Goal: Task Accomplishment & Management: Use online tool/utility

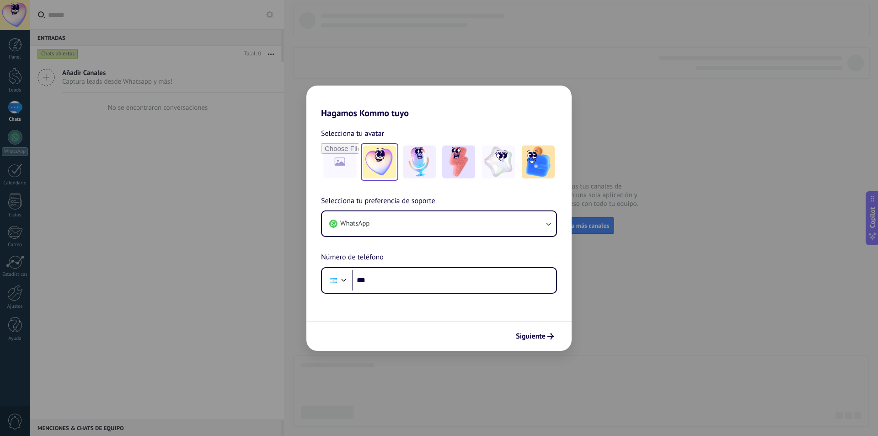
click at [378, 154] on img at bounding box center [379, 161] width 33 height 33
click at [537, 336] on span "Siguiente" at bounding box center [531, 336] width 30 height 6
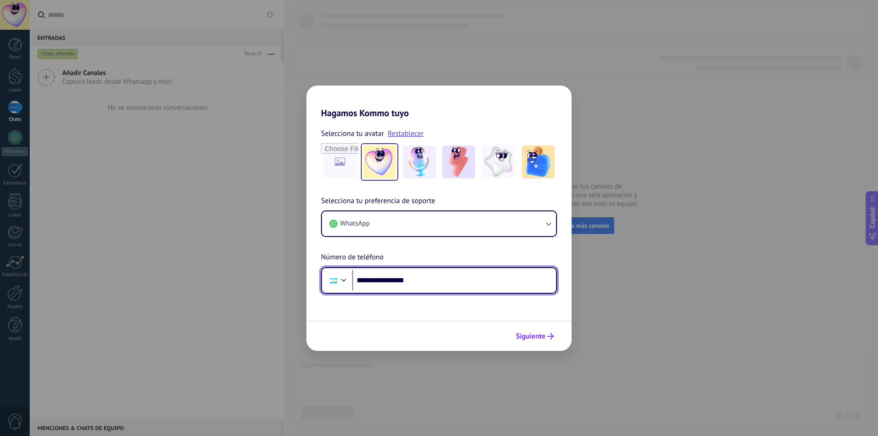
type input "**********"
click at [537, 334] on span "Siguiente" at bounding box center [531, 336] width 30 height 6
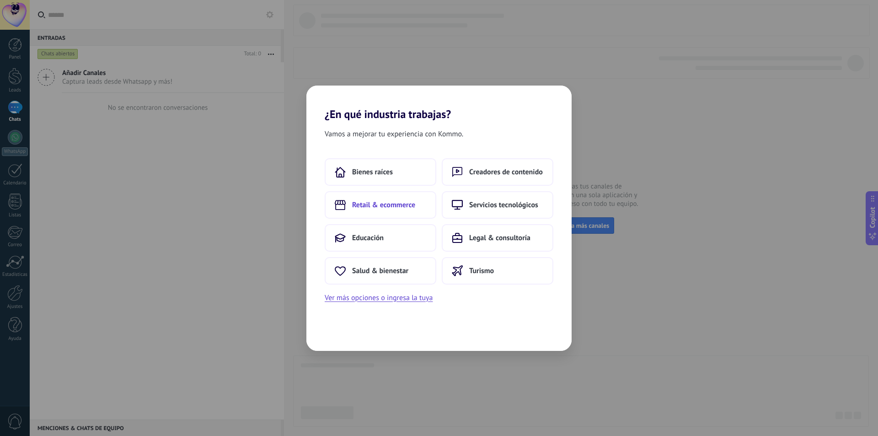
click at [408, 211] on button "Retail & ecommerce" at bounding box center [381, 204] width 112 height 27
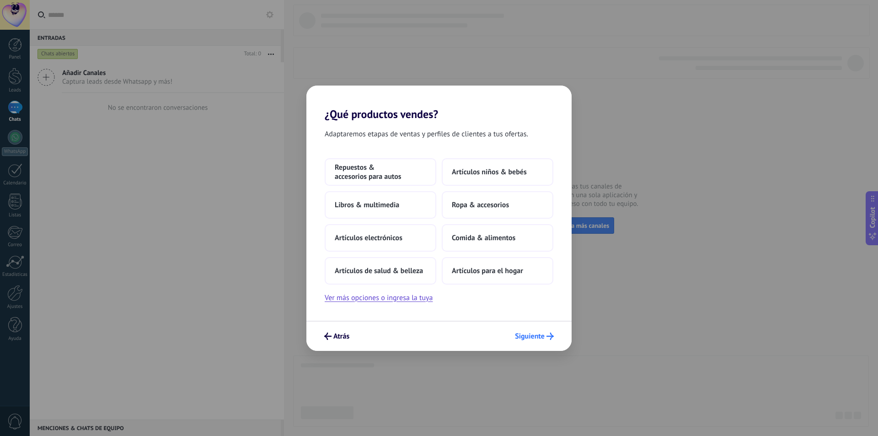
click at [553, 333] on icon "submit" at bounding box center [550, 336] width 7 height 7
click at [516, 280] on button "Artículos para el hogar" at bounding box center [498, 270] width 112 height 27
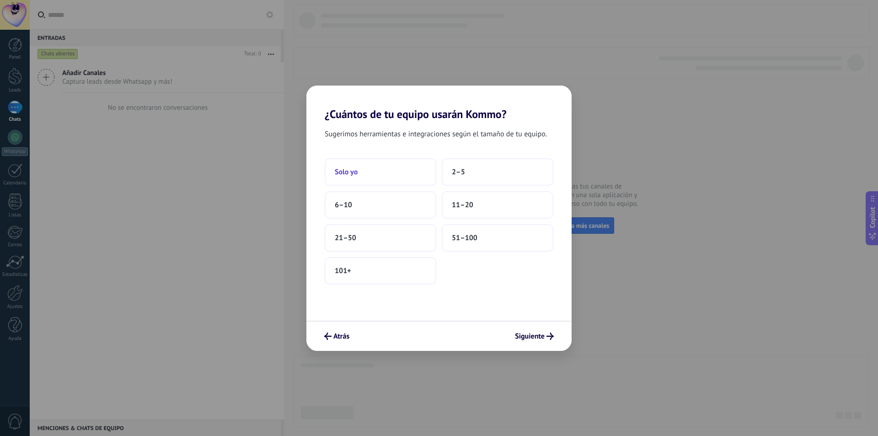
click at [433, 173] on button "Solo yo" at bounding box center [381, 171] width 112 height 27
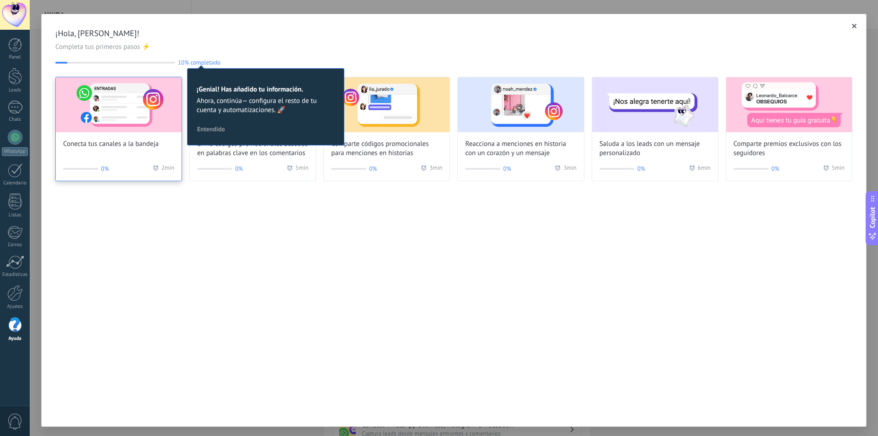
click at [150, 122] on img at bounding box center [119, 104] width 126 height 55
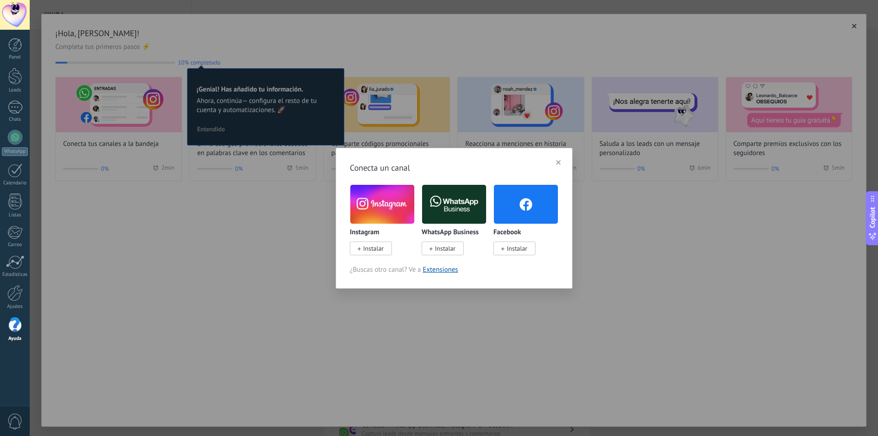
click at [376, 252] on span "Instalar" at bounding box center [373, 248] width 21 height 8
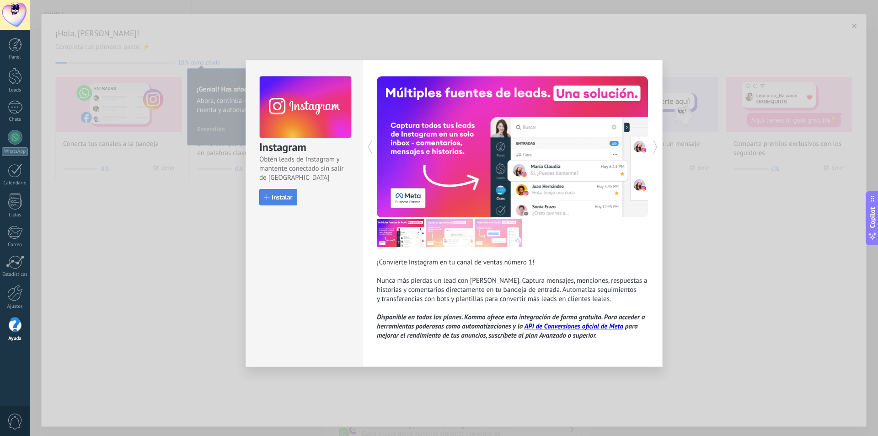
click at [277, 195] on span "Instalar" at bounding box center [282, 197] width 21 height 6
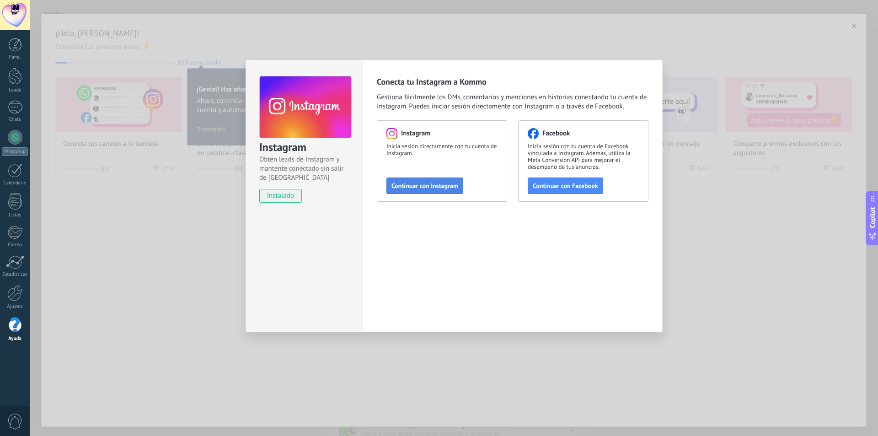
click at [431, 184] on span "Continuar con Instagram" at bounding box center [425, 186] width 67 height 6
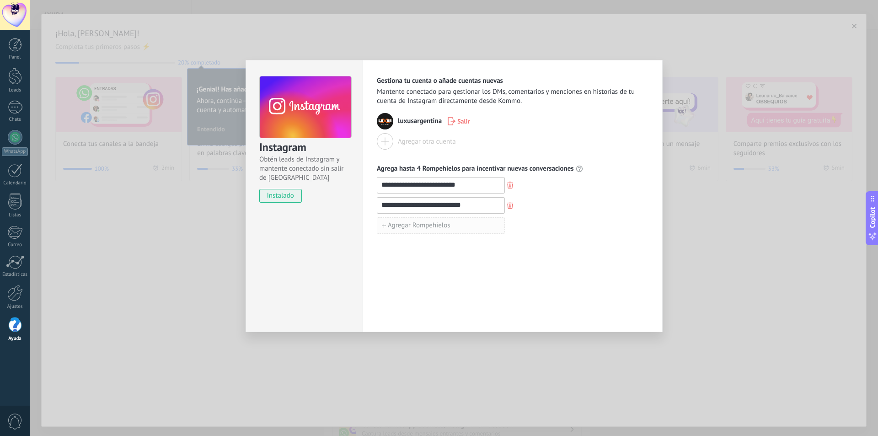
click at [455, 226] on button "Agregar Rompehielos" at bounding box center [441, 225] width 128 height 16
click at [451, 203] on input "**********" at bounding box center [440, 205] width 127 height 15
click at [463, 223] on input at bounding box center [440, 225] width 127 height 15
click at [383, 207] on input "**********" at bounding box center [440, 205] width 127 height 15
click at [389, 206] on input "**********" at bounding box center [440, 205] width 127 height 15
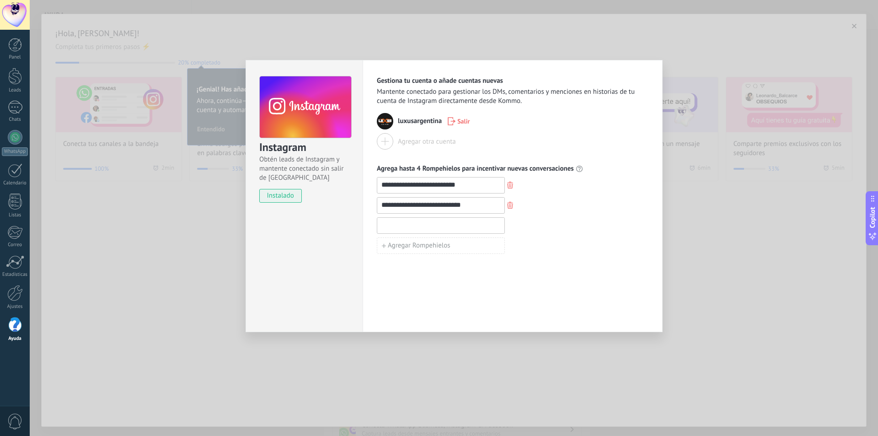
click at [400, 222] on input at bounding box center [440, 225] width 127 height 15
paste input "**"
type input "**"
type input "*"
paste input "***"
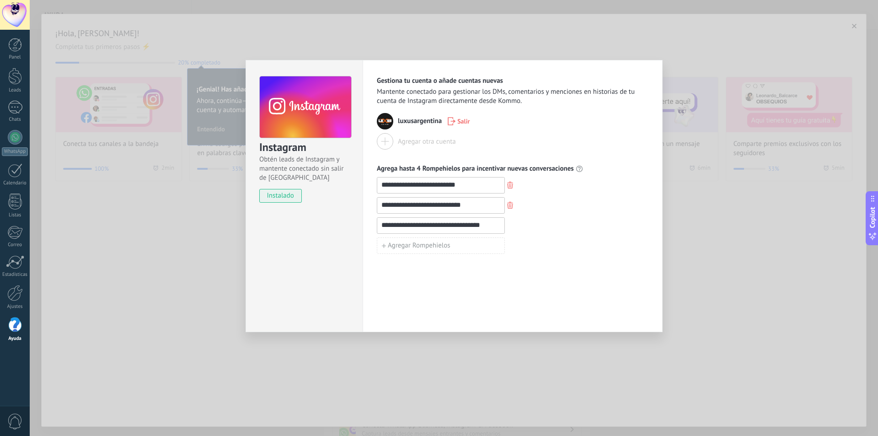
click at [403, 226] on input "**********" at bounding box center [440, 225] width 127 height 15
type input "**********"
click at [593, 184] on div "**********" at bounding box center [513, 185] width 272 height 16
click at [461, 243] on button "Agregar Rompehielos" at bounding box center [441, 245] width 128 height 16
type input "*"
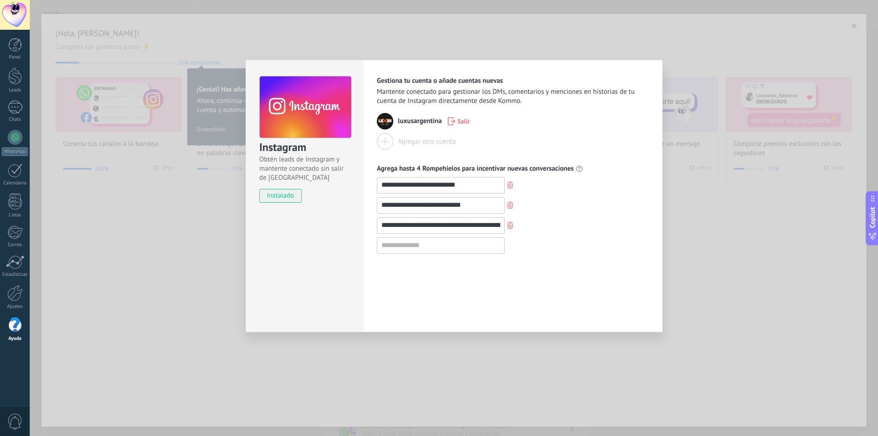
type input "*"
type input "**********"
click at [389, 139] on div at bounding box center [385, 141] width 16 height 16
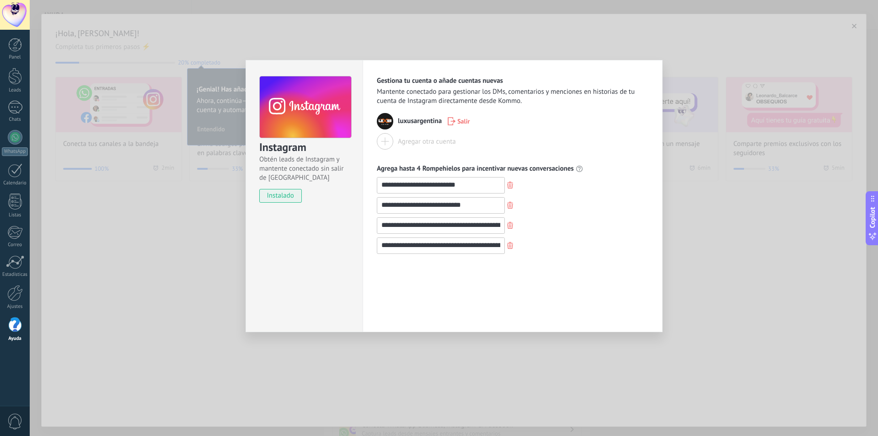
click at [649, 46] on div "**********" at bounding box center [454, 218] width 849 height 436
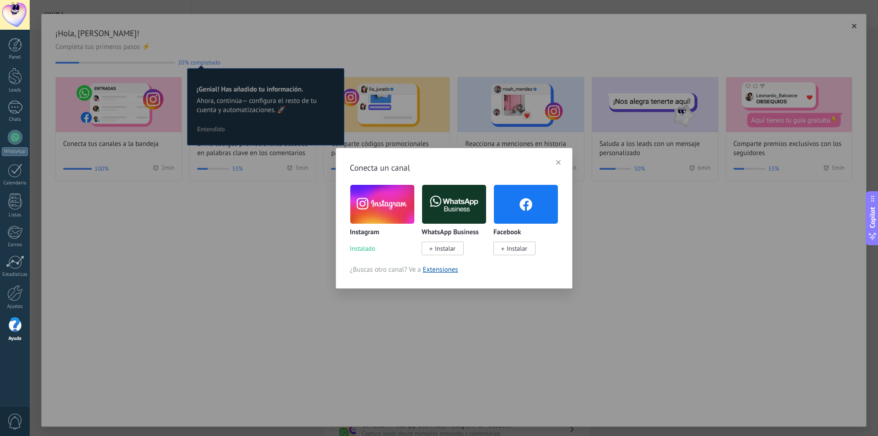
click at [559, 161] on icon "button" at bounding box center [558, 162] width 5 height 5
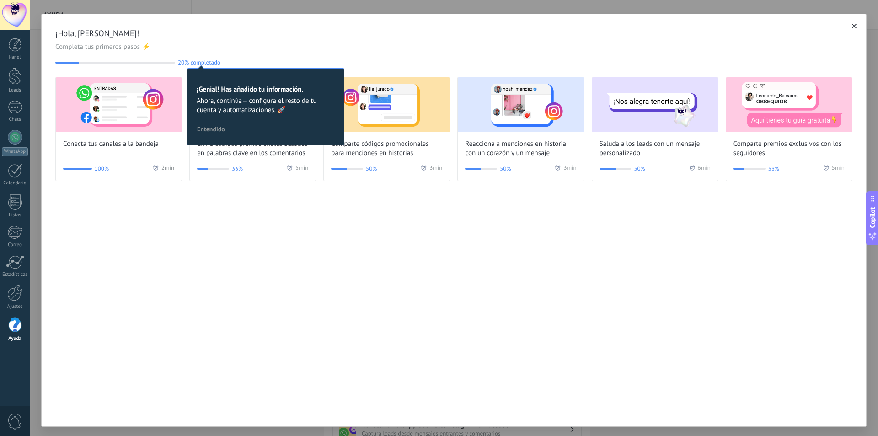
click at [269, 102] on span "Ahora, continúa— configura el resto de tu cuenta y automatizaciones. 🚀" at bounding box center [266, 106] width 138 height 18
click at [247, 154] on span "Envía códigos promocionales basados en palabras clave en los comentarios" at bounding box center [252, 149] width 111 height 18
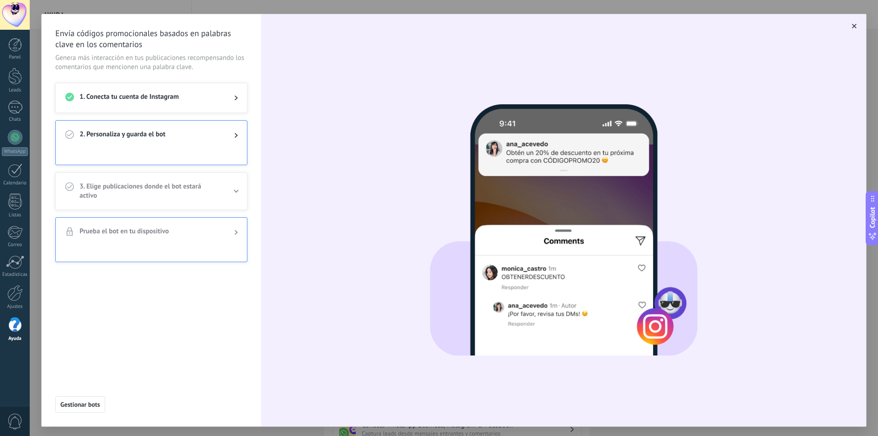
click at [197, 140] on span "2. Personaliza y guarda el bot" at bounding box center [150, 135] width 140 height 11
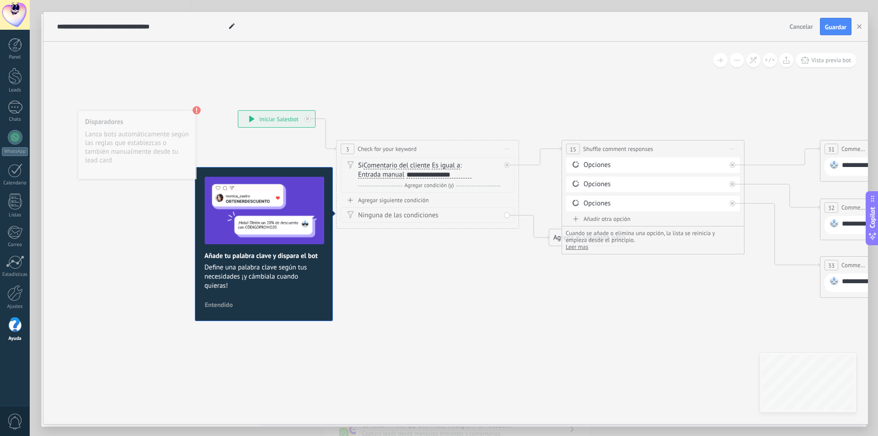
click at [437, 176] on div "**********" at bounding box center [439, 174] width 65 height 7
drag, startPoint x: 415, startPoint y: 176, endPoint x: 494, endPoint y: 176, distance: 78.7
click at [494, 176] on div "Si Comentario del cliente Mensaje del cliente Comentario del cliente El cliente…" at bounding box center [429, 170] width 142 height 18
click at [409, 184] on span "Agregar condición (y)" at bounding box center [430, 185] width 54 height 7
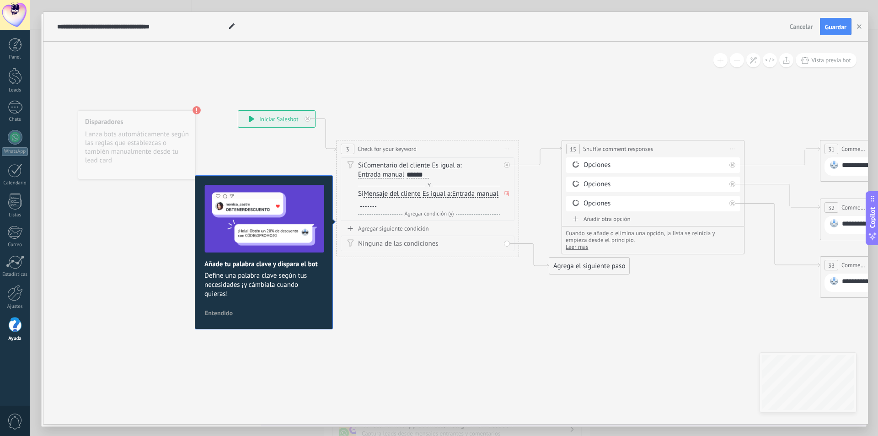
click at [413, 185] on div "Y Agregar condición (y)" at bounding box center [429, 185] width 142 height 9
click at [376, 204] on div at bounding box center [368, 202] width 16 height 7
click at [433, 213] on span "Agregar condición (y)" at bounding box center [430, 213] width 54 height 7
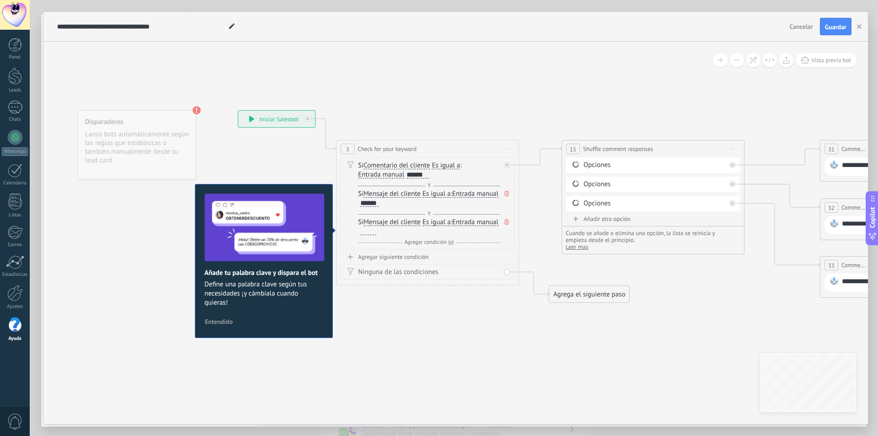
click at [376, 234] on div at bounding box center [368, 231] width 16 height 7
click at [591, 165] on div "Opciones" at bounding box center [655, 165] width 142 height 9
click at [630, 171] on div "Opciones Borrar" at bounding box center [653, 165] width 174 height 16
click at [580, 161] on div "Opciones Borrar" at bounding box center [653, 165] width 174 height 16
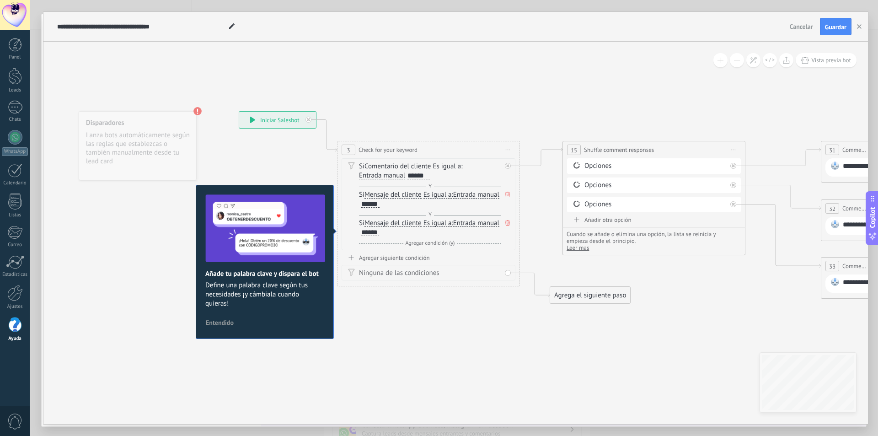
click at [629, 144] on div "**********" at bounding box center [654, 149] width 182 height 17
click at [623, 151] on span "Shuffle comment responses" at bounding box center [619, 149] width 70 height 9
drag, startPoint x: 602, startPoint y: 152, endPoint x: 605, endPoint y: 139, distance: 13.1
click at [595, 148] on span "Shuffle comment responses" at bounding box center [606, 149] width 70 height 9
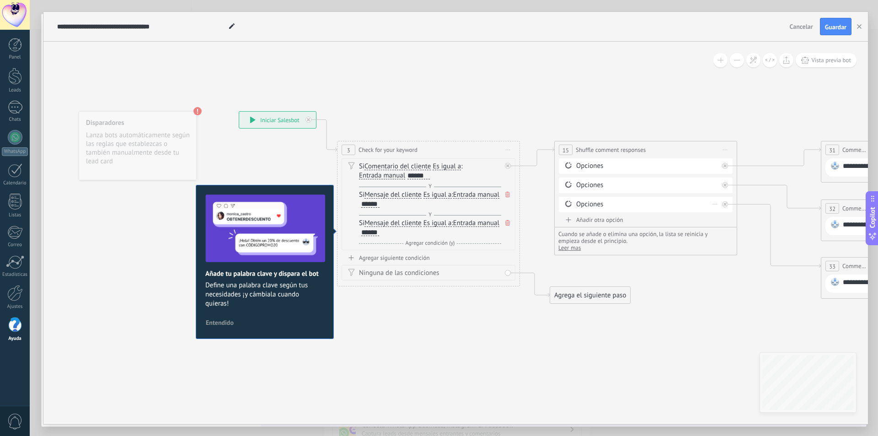
click at [586, 208] on div "Opciones" at bounding box center [647, 204] width 142 height 9
click at [585, 204] on div "Opciones" at bounding box center [647, 204] width 142 height 9
click at [588, 296] on div "Agrega el siguiente paso" at bounding box center [590, 295] width 80 height 15
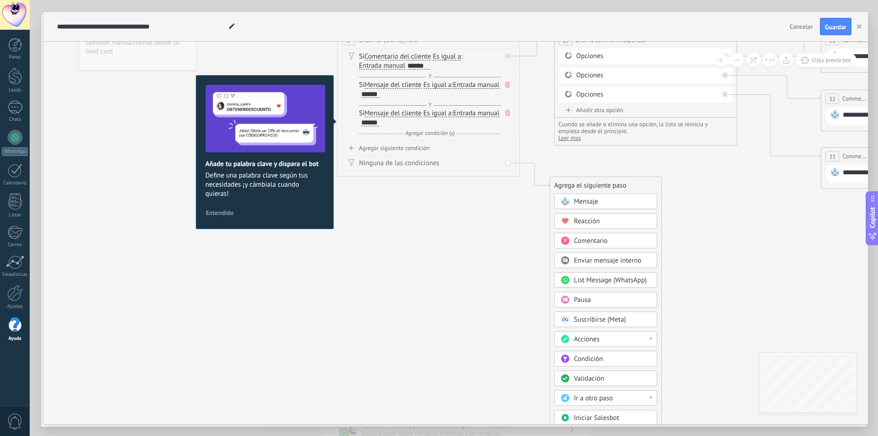
click at [601, 238] on span "Comentario" at bounding box center [591, 240] width 34 height 9
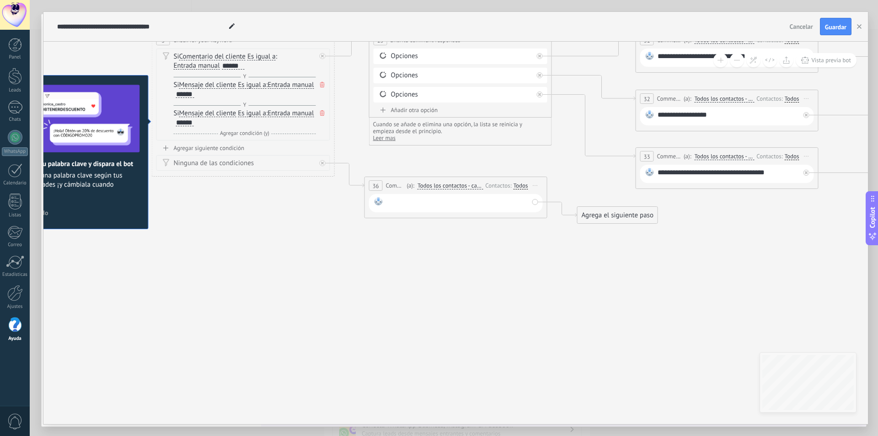
click at [512, 202] on div at bounding box center [458, 203] width 142 height 12
click at [635, 270] on icon at bounding box center [731, 113] width 1812 height 680
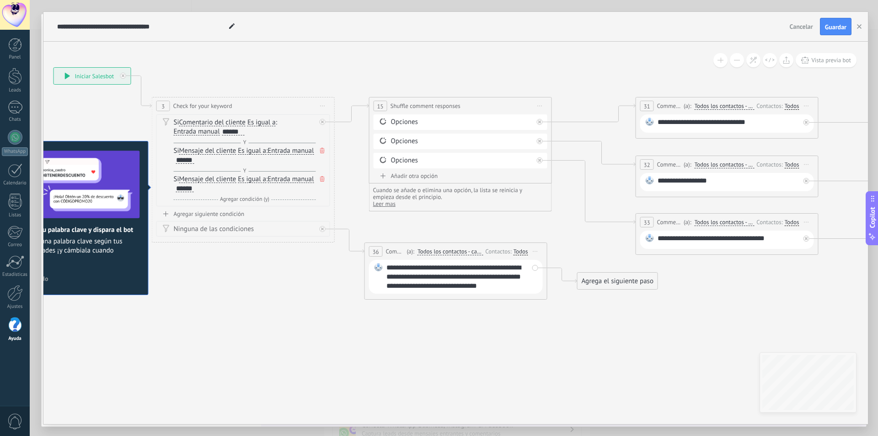
click at [220, 216] on div "Agregar siguiente condición" at bounding box center [243, 214] width 174 height 8
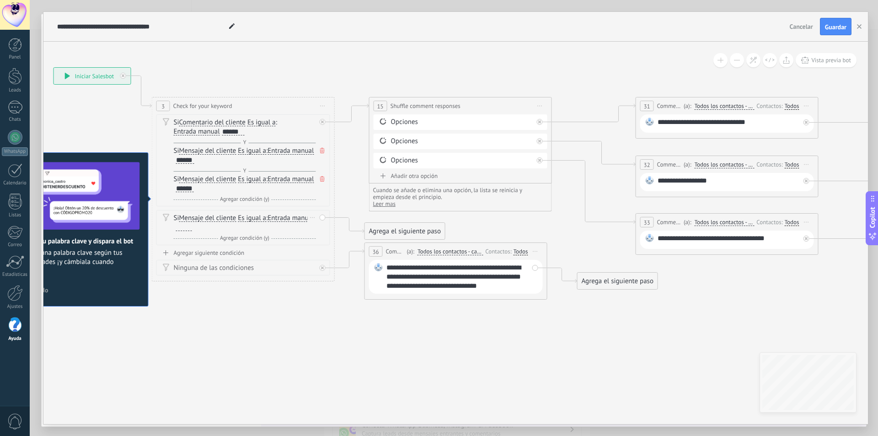
click at [192, 228] on div at bounding box center [184, 227] width 16 height 7
click at [439, 351] on icon at bounding box center [731, 184] width 1812 height 690
click at [725, 185] on div "**********" at bounding box center [729, 182] width 142 height 12
drag, startPoint x: 479, startPoint y: 138, endPoint x: 443, endPoint y: 140, distance: 36.2
click at [479, 138] on div "Opciones" at bounding box center [462, 141] width 142 height 9
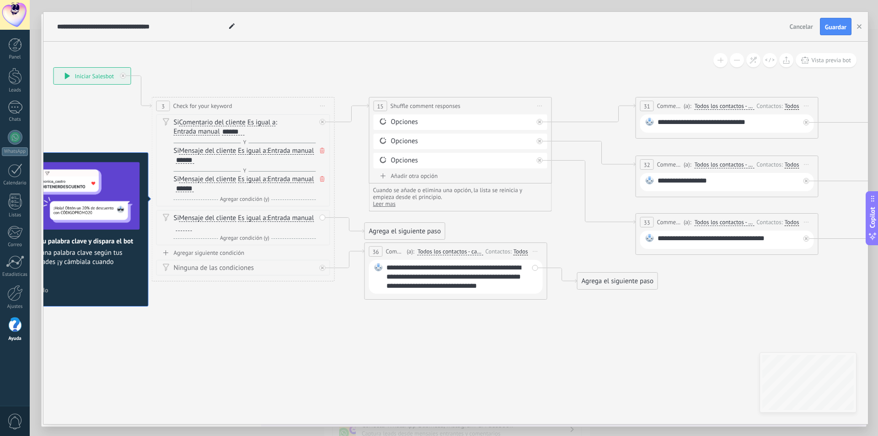
click at [421, 150] on div "Opciones Opciones" at bounding box center [461, 143] width 174 height 58
click at [713, 120] on div "**********" at bounding box center [729, 124] width 142 height 12
click at [784, 125] on div "**********" at bounding box center [729, 124] width 142 height 12
click at [753, 181] on div "**********" at bounding box center [729, 182] width 142 height 12
click at [322, 268] on icon at bounding box center [322, 267] width 3 height 3
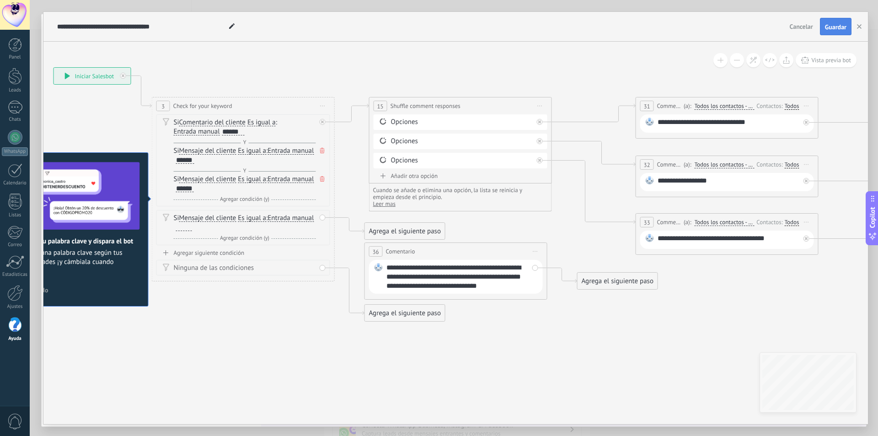
click at [844, 27] on span "Guardar" at bounding box center [835, 27] width 21 height 6
click at [828, 66] on button "Vista previa bot" at bounding box center [826, 60] width 61 height 14
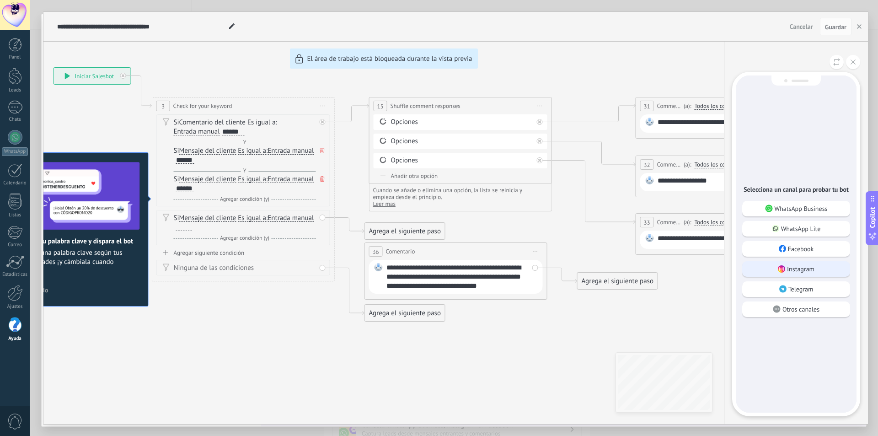
click at [814, 266] on p "Instagram" at bounding box center [800, 269] width 27 height 8
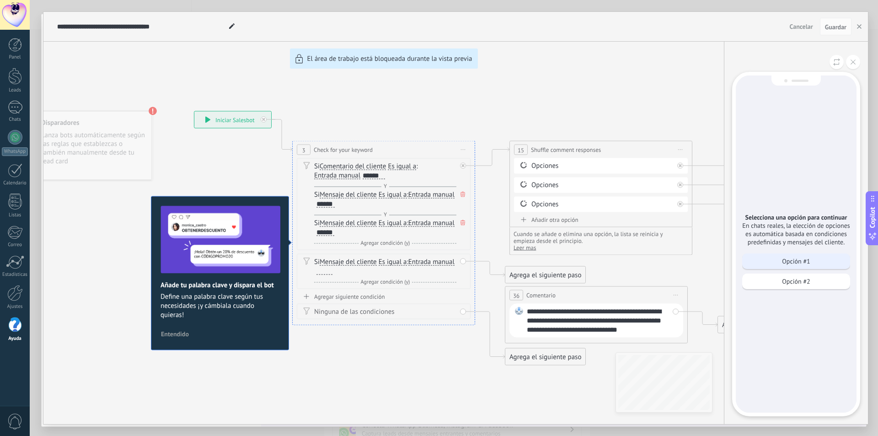
click at [822, 255] on div "Opción #1" at bounding box center [796, 261] width 108 height 16
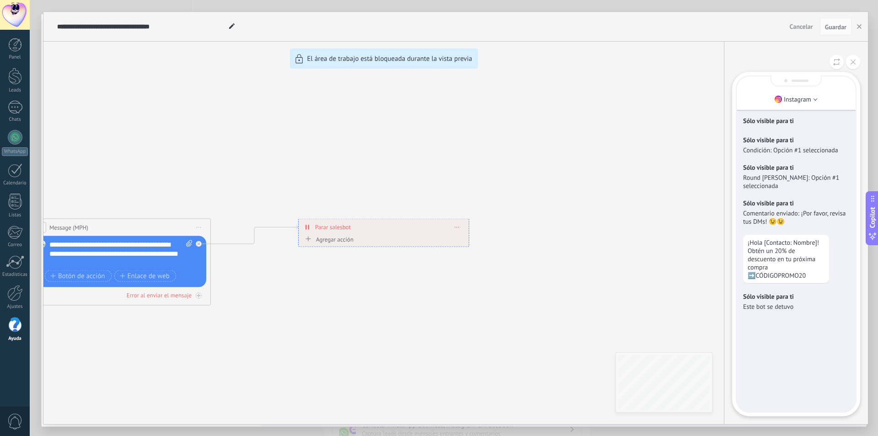
click at [199, 243] on div "**********" at bounding box center [455, 218] width 825 height 412
click at [273, 299] on div "**********" at bounding box center [455, 218] width 825 height 412
click at [509, 116] on div "**********" at bounding box center [455, 218] width 825 height 412
click at [852, 66] on button at bounding box center [853, 62] width 14 height 14
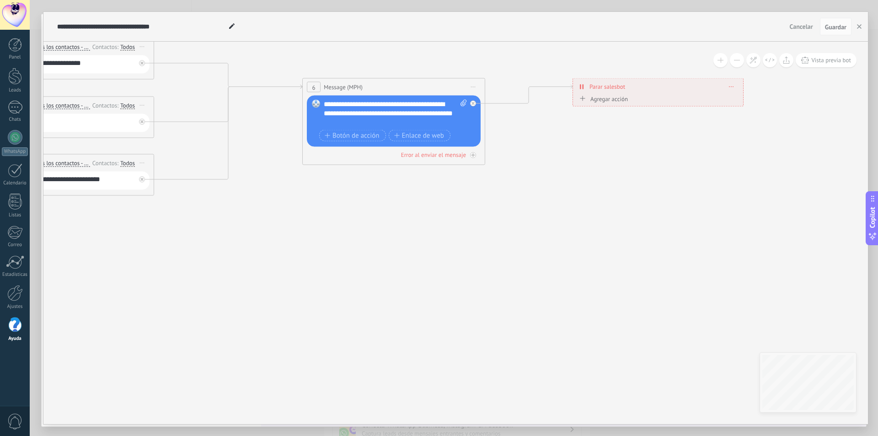
drag, startPoint x: 277, startPoint y: 342, endPoint x: 522, endPoint y: 168, distance: 300.7
click at [549, 201] on icon at bounding box center [66, 136] width 1812 height 712
click at [470, 105] on icon at bounding box center [471, 103] width 3 height 3
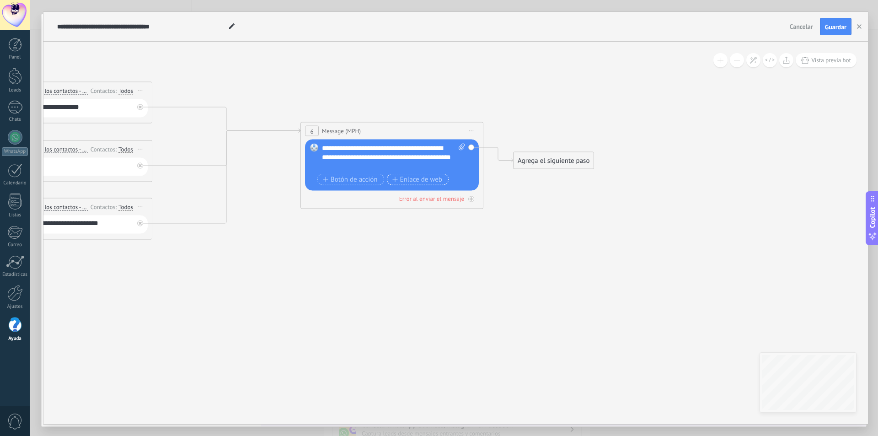
click at [425, 181] on span "Enlace de web" at bounding box center [417, 179] width 50 height 7
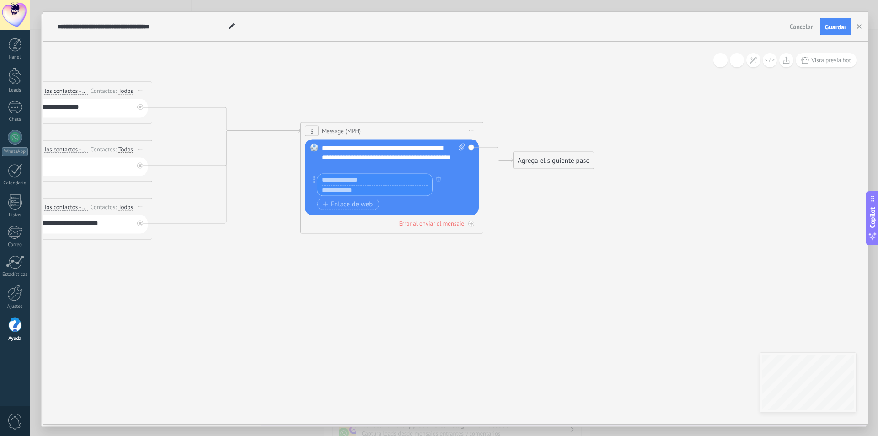
click at [452, 150] on div "**********" at bounding box center [393, 157] width 143 height 27
click at [469, 132] on span "Iniciar vista previa aquí Cambiar nombre Duplicar Borrar" at bounding box center [471, 130] width 15 height 13
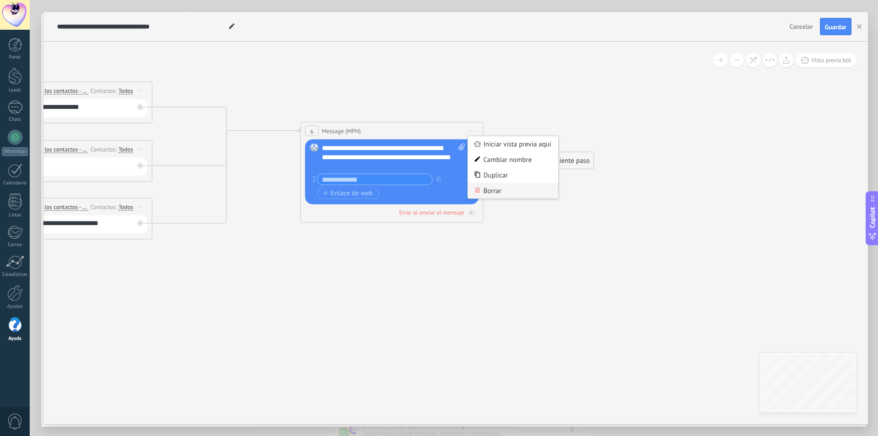
click at [491, 189] on div "Borrar" at bounding box center [513, 191] width 91 height 16
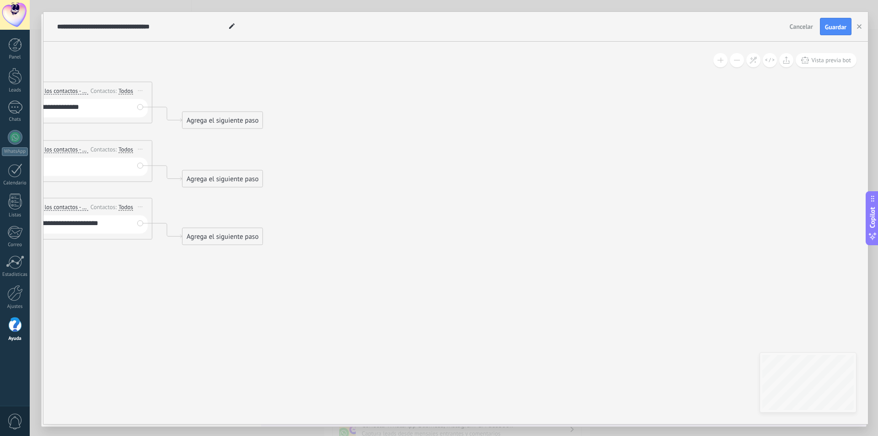
drag, startPoint x: 385, startPoint y: 252, endPoint x: 365, endPoint y: 252, distance: 19.7
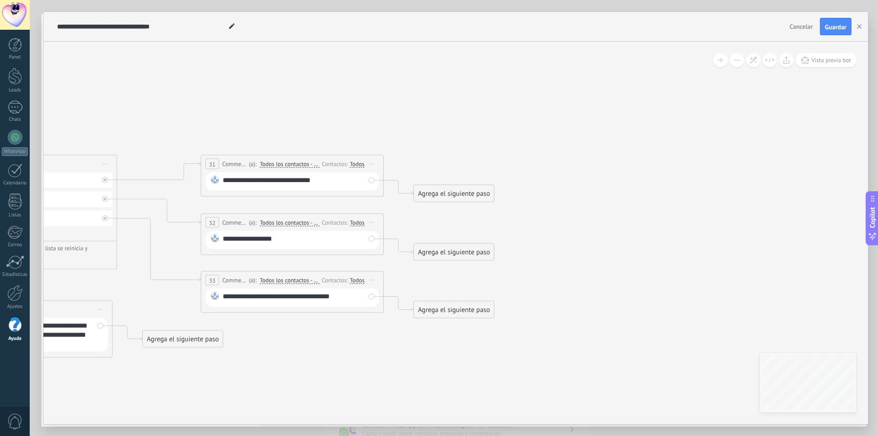
drag, startPoint x: 332, startPoint y: 252, endPoint x: 564, endPoint y: 325, distance: 243.2
click at [564, 325] on icon at bounding box center [41, 237] width 1302 height 680
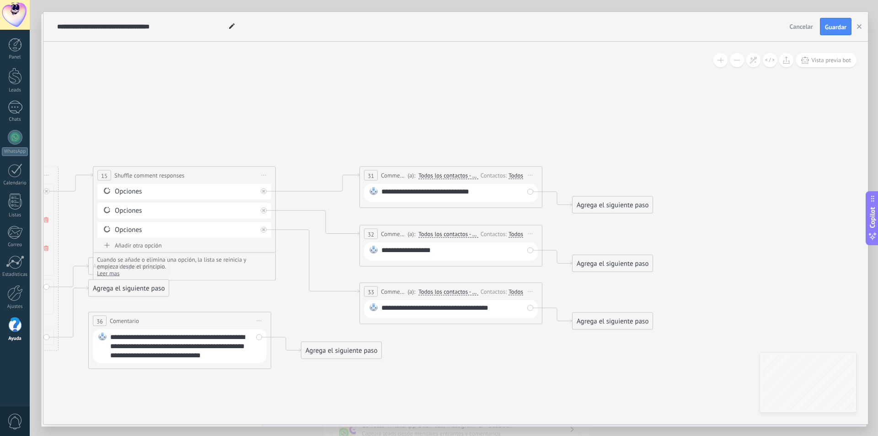
drag, startPoint x: 543, startPoint y: 208, endPoint x: 674, endPoint y: 240, distance: 134.8
click at [674, 240] on icon at bounding box center [200, 248] width 1302 height 680
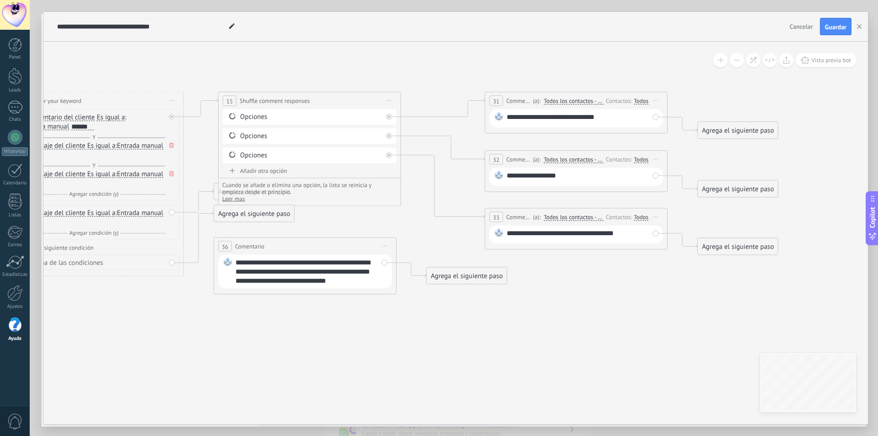
drag, startPoint x: 346, startPoint y: 218, endPoint x: 443, endPoint y: 187, distance: 102.0
click at [443, 186] on icon at bounding box center [325, 173] width 1302 height 680
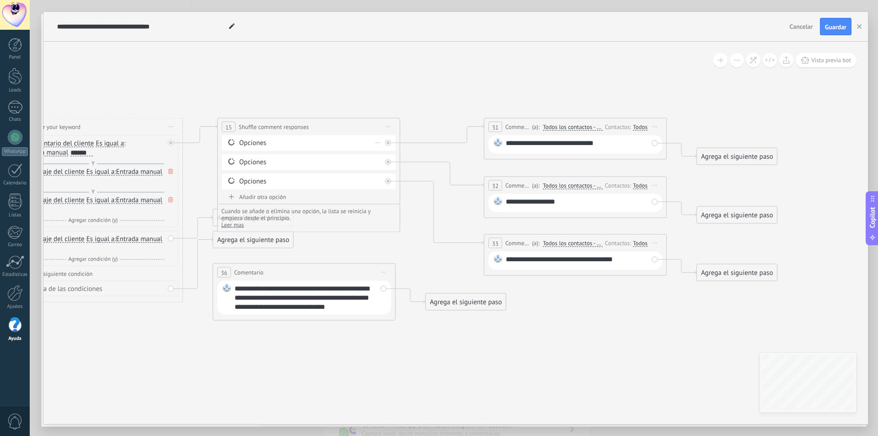
click at [296, 140] on div "Opciones" at bounding box center [310, 143] width 142 height 9
click at [289, 141] on div "Opciones" at bounding box center [310, 143] width 142 height 9
click at [344, 301] on div "**********" at bounding box center [306, 297] width 142 height 27
drag, startPoint x: 377, startPoint y: 305, endPoint x: 225, endPoint y: 291, distance: 152.9
click at [227, 291] on div "**********" at bounding box center [304, 298] width 174 height 34
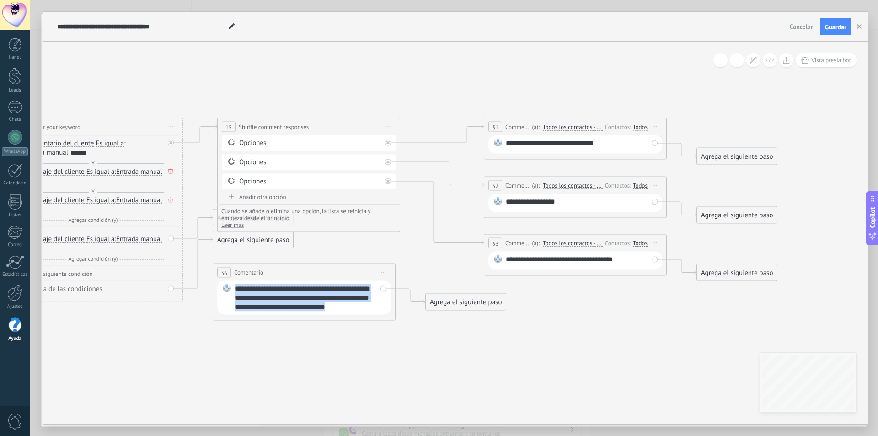
drag, startPoint x: 236, startPoint y: 286, endPoint x: 382, endPoint y: 328, distance: 152.7
copy div "**********"
click at [385, 274] on span "Iniciar vista previa aquí Cambiar nombre Duplicar Borrar" at bounding box center [383, 272] width 15 height 13
click at [391, 330] on icon at bounding box center [389, 331] width 5 height 5
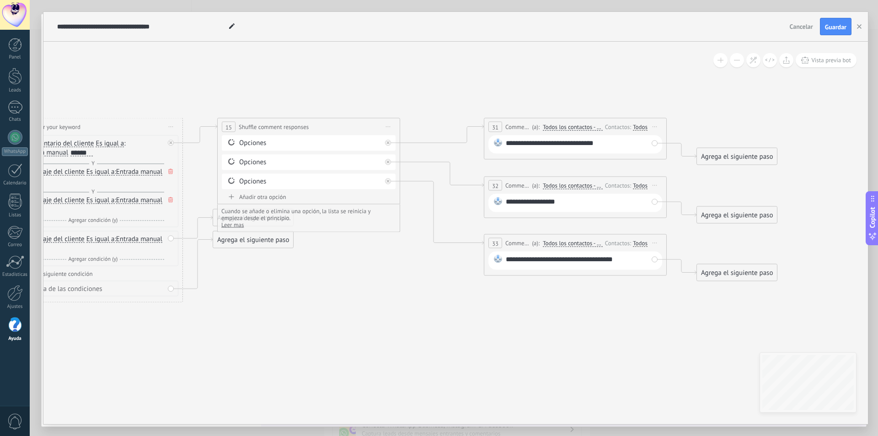
click at [295, 192] on div "Opciones Opciones" at bounding box center [309, 164] width 174 height 58
drag, startPoint x: 241, startPoint y: 247, endPoint x: 256, endPoint y: 296, distance: 51.1
click at [255, 296] on div "Agrega el siguiente paso" at bounding box center [267, 288] width 80 height 15
click at [258, 290] on div "Agrega el siguiente paso" at bounding box center [267, 288] width 80 height 15
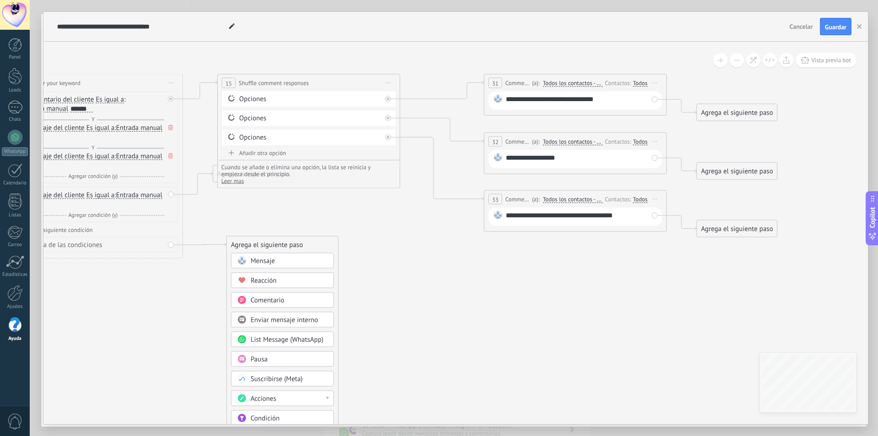
click at [302, 281] on div "Reacción" at bounding box center [289, 280] width 77 height 9
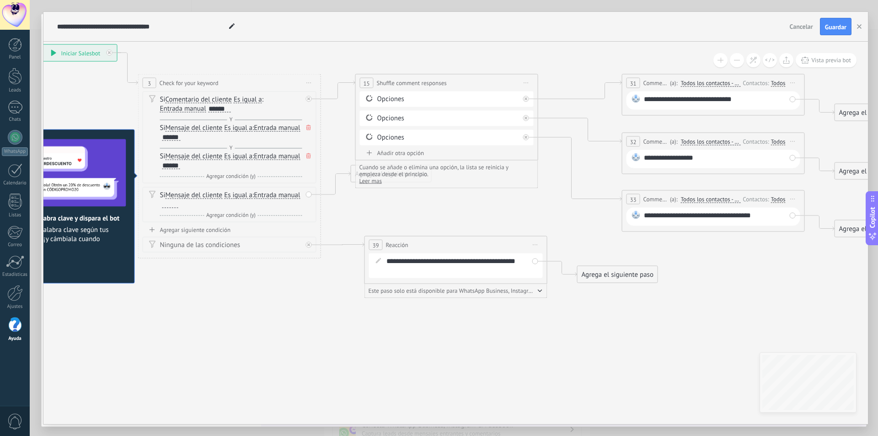
click at [521, 182] on div "Cuando se añade o elimina una opción, la lista se reinicia y empieza desde el p…" at bounding box center [447, 174] width 175 height 21
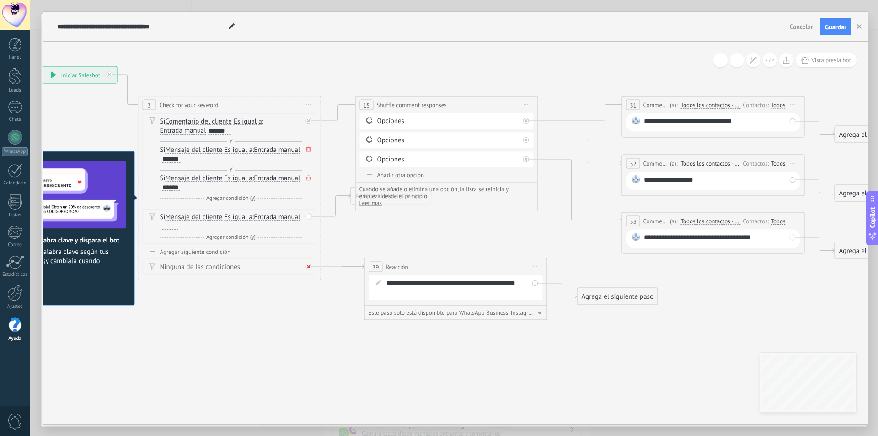
click at [310, 268] on icon at bounding box center [308, 266] width 3 height 3
click at [297, 217] on div "Borrar" at bounding box center [299, 216] width 10 height 13
click at [301, 228] on icon at bounding box center [303, 228] width 5 height 5
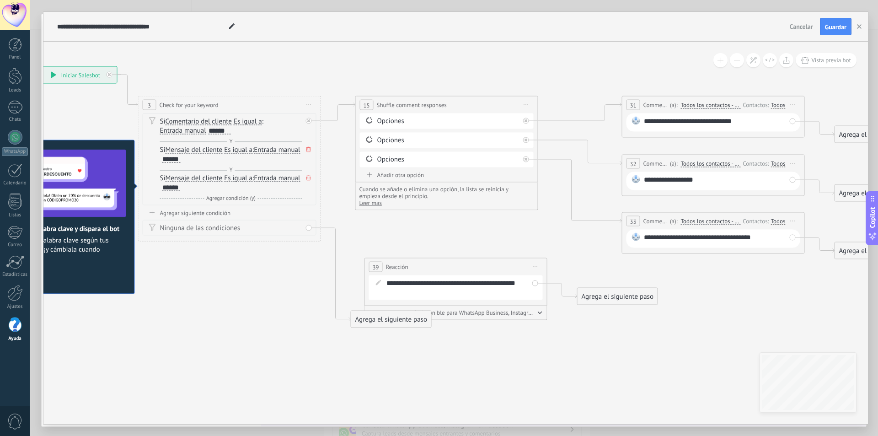
click at [395, 173] on div "Añadir otra opción" at bounding box center [447, 175] width 174 height 8
click at [399, 183] on div "Opciones" at bounding box center [448, 178] width 142 height 9
click at [580, 192] on div "Agrega el siguiente paso" at bounding box center [609, 187] width 80 height 15
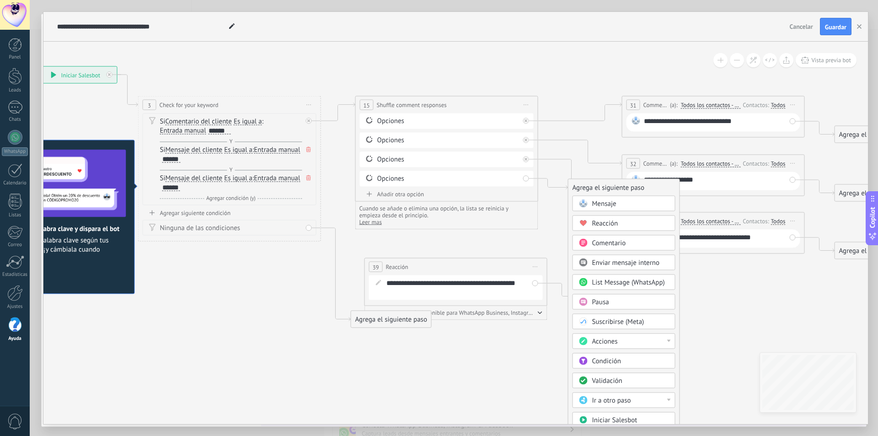
click at [580, 192] on div "Agrega el siguiente paso" at bounding box center [624, 187] width 111 height 15
click at [740, 121] on div "**********" at bounding box center [715, 123] width 142 height 12
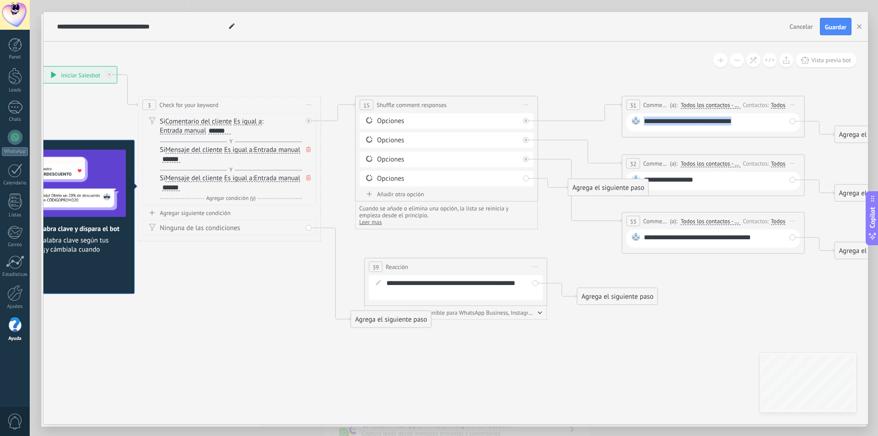
drag, startPoint x: 741, startPoint y: 121, endPoint x: 632, endPoint y: 109, distance: 110.0
click at [632, 109] on div "**********" at bounding box center [713, 117] width 183 height 42
paste div
click at [709, 183] on div "**********" at bounding box center [715, 181] width 142 height 12
click at [704, 238] on div "**********" at bounding box center [715, 239] width 142 height 12
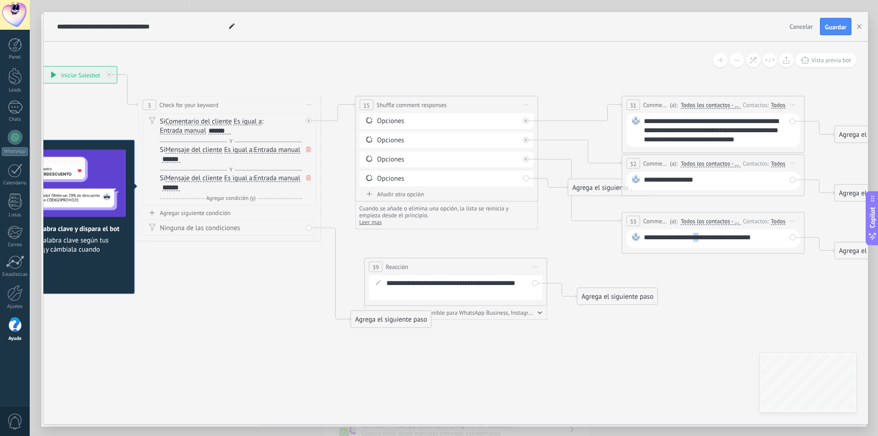
copy div "**"
click at [784, 141] on div "**********" at bounding box center [715, 130] width 142 height 27
click at [629, 68] on icon at bounding box center [462, 197] width 1302 height 719
click at [524, 138] on div at bounding box center [526, 140] width 6 height 6
click at [526, 156] on div at bounding box center [526, 159] width 6 height 6
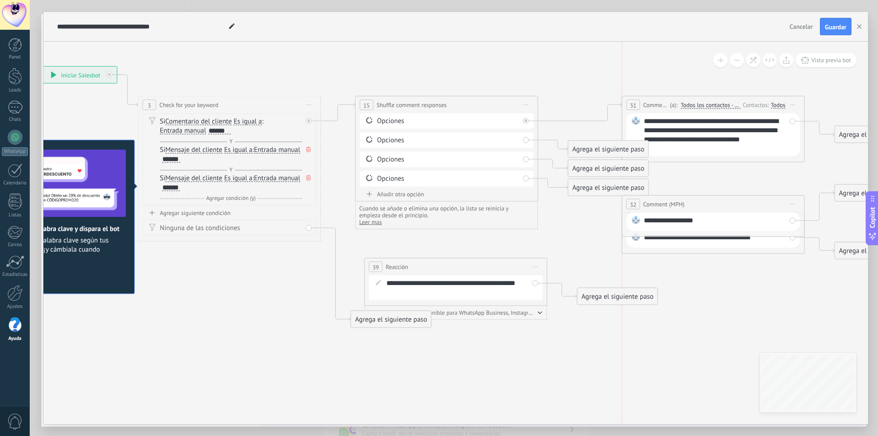
drag, startPoint x: 791, startPoint y: 169, endPoint x: 791, endPoint y: 199, distance: 29.7
click at [791, 208] on span "Iniciar vista previa aquí Cambiar nombre Duplicar Borrar" at bounding box center [793, 204] width 15 height 13
click at [792, 199] on span "Iniciar vista previa aquí Cambiar nombre Duplicar Borrar" at bounding box center [793, 202] width 15 height 13
click at [819, 259] on div "Borrar" at bounding box center [835, 262] width 91 height 16
click at [795, 222] on span "Iniciar vista previa aquí Cambiar nombre Duplicar Borrar" at bounding box center [793, 221] width 15 height 13
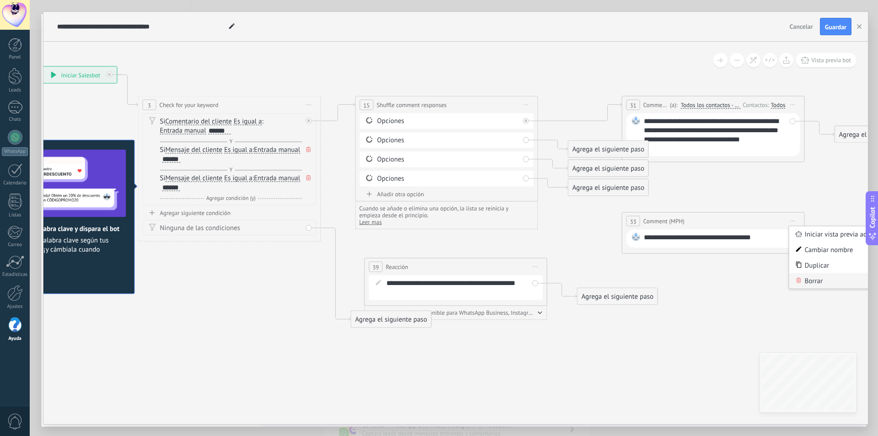
click at [805, 276] on div "Borrar" at bounding box center [835, 281] width 91 height 16
click at [513, 139] on div "Borrar" at bounding box center [516, 140] width 10 height 13
click at [517, 141] on div "Borrar" at bounding box center [516, 140] width 10 height 13
click at [517, 139] on div "Borrar" at bounding box center [516, 140] width 10 height 13
click at [515, 140] on div "Borrar" at bounding box center [516, 140] width 10 height 13
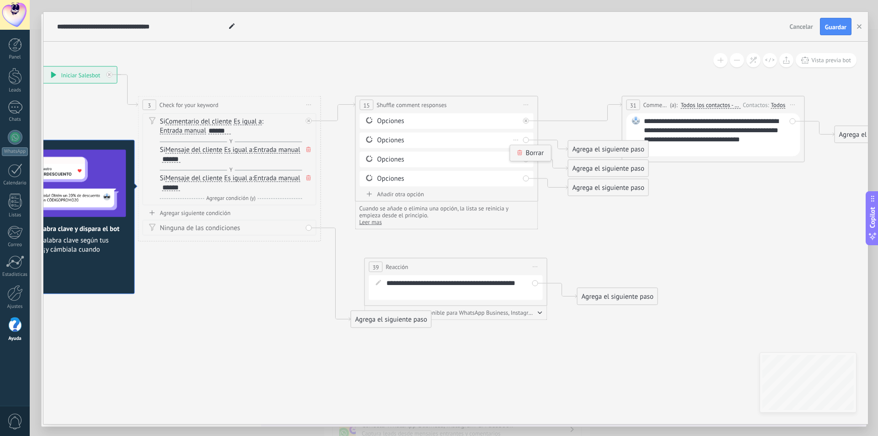
click at [518, 149] on div "Borrar" at bounding box center [530, 153] width 41 height 16
click at [514, 138] on div "Borrar" at bounding box center [516, 140] width 10 height 13
click at [517, 150] on icon at bounding box center [519, 152] width 5 height 5
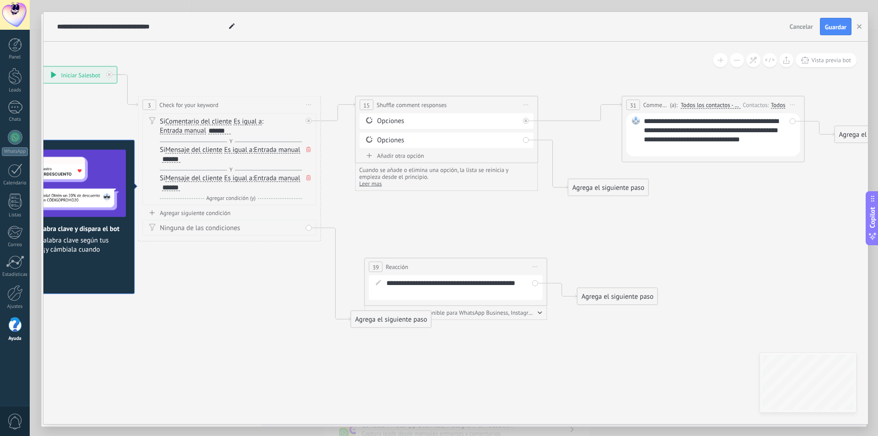
click at [506, 138] on div "Opciones" at bounding box center [448, 140] width 142 height 9
click at [514, 143] on div "Opciones" at bounding box center [448, 140] width 142 height 9
click at [518, 141] on div "Opciones" at bounding box center [448, 140] width 142 height 9
click at [511, 140] on div "Opciones" at bounding box center [448, 140] width 142 height 9
click at [490, 136] on div "Opciones" at bounding box center [448, 140] width 142 height 9
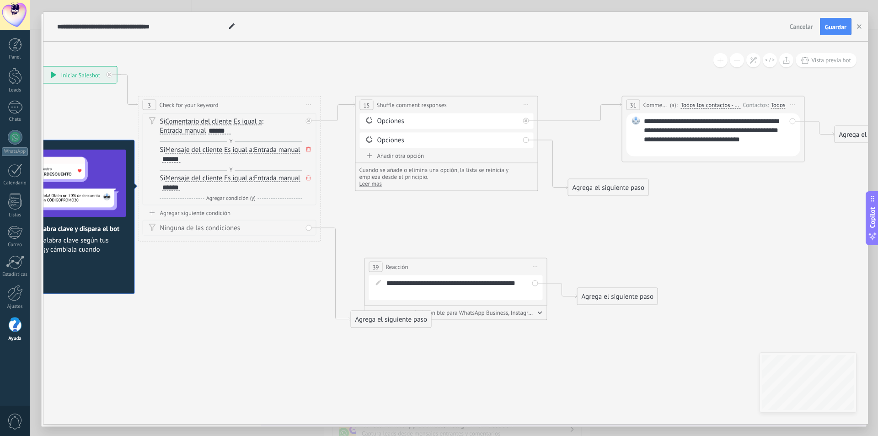
click at [489, 136] on div "Opciones" at bounding box center [448, 140] width 142 height 9
click at [589, 185] on div "Agrega el siguiente paso" at bounding box center [609, 187] width 80 height 15
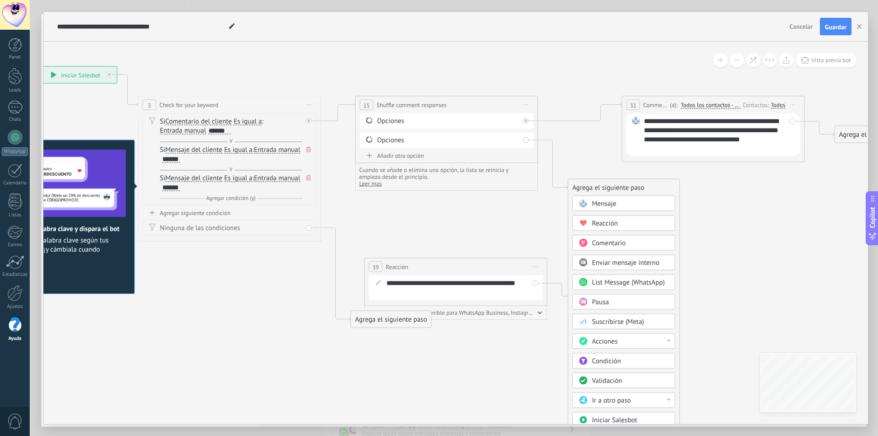
click at [622, 220] on div "Reacción" at bounding box center [630, 223] width 77 height 9
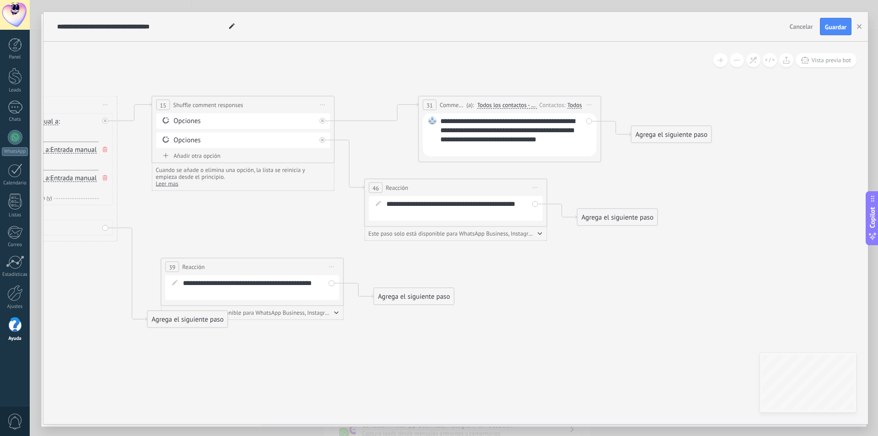
click at [237, 152] on div "Añadir otra opción" at bounding box center [243, 156] width 174 height 8
click at [325, 161] on div "Opciones Borrar" at bounding box center [243, 160] width 174 height 16
click at [409, 165] on div "Agrega el siguiente paso" at bounding box center [405, 168] width 80 height 15
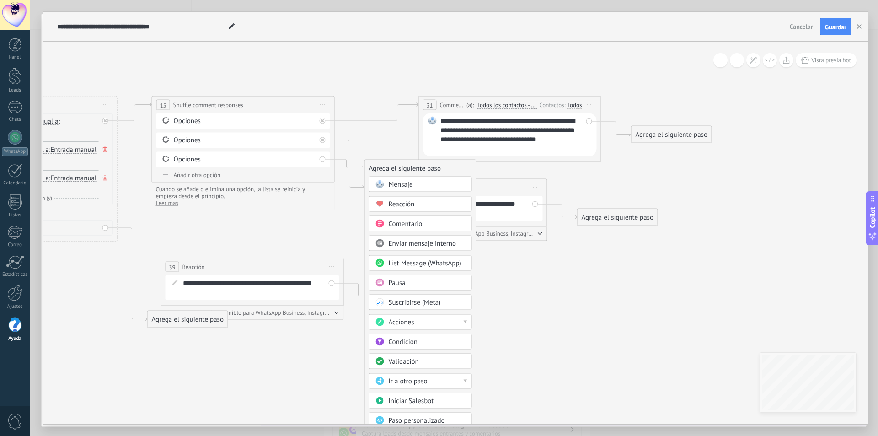
click at [426, 188] on div "Mensaje" at bounding box center [427, 184] width 77 height 9
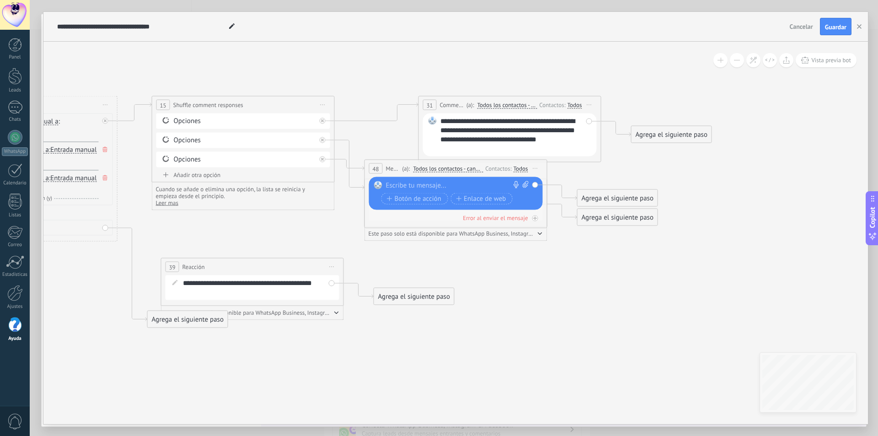
click at [426, 184] on div at bounding box center [454, 185] width 136 height 9
drag, startPoint x: 459, startPoint y: 120, endPoint x: 501, endPoint y: 158, distance: 56.7
click at [501, 158] on div "**********" at bounding box center [510, 129] width 183 height 66
copy div "**********"
click at [462, 185] on div "*****" at bounding box center [457, 185] width 143 height 9
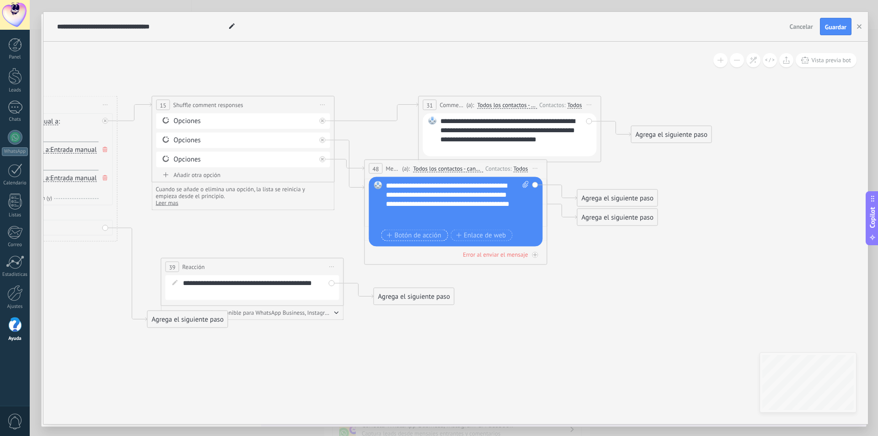
click at [421, 236] on span "Botón de acción" at bounding box center [414, 234] width 55 height 7
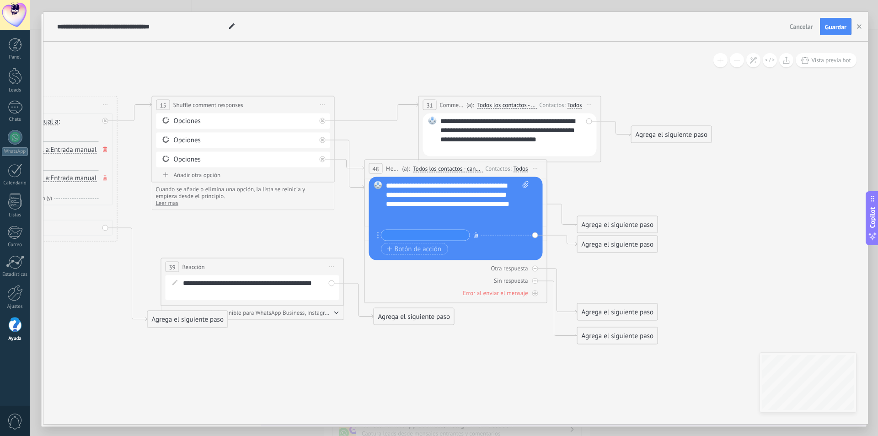
click at [475, 236] on icon "button" at bounding box center [476, 234] width 5 height 5
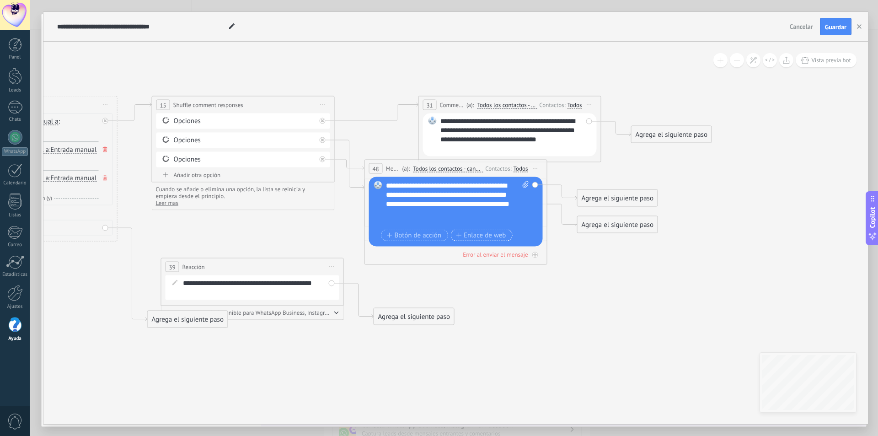
click at [469, 235] on span "Enlace de web" at bounding box center [481, 234] width 50 height 7
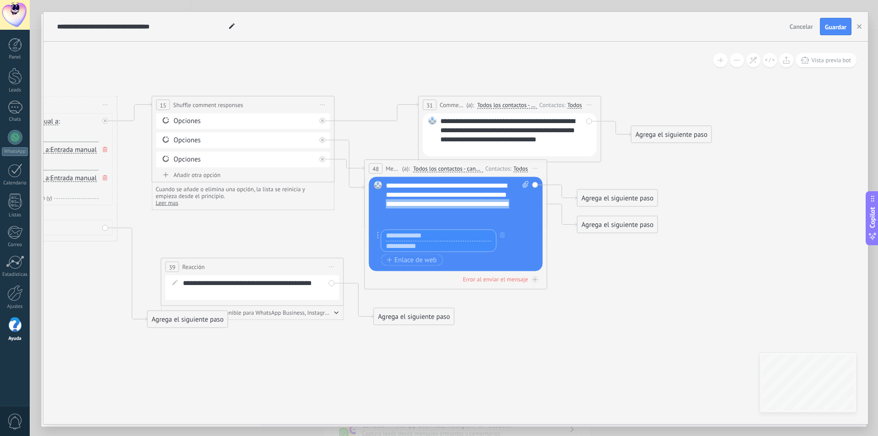
drag, startPoint x: 424, startPoint y: 222, endPoint x: 367, endPoint y: 214, distance: 58.2
click at [367, 214] on div "48 Mensaje ******* (a): Todos los contactos - canales seleccionados Todos los c…" at bounding box center [456, 225] width 183 height 130
copy div "**********"
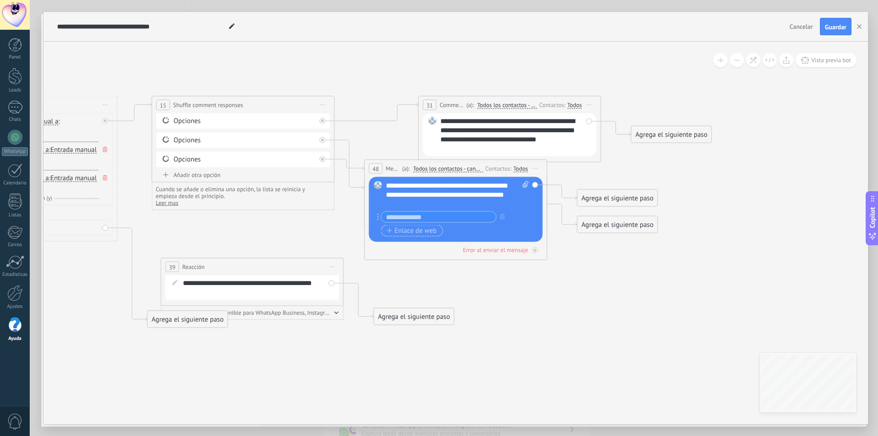
click at [409, 230] on span "Enlace de web" at bounding box center [412, 230] width 50 height 7
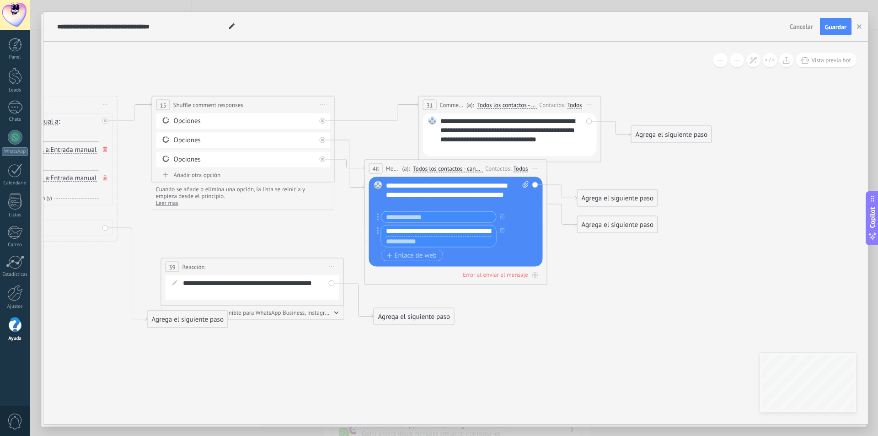
scroll to position [0, 40]
type input "**********"
click at [420, 243] on input "text" at bounding box center [438, 241] width 115 height 11
paste input "**********"
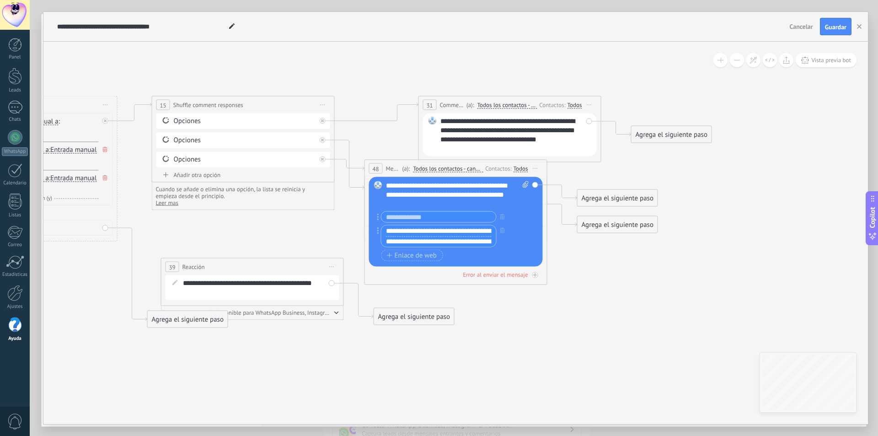
scroll to position [0, 40]
type input "**********"
drag, startPoint x: 387, startPoint y: 233, endPoint x: 563, endPoint y: 241, distance: 175.8
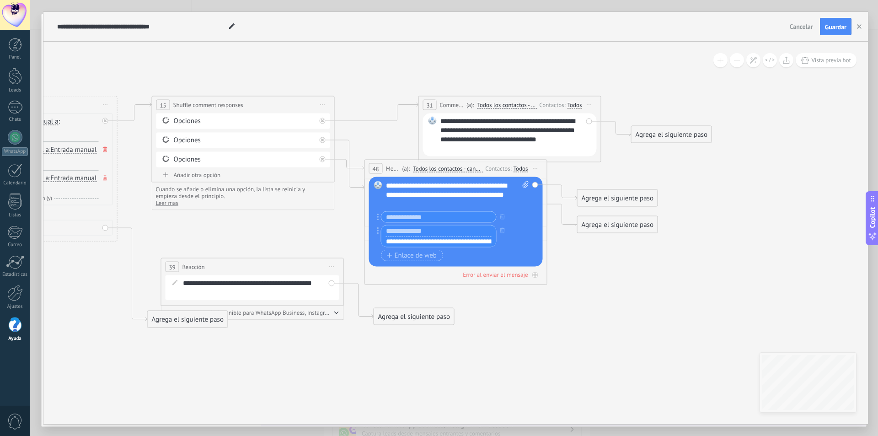
click at [544, 242] on div "48 Mensaje ******* (a): Todos los contactos - canales seleccionados Todos los c…" at bounding box center [456, 222] width 183 height 125
click at [454, 227] on input "text" at bounding box center [438, 231] width 115 height 11
type input "**********"
click at [534, 254] on div "Reemplazar Quitar Convertir a mensaje de voz Arrastre la imagen aquí para adjun…" at bounding box center [456, 222] width 174 height 90
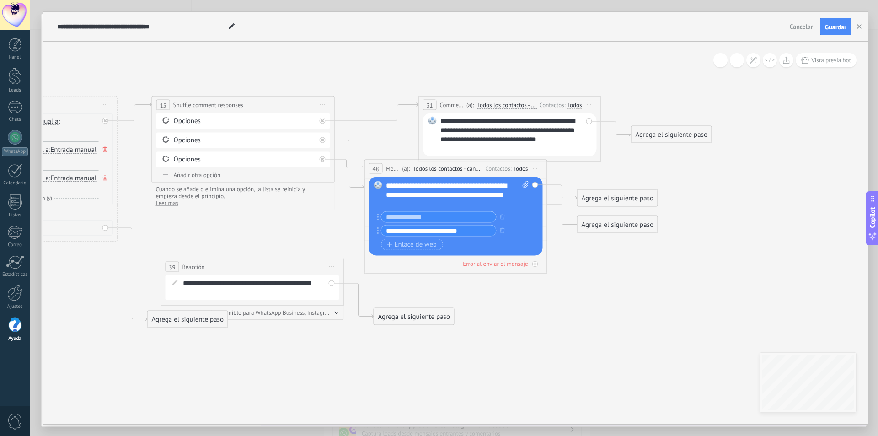
click at [615, 289] on icon at bounding box center [259, 206] width 1302 height 736
click at [503, 219] on button "button" at bounding box center [503, 216] width 10 height 11
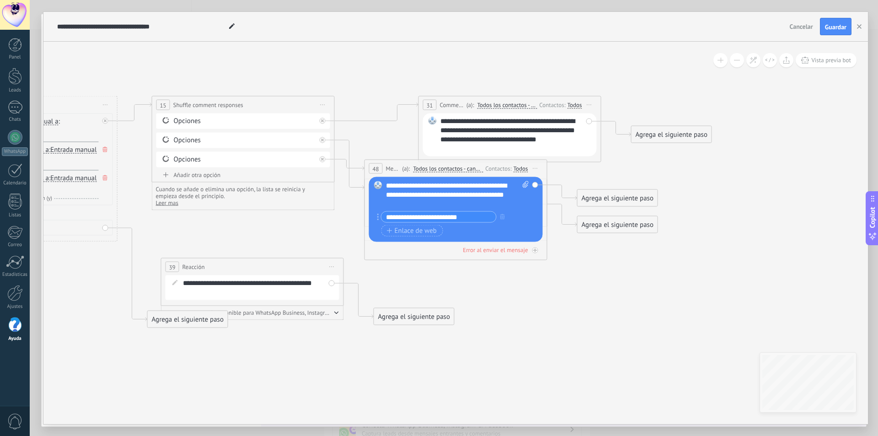
click at [552, 293] on icon at bounding box center [259, 206] width 1302 height 736
click at [824, 65] on button "Vista previa bot" at bounding box center [826, 60] width 61 height 14
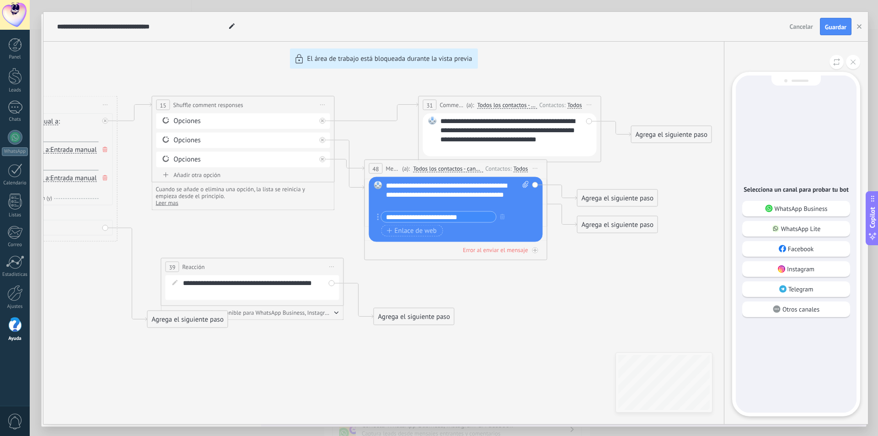
click at [809, 268] on p "Instagram" at bounding box center [800, 269] width 27 height 8
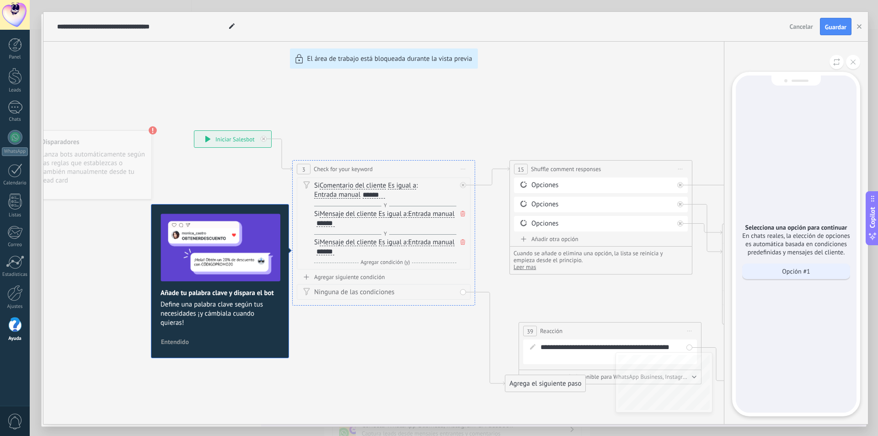
click at [786, 273] on p "Opción #1" at bounding box center [796, 271] width 28 height 8
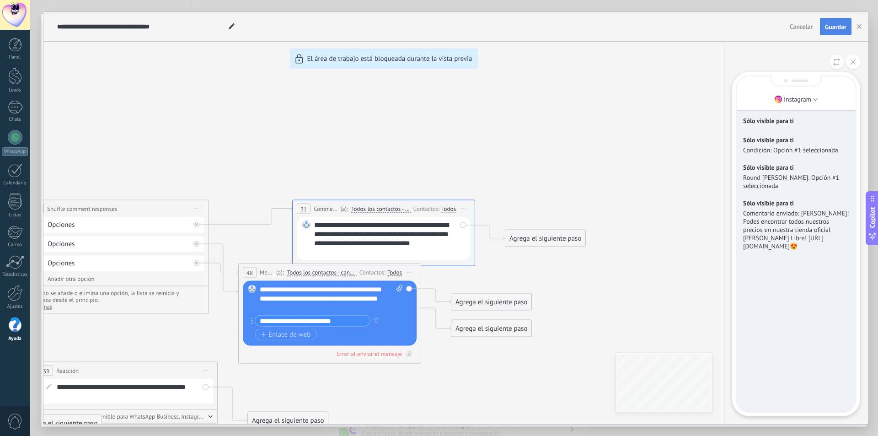
click at [833, 27] on span "Guardar" at bounding box center [835, 27] width 21 height 6
click at [409, 355] on div "**********" at bounding box center [455, 218] width 825 height 412
click at [839, 28] on span "Guardar" at bounding box center [835, 27] width 21 height 6
click at [852, 64] on icon at bounding box center [853, 61] width 5 height 5
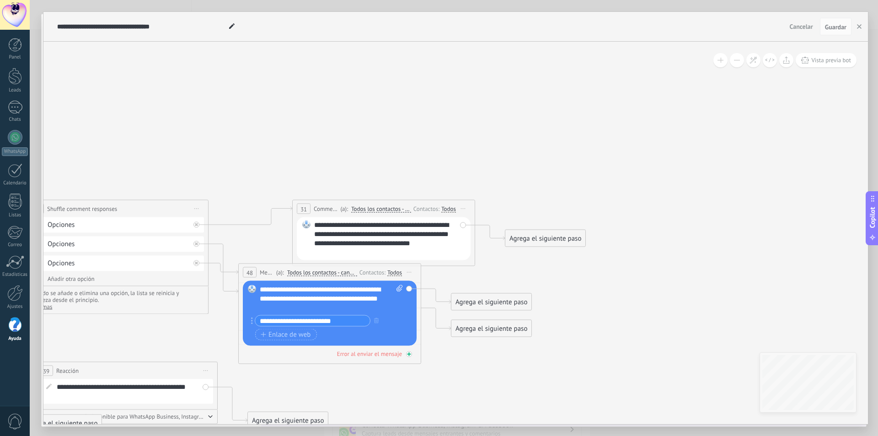
click at [387, 357] on div "Error al enviar el mensaje" at bounding box center [369, 354] width 65 height 8
click at [410, 356] on div at bounding box center [409, 354] width 6 height 6
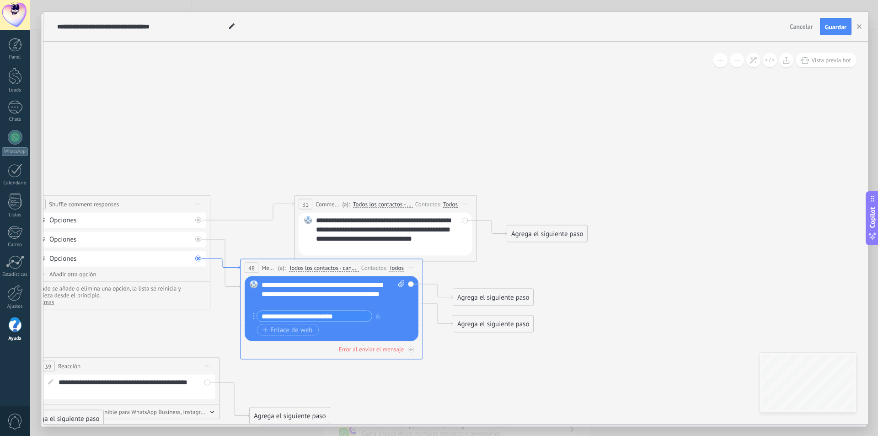
drag, startPoint x: 230, startPoint y: 271, endPoint x: 232, endPoint y: 266, distance: 4.9
click at [414, 267] on span "Iniciar vista previa aquí Cambiar nombre Duplicar Borrar" at bounding box center [411, 267] width 15 height 13
click at [500, 254] on icon at bounding box center [134, 296] width 1302 height 719
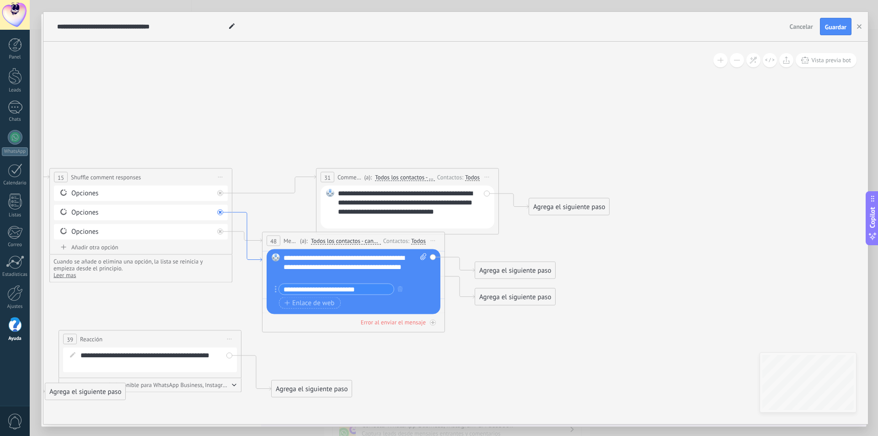
drag, startPoint x: 229, startPoint y: 286, endPoint x: 251, endPoint y: 261, distance: 32.7
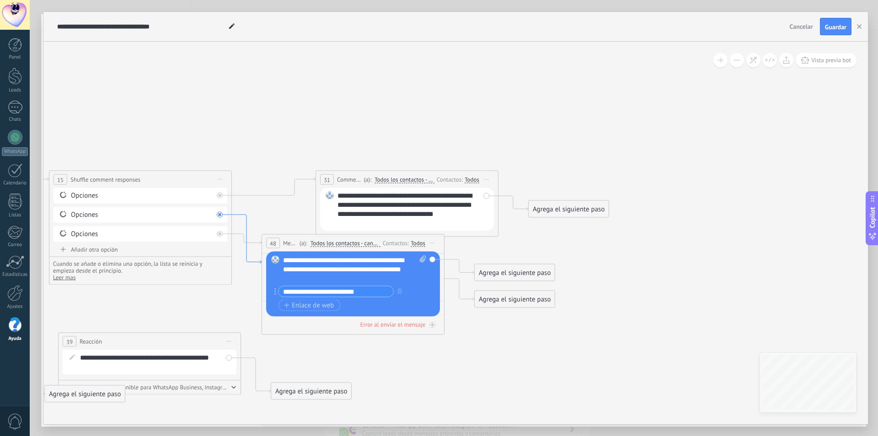
click at [247, 243] on icon at bounding box center [247, 239] width 30 height 49
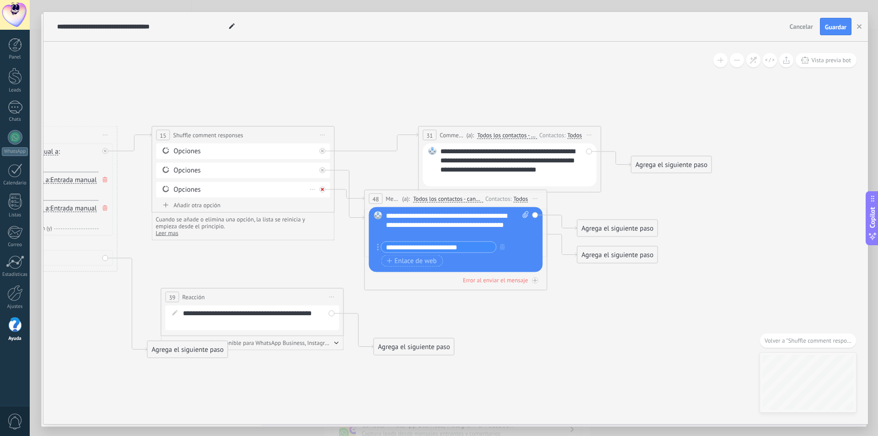
click at [323, 190] on icon at bounding box center [322, 189] width 3 height 3
click at [414, 306] on div "Agrega el siguiente paso" at bounding box center [405, 303] width 80 height 15
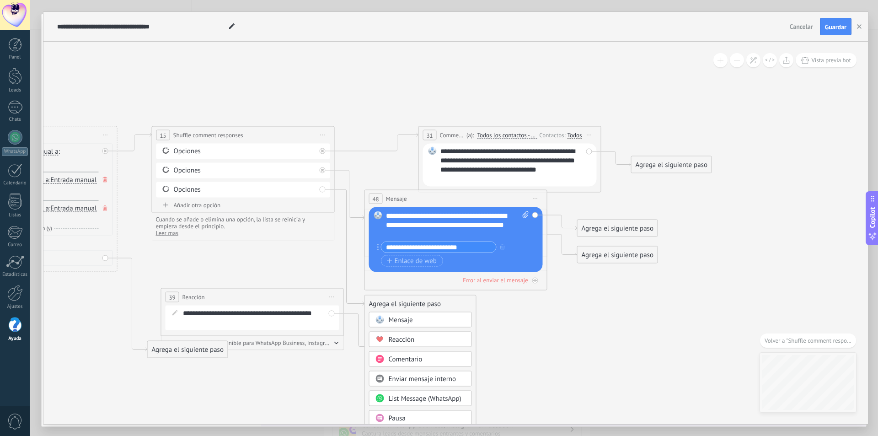
click at [421, 336] on div "Reacción" at bounding box center [427, 339] width 77 height 9
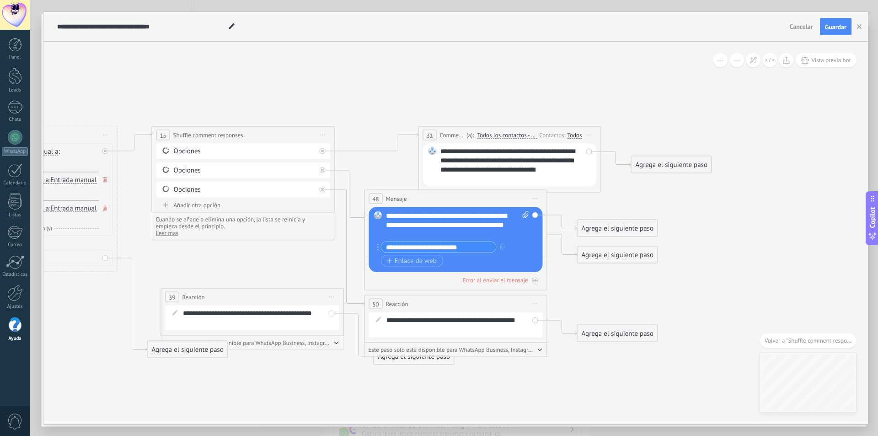
click at [652, 291] on icon at bounding box center [259, 231] width 1302 height 726
click at [829, 27] on span "Guardar" at bounding box center [835, 27] width 21 height 6
click at [501, 249] on button "button" at bounding box center [503, 246] width 10 height 11
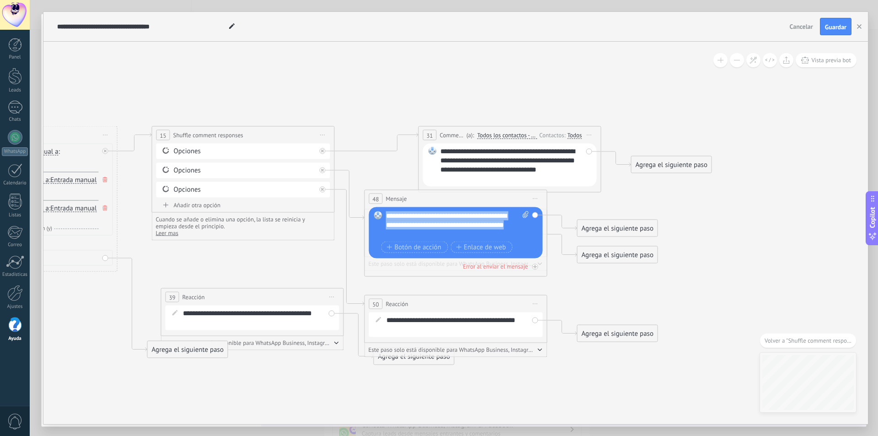
drag, startPoint x: 455, startPoint y: 230, endPoint x: 360, endPoint y: 199, distance: 99.1
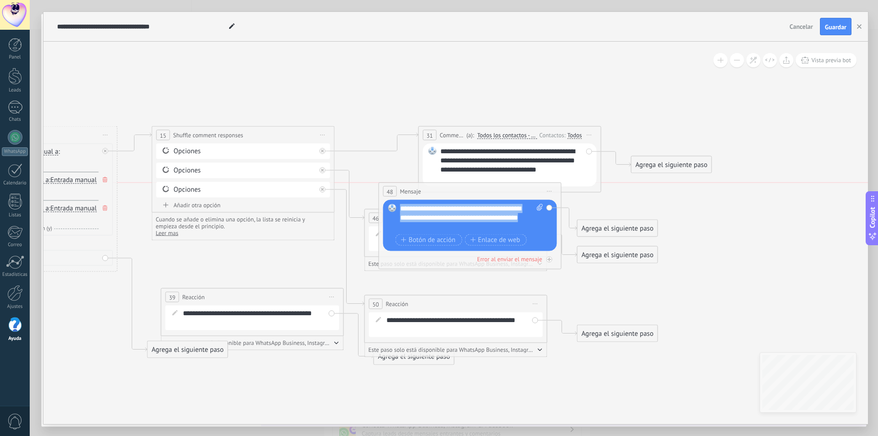
drag, startPoint x: 405, startPoint y: 192, endPoint x: 422, endPoint y: 188, distance: 17.1
click at [421, 188] on span "Mensaje" at bounding box center [410, 191] width 21 height 9
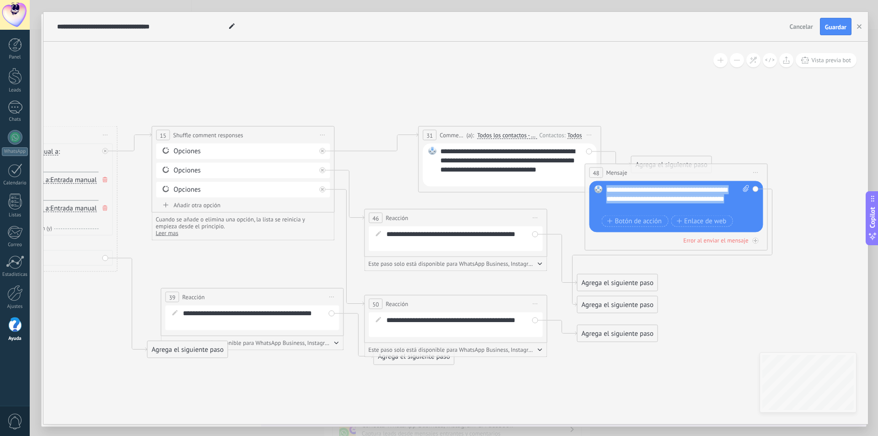
drag, startPoint x: 519, startPoint y: 195, endPoint x: 623, endPoint y: 177, distance: 105.4
click at [623, 177] on div "48 Mensaje ******* (a): Todos los contactos - canales seleccionados Todos los c…" at bounding box center [677, 172] width 182 height 17
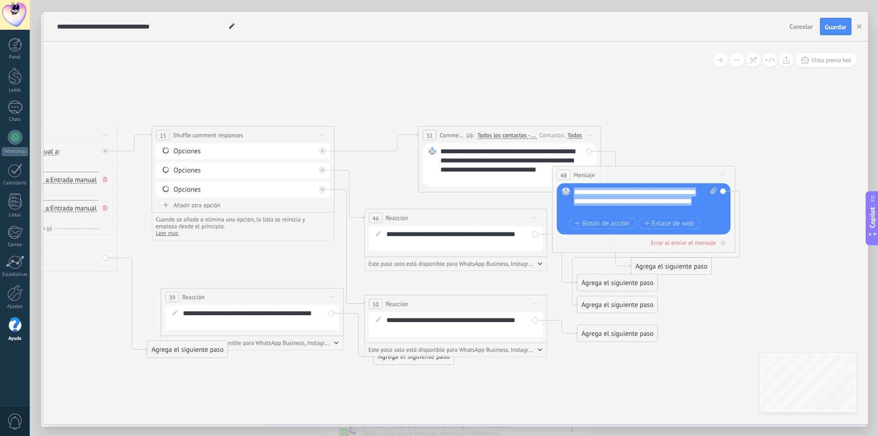
click at [535, 217] on icon at bounding box center [535, 217] width 5 height 1
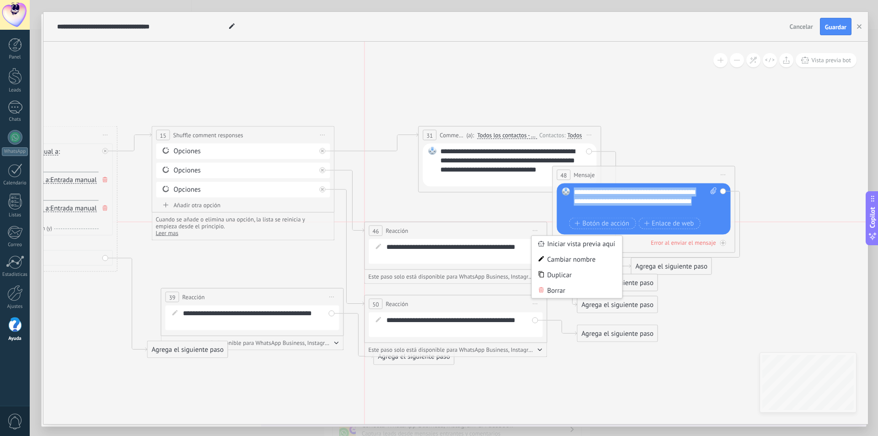
drag, startPoint x: 565, startPoint y: 264, endPoint x: 567, endPoint y: 250, distance: 14.3
click at [567, 267] on div "Duplicar" at bounding box center [577, 275] width 91 height 16
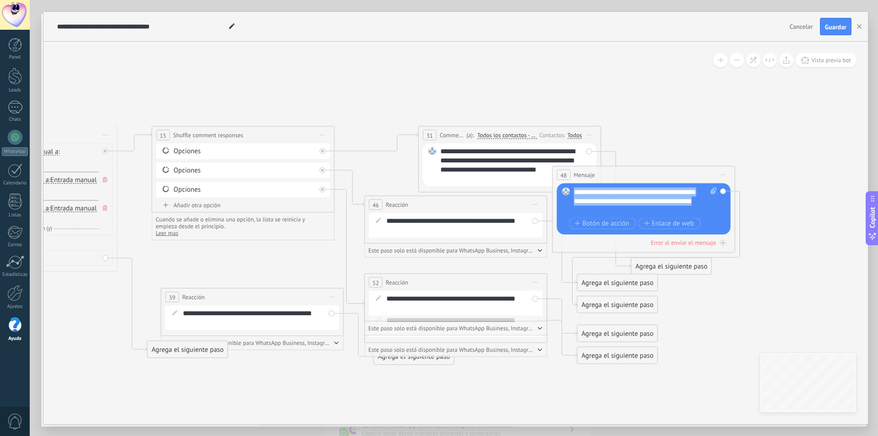
click at [537, 205] on span "Iniciar vista previa aquí Cambiar nombre Duplicar Borrar" at bounding box center [535, 204] width 15 height 13
click at [545, 260] on div "Borrar" at bounding box center [577, 265] width 91 height 16
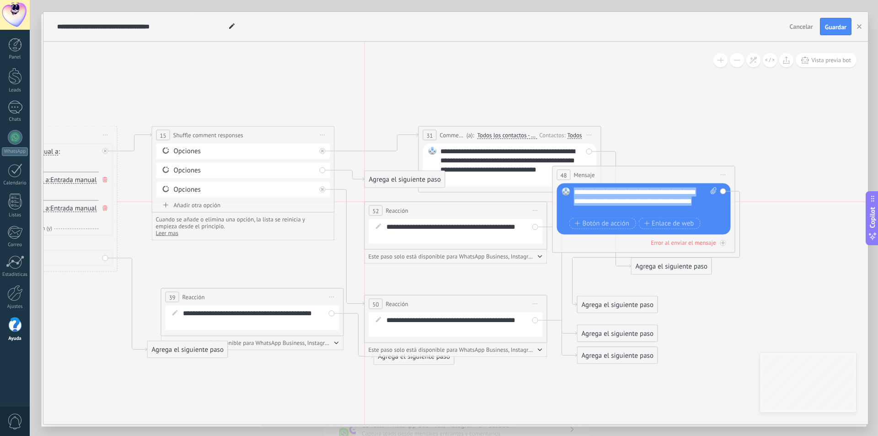
drag, startPoint x: 513, startPoint y: 283, endPoint x: 516, endPoint y: 205, distance: 78.3
click at [516, 205] on div "52 Reacción ******** Iniciar vista previa aquí Cambiar nombre Duplicar Borrar" at bounding box center [456, 210] width 182 height 17
click at [532, 303] on span "Iniciar vista previa aquí Cambiar nombre Duplicar Borrar" at bounding box center [535, 303] width 15 height 13
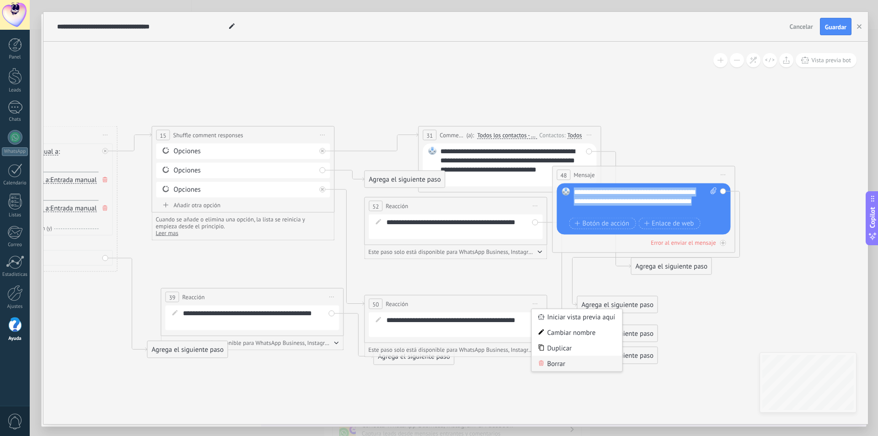
click at [552, 362] on div "Borrar" at bounding box center [577, 364] width 91 height 16
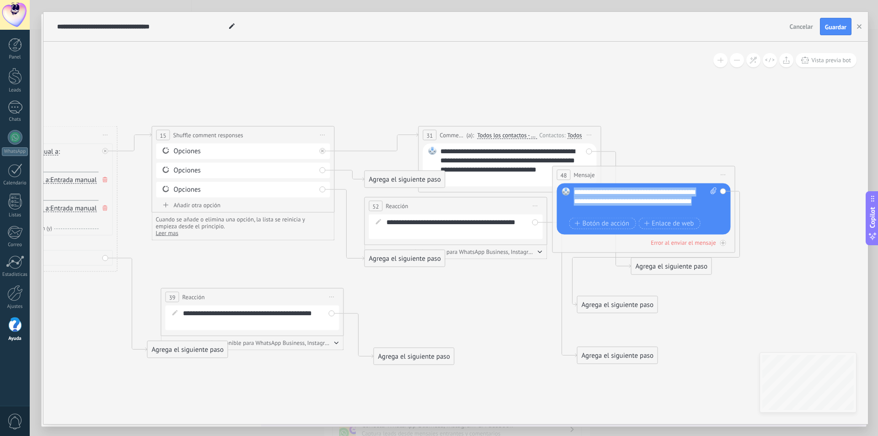
click at [537, 203] on span "Iniciar vista previa aquí Cambiar nombre Duplicar Borrar" at bounding box center [535, 205] width 15 height 13
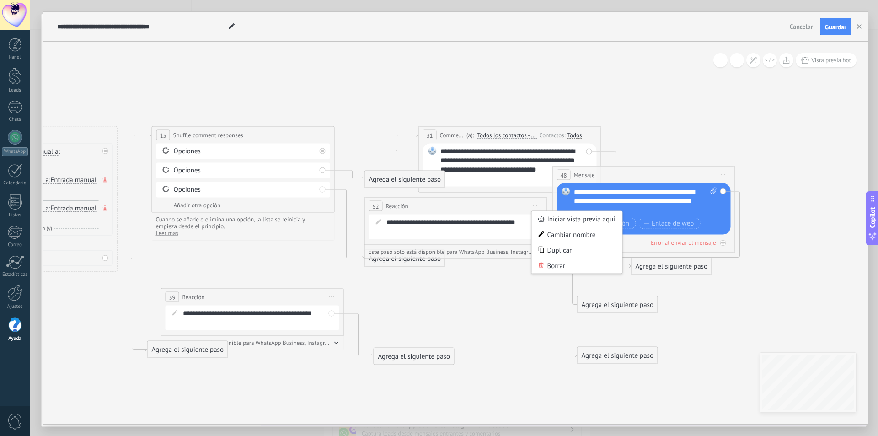
click at [524, 313] on icon at bounding box center [286, 231] width 1357 height 726
click at [537, 251] on div "Este paso solo está disponible para WhatsApp Business, Instagram y Telegram" at bounding box center [456, 251] width 175 height 7
click at [540, 252] on icon "button" at bounding box center [540, 252] width 5 height 3
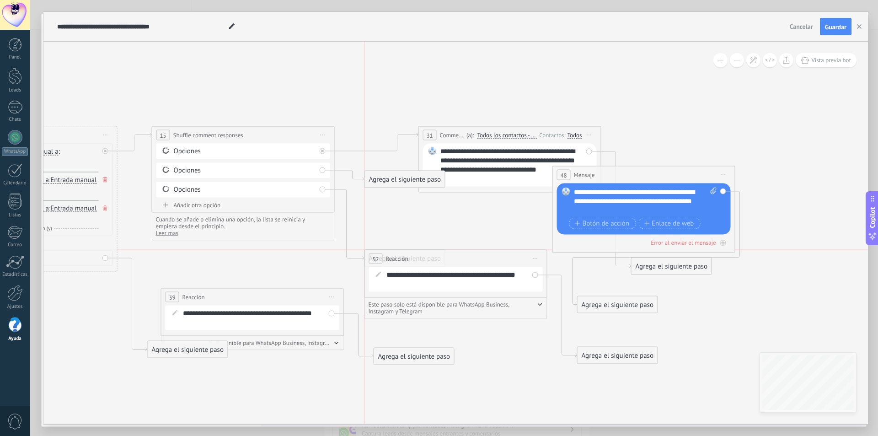
drag, startPoint x: 480, startPoint y: 224, endPoint x: 479, endPoint y: 259, distance: 34.8
click at [479, 259] on div "52 Reacción ******** Iniciar vista previa aquí Cambiar nombre Duplicar Borrar" at bounding box center [456, 258] width 182 height 17
click at [720, 172] on span "Iniciar vista previa aquí Cambiar nombre Duplicar Borrar" at bounding box center [723, 174] width 15 height 13
click at [754, 231] on div "Borrar" at bounding box center [765, 235] width 91 height 16
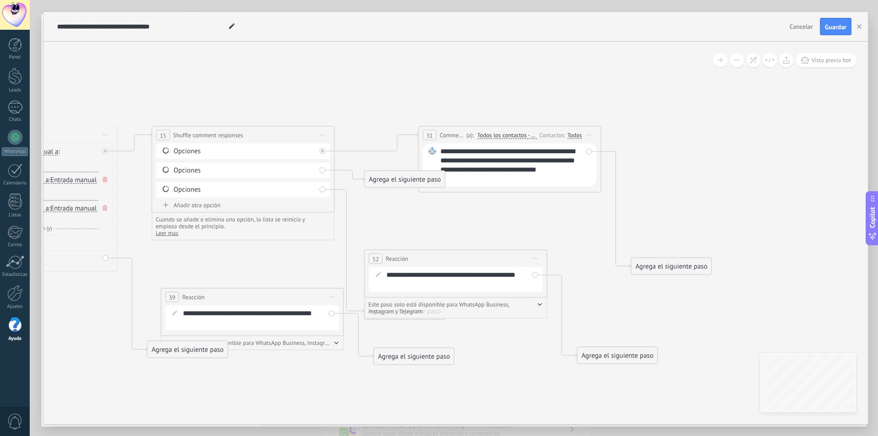
click at [412, 174] on div "Agrega el siguiente paso" at bounding box center [405, 179] width 80 height 15
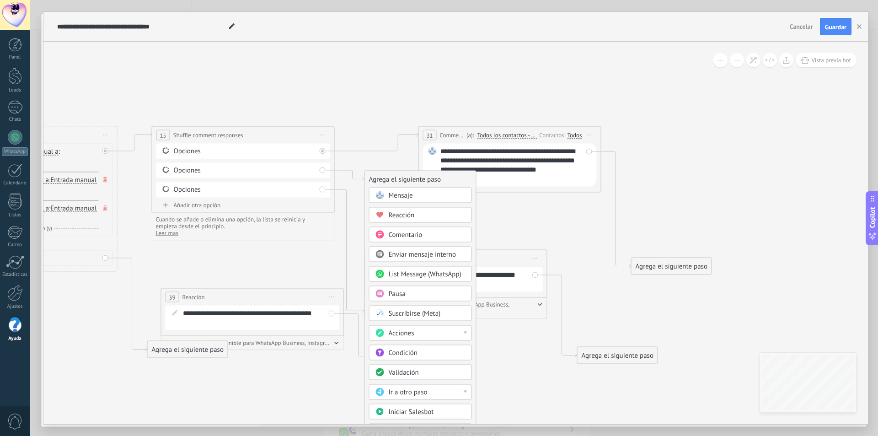
click at [419, 234] on span "Comentario" at bounding box center [406, 235] width 34 height 9
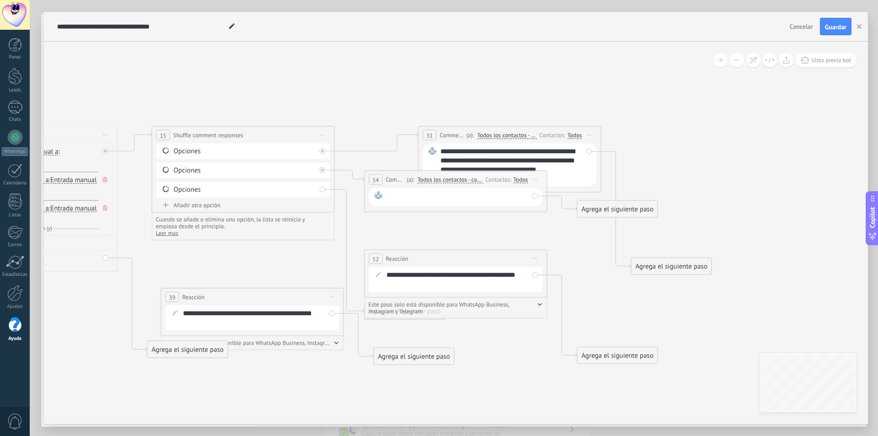
click at [413, 193] on div at bounding box center [458, 197] width 142 height 12
click at [453, 178] on span "Todos los contactos - canales seleccionados" at bounding box center [450, 179] width 65 height 7
click at [453, 178] on button "Todos los contactos - canales seleccionados" at bounding box center [470, 180] width 114 height 16
click at [453, 178] on span "Todos los contactos - canales seleccionados" at bounding box center [463, 180] width 111 height 8
click at [519, 181] on div "Todos" at bounding box center [521, 179] width 15 height 7
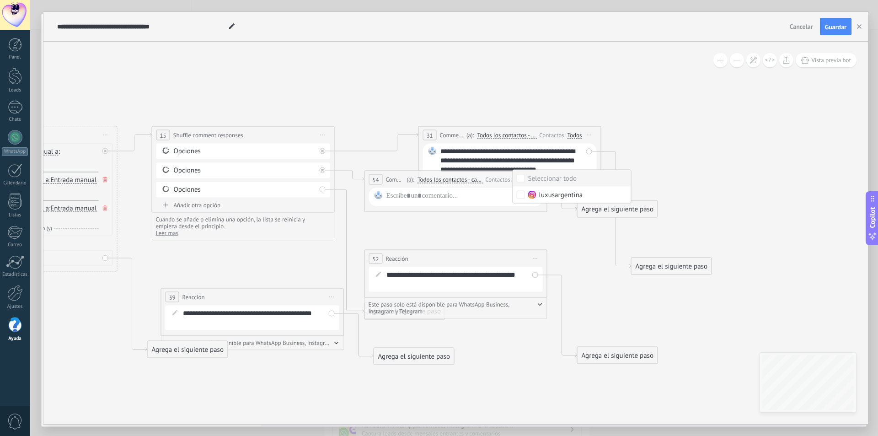
click at [396, 180] on span "Comentario" at bounding box center [395, 179] width 19 height 9
click at [446, 199] on div at bounding box center [458, 197] width 142 height 12
paste div
click at [393, 176] on span "Comentario" at bounding box center [395, 179] width 19 height 9
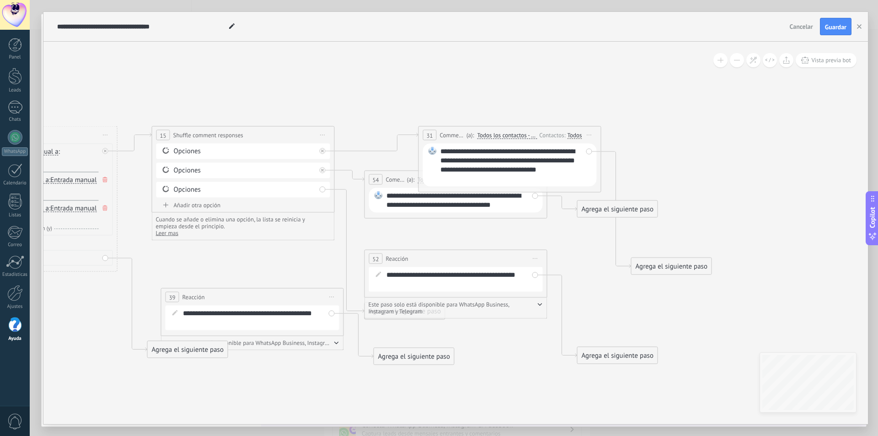
click at [445, 131] on span "Comment (MPH)" at bounding box center [452, 135] width 24 height 9
click at [403, 175] on span "Comentario" at bounding box center [395, 179] width 19 height 9
click at [526, 182] on div "None" at bounding box center [521, 179] width 13 height 7
click at [486, 232] on icon at bounding box center [259, 231] width 1302 height 726
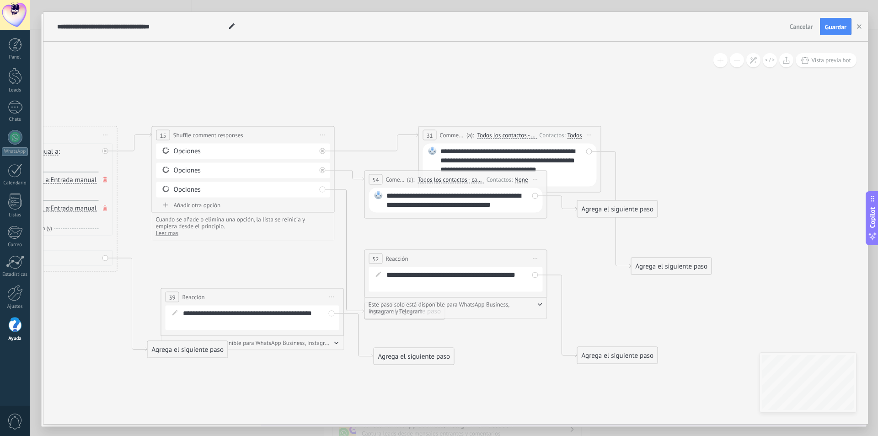
click at [537, 181] on span "Iniciar vista previa aquí Cambiar nombre Duplicar Borrar" at bounding box center [535, 179] width 15 height 13
click at [561, 242] on div "Borrar" at bounding box center [577, 239] width 91 height 16
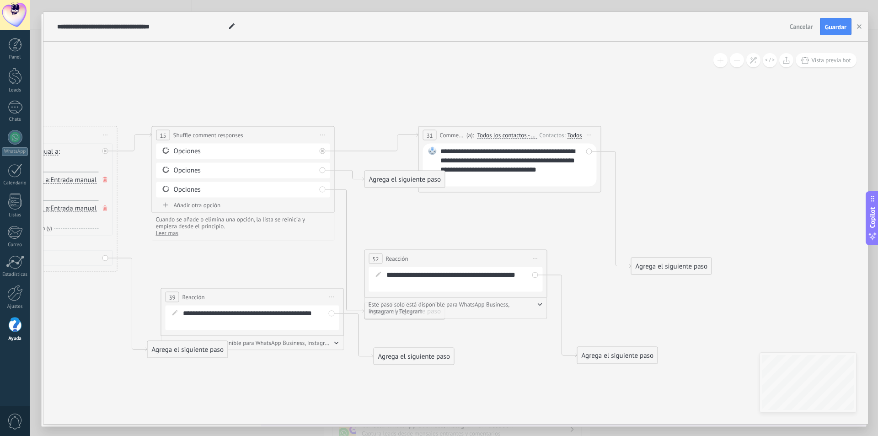
click at [390, 174] on div "Agrega el siguiente paso" at bounding box center [405, 179] width 80 height 15
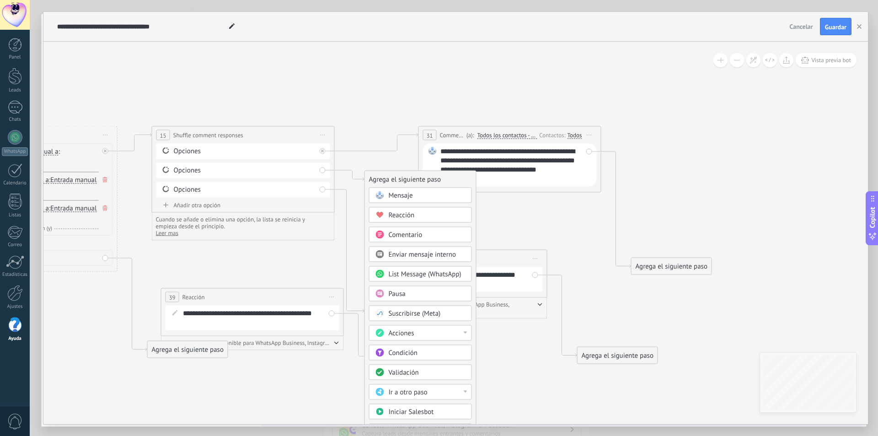
click at [420, 232] on span "Comentario" at bounding box center [406, 235] width 34 height 9
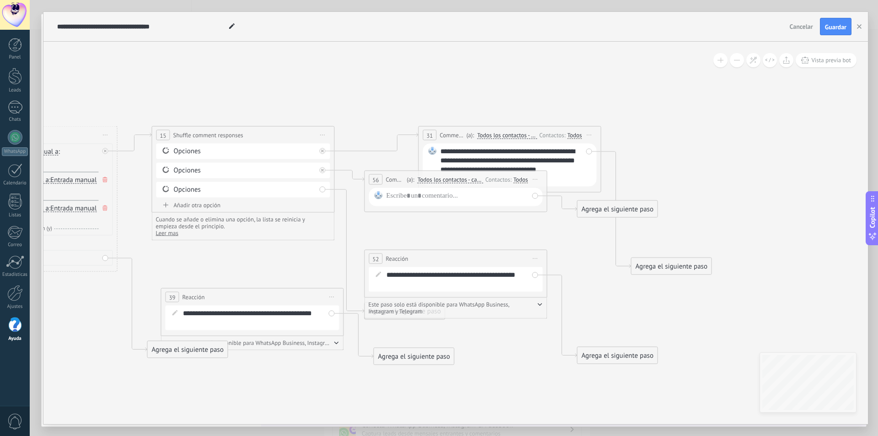
click at [535, 178] on span "Iniciar vista previa aquí Cambiar nombre Duplicar Borrar" at bounding box center [535, 179] width 15 height 13
click at [552, 239] on div "Borrar" at bounding box center [577, 239] width 91 height 16
click at [381, 182] on div "Agrega el siguiente paso" at bounding box center [405, 179] width 80 height 15
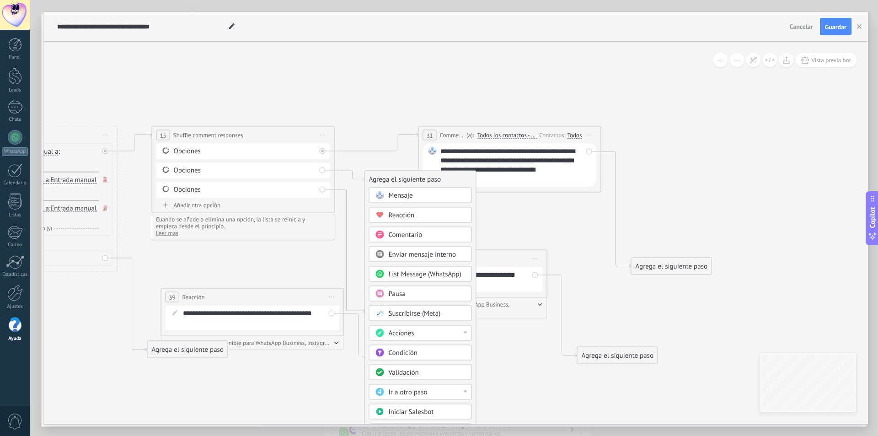
click at [387, 196] on span at bounding box center [380, 195] width 18 height 7
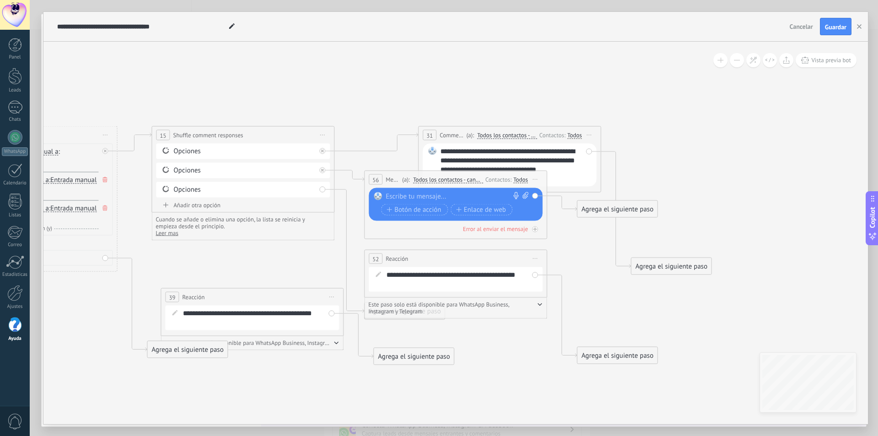
click at [440, 198] on div at bounding box center [454, 196] width 136 height 9
paste div
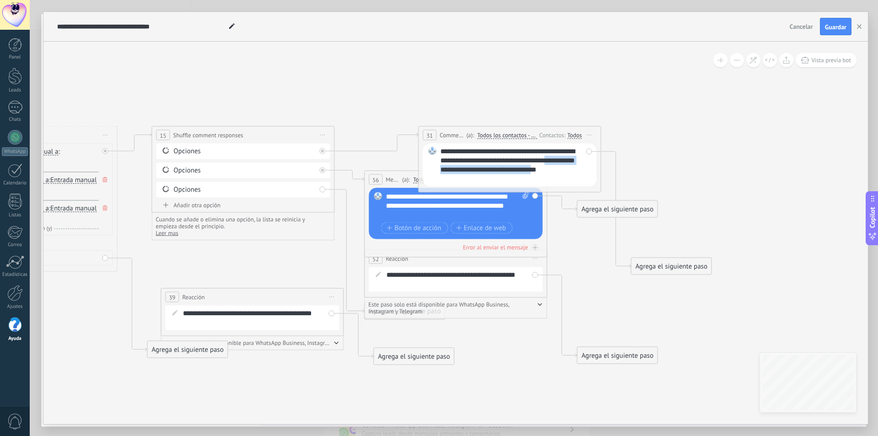
drag, startPoint x: 580, startPoint y: 170, endPoint x: 580, endPoint y: 164, distance: 6.0
click at [580, 164] on div "**********" at bounding box center [512, 165] width 142 height 37
copy div "**********"
click at [511, 247] on div "Error al enviar el mensaje" at bounding box center [495, 247] width 65 height 8
click at [393, 181] on span "Mensaje" at bounding box center [393, 179] width 14 height 9
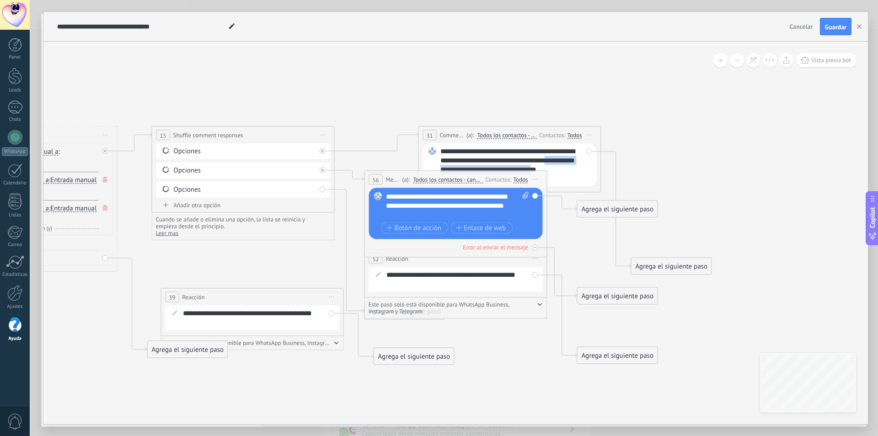
click at [393, 181] on span "Mensaje" at bounding box center [393, 179] width 14 height 9
click at [699, 265] on div "Agrega el siguiente paso" at bounding box center [672, 266] width 80 height 15
click at [676, 285] on span "Mensaje" at bounding box center [667, 282] width 24 height 9
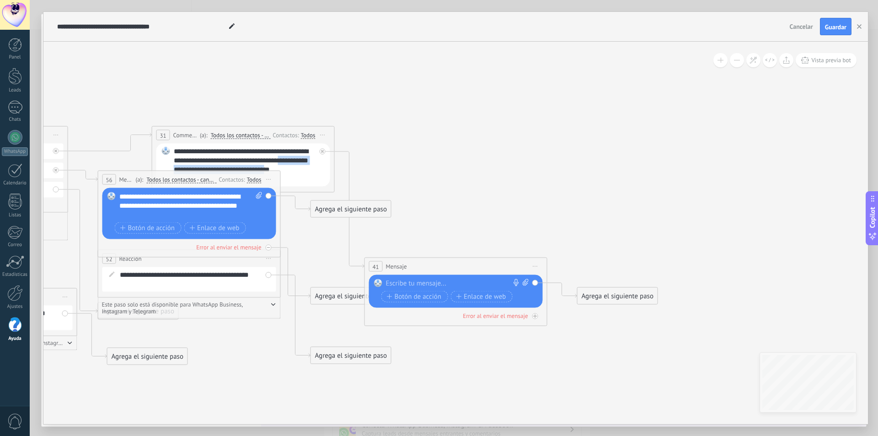
click at [482, 276] on div "Reemplazar Quitar Convertir a mensaje de voz Arrastre la imagen aquí para adjun…" at bounding box center [456, 291] width 174 height 33
click at [482, 282] on div at bounding box center [454, 283] width 136 height 9
paste div
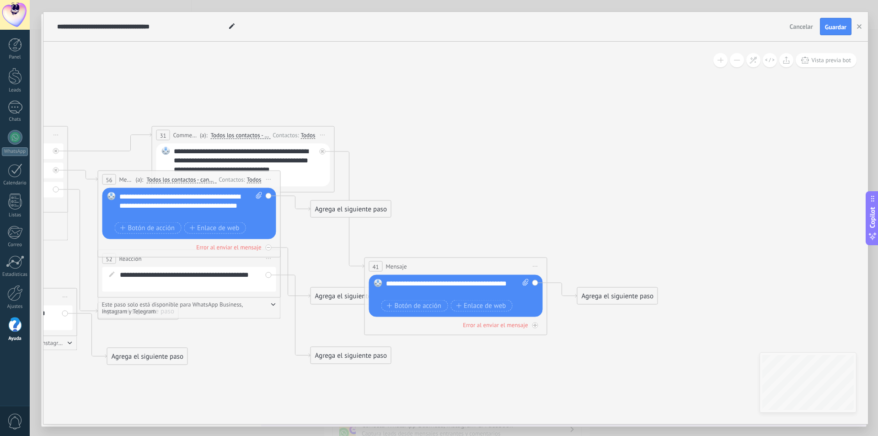
click at [540, 265] on span "Iniciar vista previa aquí Cambiar nombre Duplicar Borrar" at bounding box center [535, 266] width 15 height 13
click at [561, 323] on div "Borrar" at bounding box center [577, 326] width 91 height 16
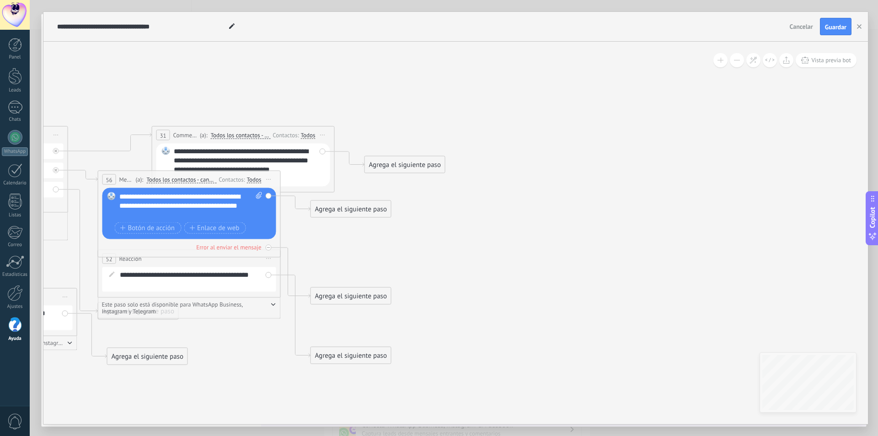
click at [274, 178] on span "Iniciar vista previa aquí Cambiar nombre Duplicar Borrar" at bounding box center [269, 179] width 15 height 13
click at [307, 234] on div "Borrar" at bounding box center [310, 239] width 91 height 16
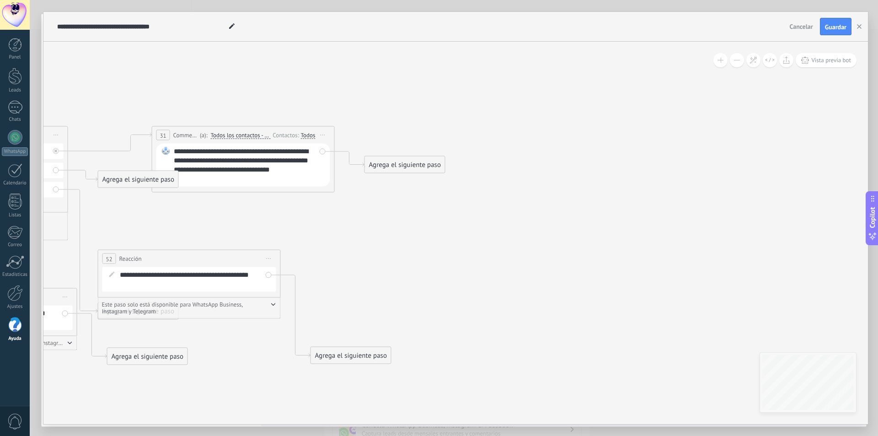
click at [141, 181] on div "Agrega el siguiente paso" at bounding box center [138, 179] width 80 height 15
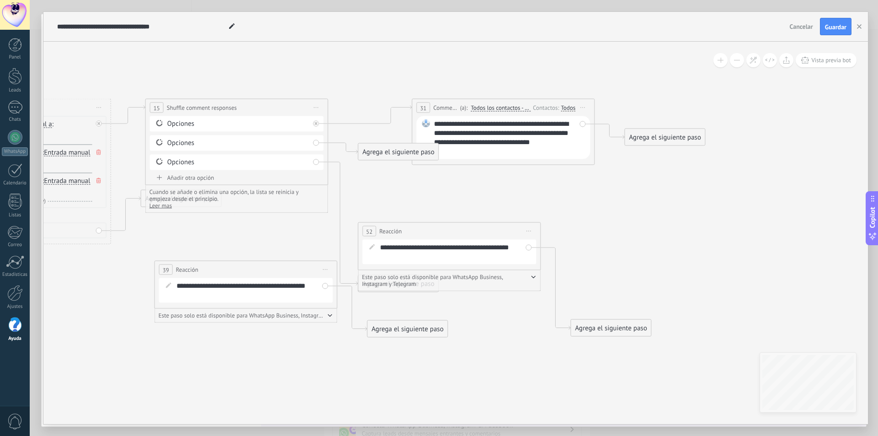
drag, startPoint x: 297, startPoint y: 153, endPoint x: 536, endPoint y: 187, distance: 241.1
click at [536, 187] on icon at bounding box center [252, 203] width 1302 height 726
click at [304, 144] on div "Borrar" at bounding box center [306, 142] width 10 height 13
click at [301, 144] on div "Borrar" at bounding box center [306, 142] width 10 height 13
click at [307, 143] on icon at bounding box center [306, 142] width 5 height 1
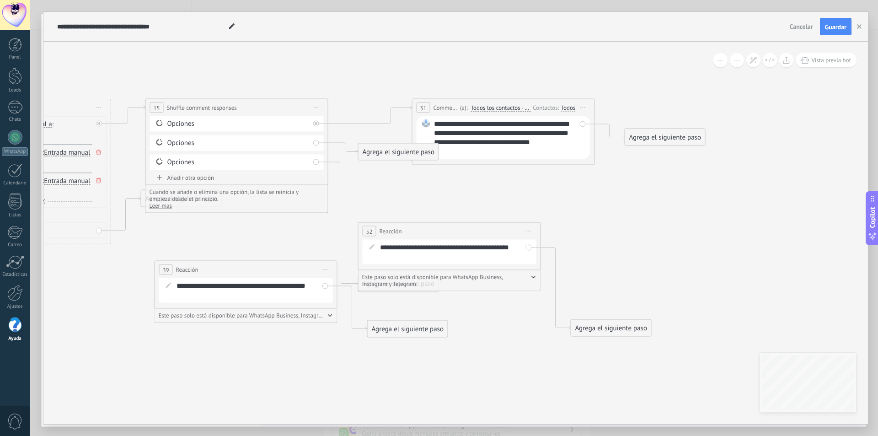
click at [398, 155] on div "Agrega el siguiente paso" at bounding box center [399, 152] width 80 height 15
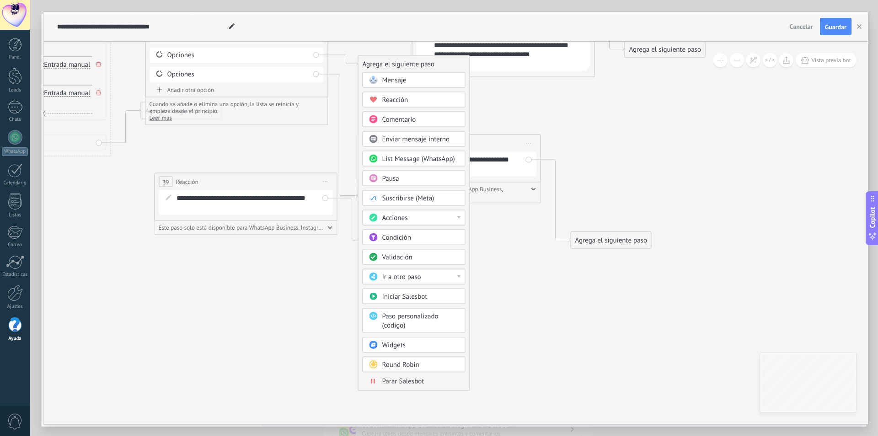
click at [400, 97] on span "Reacción" at bounding box center [395, 100] width 26 height 9
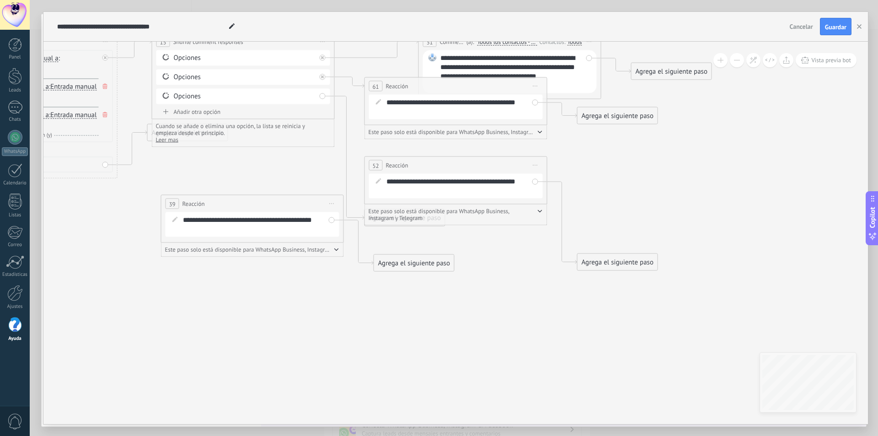
click at [538, 85] on span "Iniciar vista previa aquí Cambiar nombre Duplicar Borrar" at bounding box center [535, 86] width 15 height 13
click at [545, 143] on div "Borrar" at bounding box center [577, 146] width 91 height 16
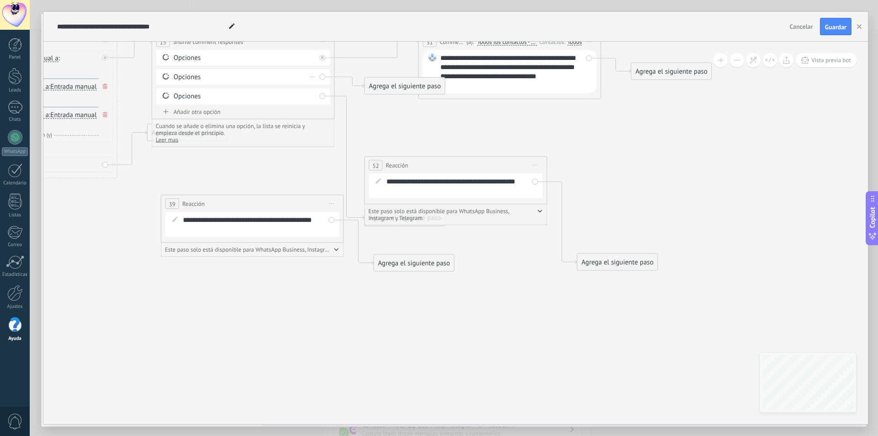
click at [313, 76] on div "Borrar" at bounding box center [313, 76] width 10 height 13
click at [311, 77] on icon at bounding box center [313, 76] width 5 height 1
click at [313, 76] on div "Borrar" at bounding box center [313, 76] width 10 height 13
click at [317, 89] on icon at bounding box center [316, 89] width 5 height 5
click at [833, 32] on button "Guardar" at bounding box center [836, 26] width 32 height 17
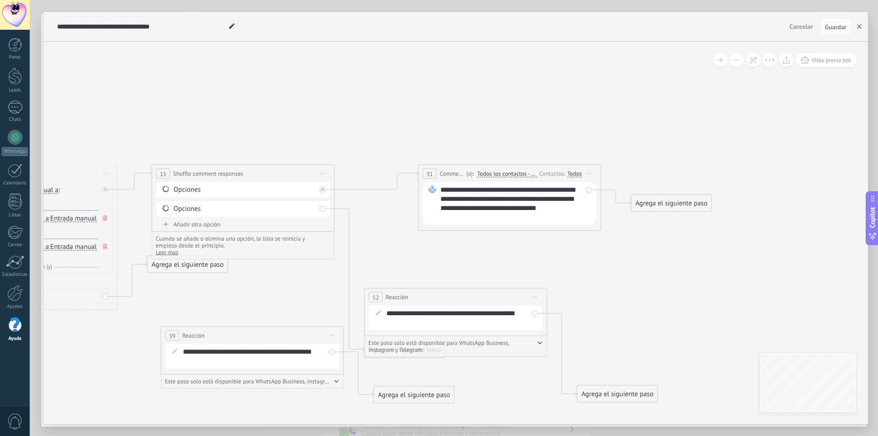
click at [858, 28] on icon "button" at bounding box center [859, 26] width 5 height 5
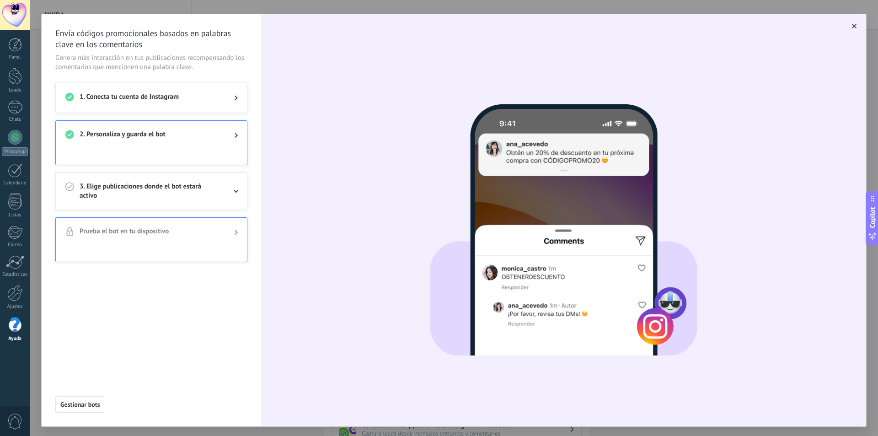
click at [84, 191] on span "3. Elige publicaciones donde el bot estará activo" at bounding box center [150, 191] width 140 height 18
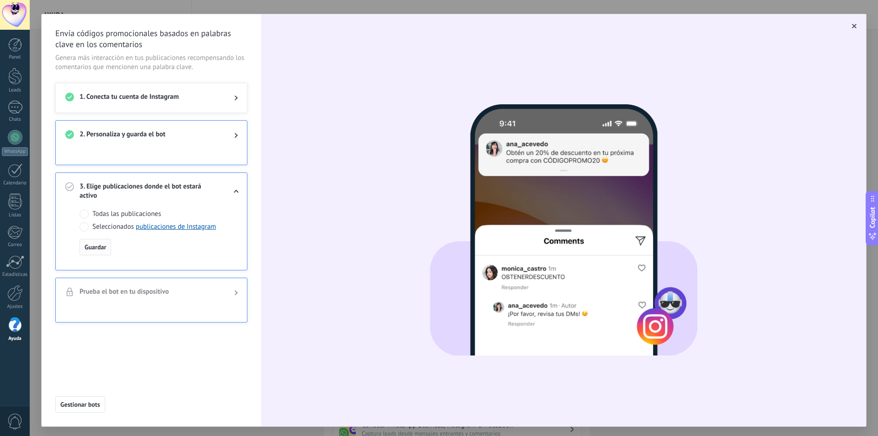
click at [101, 250] on span "Guardar" at bounding box center [95, 247] width 21 height 6
click at [96, 242] on button "Guardar" at bounding box center [96, 247] width 32 height 16
click at [113, 290] on span "Prueba el bot en tu dispositivo" at bounding box center [150, 292] width 140 height 11
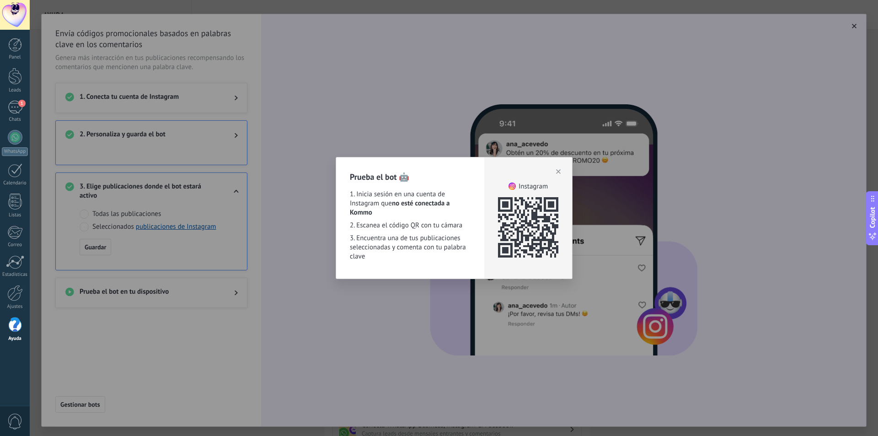
drag, startPoint x: 559, startPoint y: 168, endPoint x: 540, endPoint y: 184, distance: 25.0
click at [559, 168] on button "button" at bounding box center [558, 172] width 13 height 14
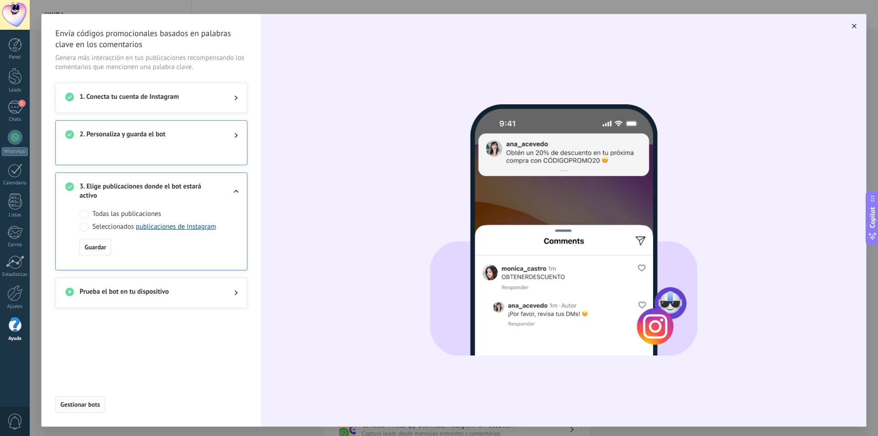
click at [82, 400] on button "Gestionar bots" at bounding box center [80, 404] width 50 height 16
click at [160, 290] on span "Prueba el bot en tu dispositivo" at bounding box center [150, 292] width 140 height 11
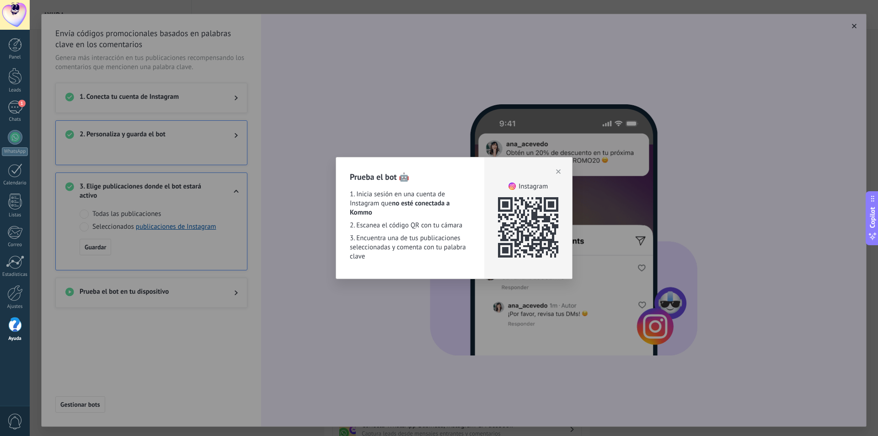
click at [563, 172] on button "button" at bounding box center [558, 172] width 13 height 14
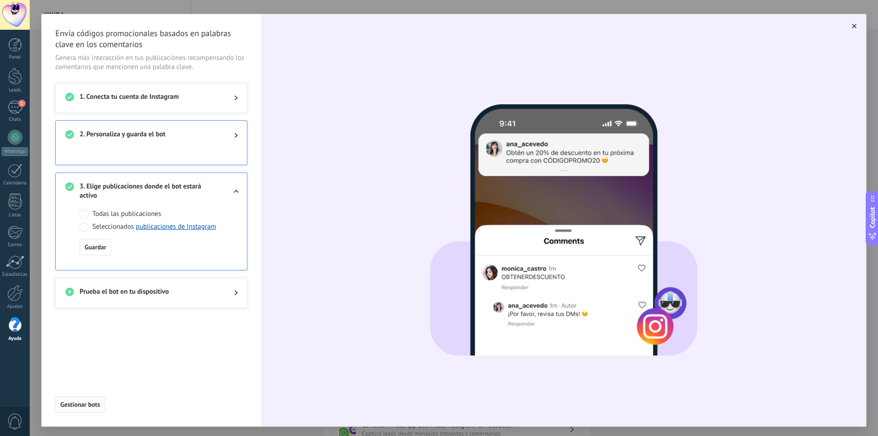
click at [81, 406] on span "Gestionar bots" at bounding box center [80, 404] width 40 height 6
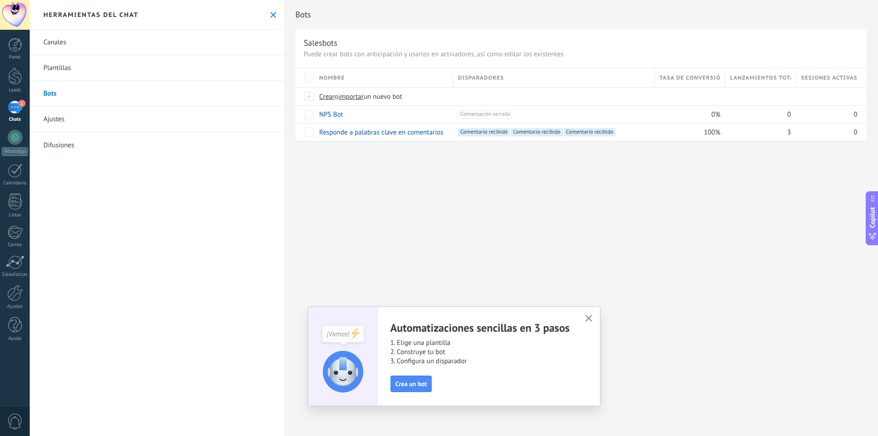
click at [594, 319] on button "button" at bounding box center [588, 318] width 11 height 12
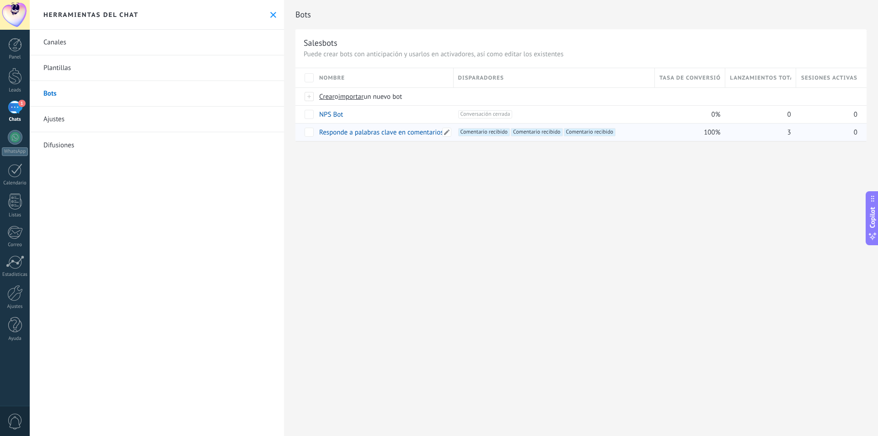
click at [398, 135] on link "Responde a palabras clave en comentarios" at bounding box center [381, 132] width 124 height 9
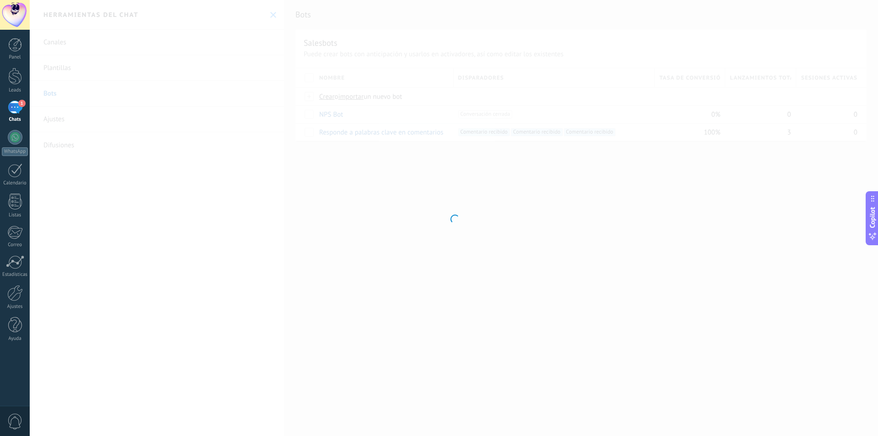
type input "**********"
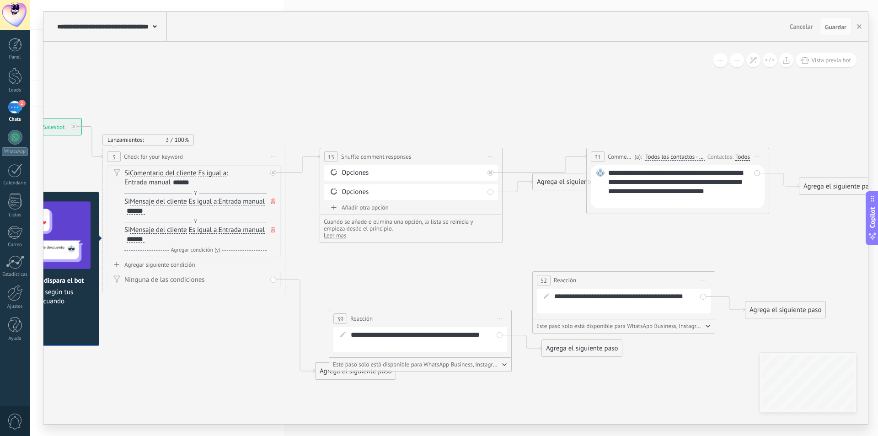
drag, startPoint x: 423, startPoint y: 328, endPoint x: 189, endPoint y: 314, distance: 234.2
click at [189, 314] on icon at bounding box center [426, 248] width 1302 height 719
click at [830, 29] on span "Guardar" at bounding box center [835, 27] width 21 height 6
click at [860, 27] on icon "button" at bounding box center [859, 26] width 5 height 5
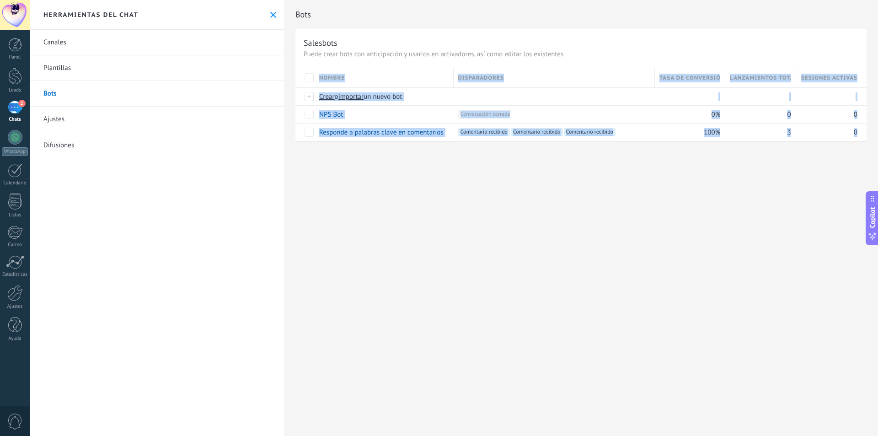
drag, startPoint x: 709, startPoint y: 180, endPoint x: 456, endPoint y: 180, distance: 253.0
click at [456, 180] on div "Bots Salesbots Puede crear bots con anticipación y usarlos en activadores, así …" at bounding box center [581, 218] width 594 height 436
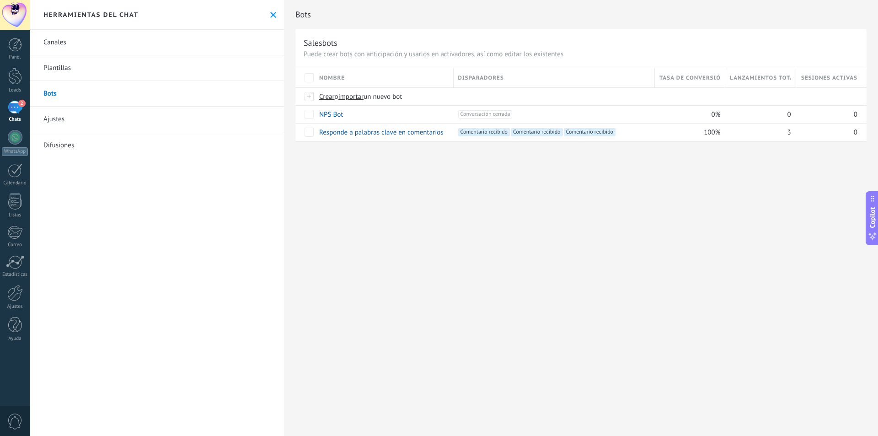
click at [427, 179] on div "Bots Salesbots Puede crear bots con anticipación y usarlos en activadores, así …" at bounding box center [581, 218] width 594 height 436
click at [4, 145] on link "WhatsApp" at bounding box center [15, 143] width 30 height 26
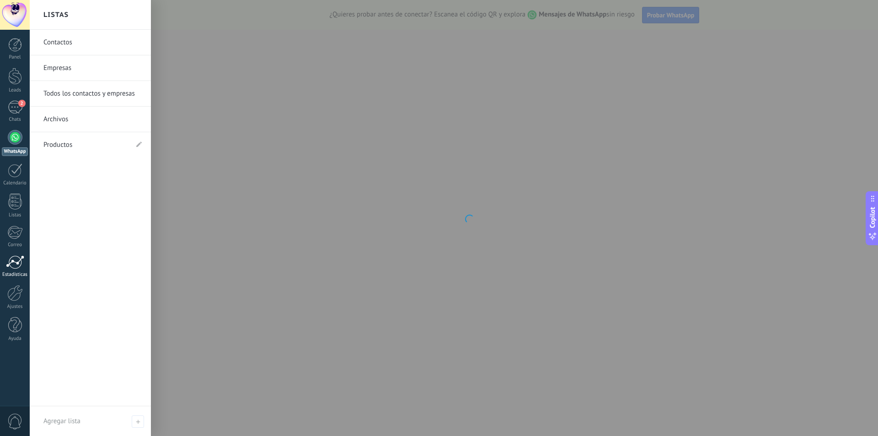
click at [11, 274] on div "Estadísticas" at bounding box center [15, 275] width 27 height 6
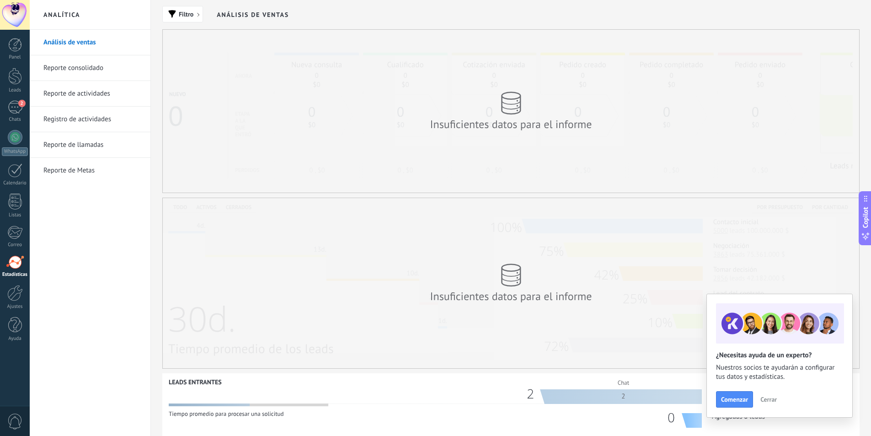
click at [762, 397] on span "Cerrar" at bounding box center [769, 399] width 16 height 6
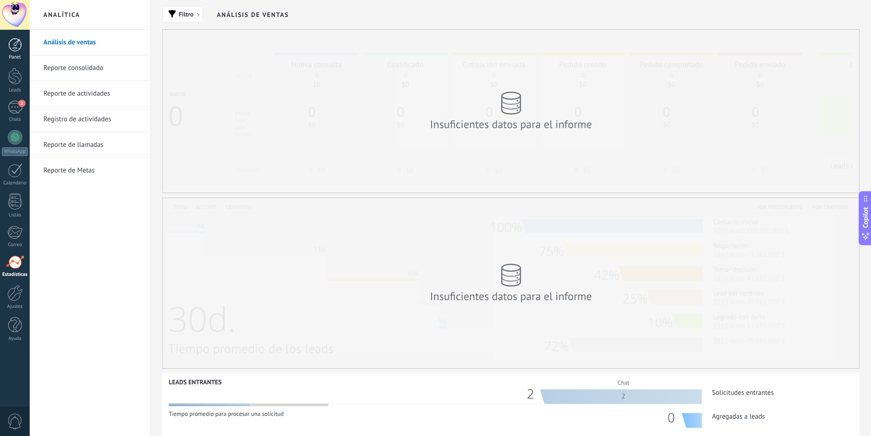
click at [17, 49] on div at bounding box center [15, 45] width 14 height 14
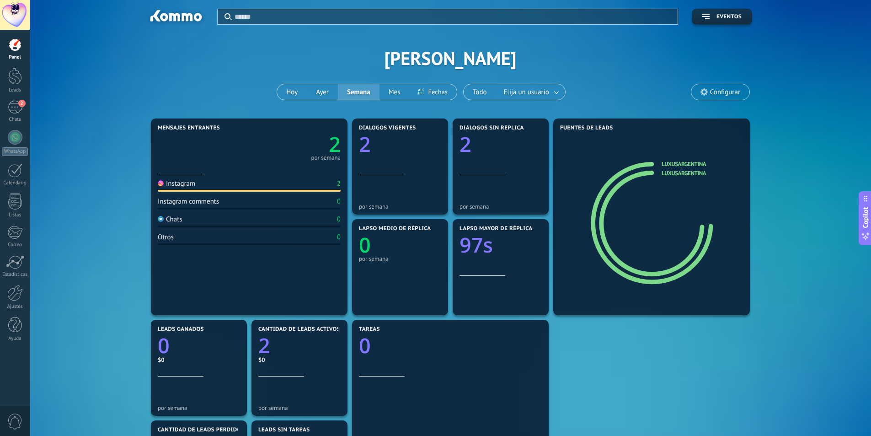
click at [335, 199] on div "Instagram comments 0" at bounding box center [249, 203] width 183 height 12
click at [333, 145] on text "2" at bounding box center [335, 144] width 12 height 28
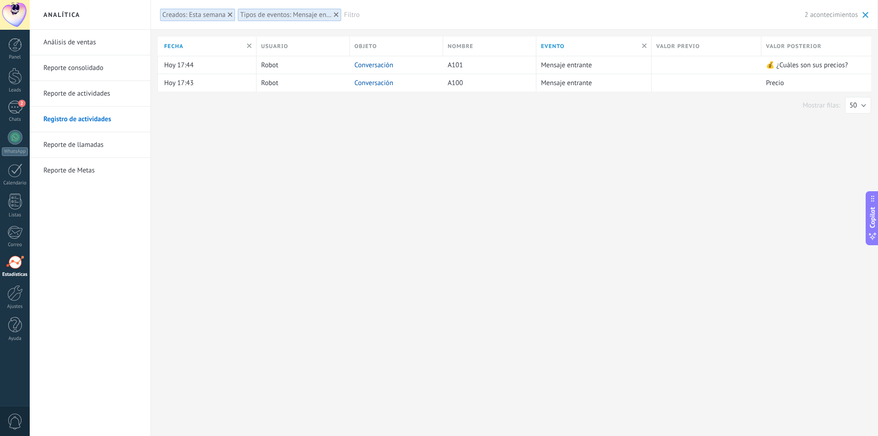
click at [81, 38] on link "Análisis de ventas" at bounding box center [92, 43] width 98 height 26
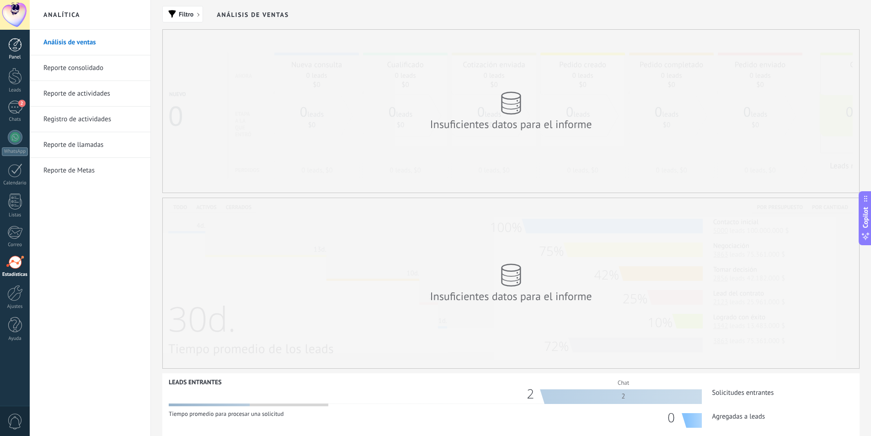
click at [26, 47] on link "Panel" at bounding box center [15, 49] width 30 height 22
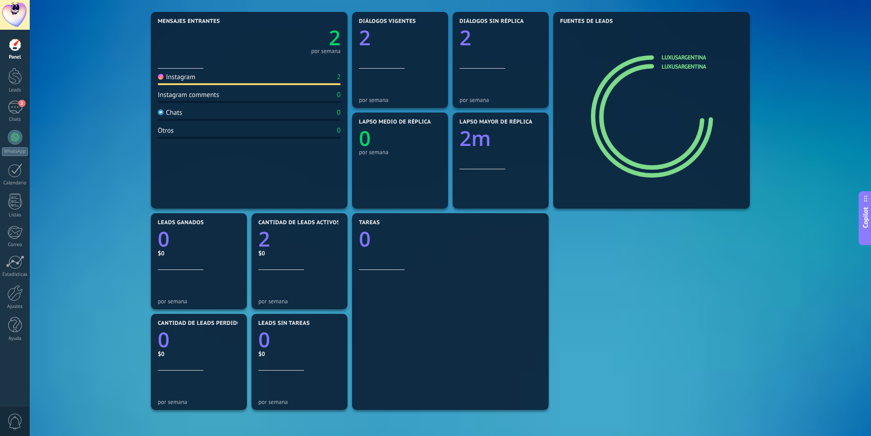
scroll to position [137, 0]
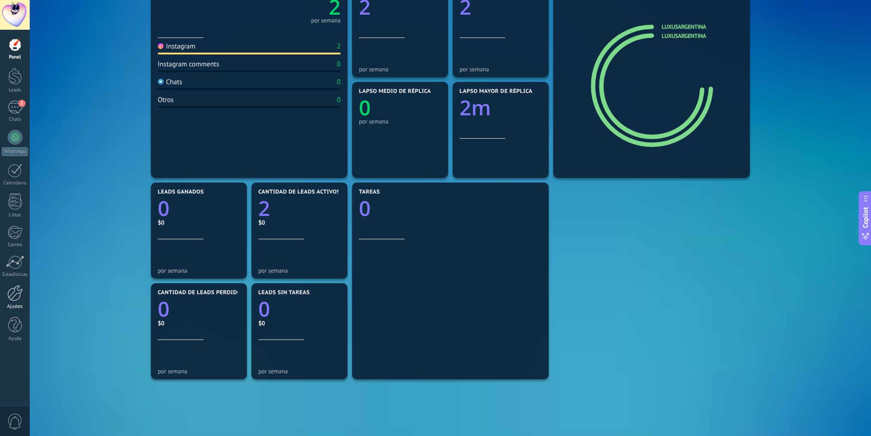
click at [19, 307] on div "Ajustes" at bounding box center [15, 307] width 27 height 6
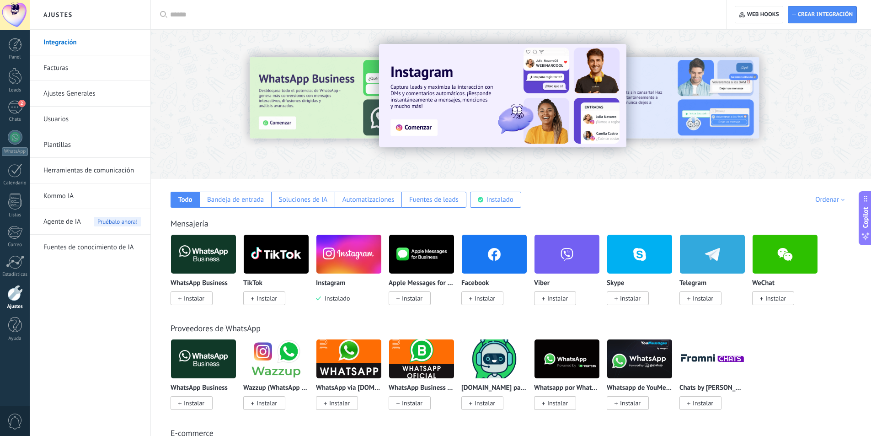
click at [340, 285] on p "Instagram" at bounding box center [330, 283] width 29 height 8
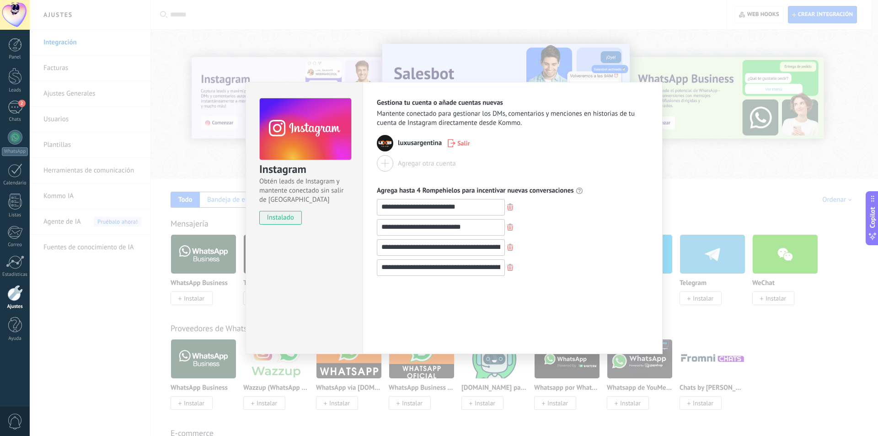
click at [634, 167] on div "Agregar otra cuenta" at bounding box center [513, 163] width 272 height 16
click at [715, 167] on div "**********" at bounding box center [454, 218] width 849 height 436
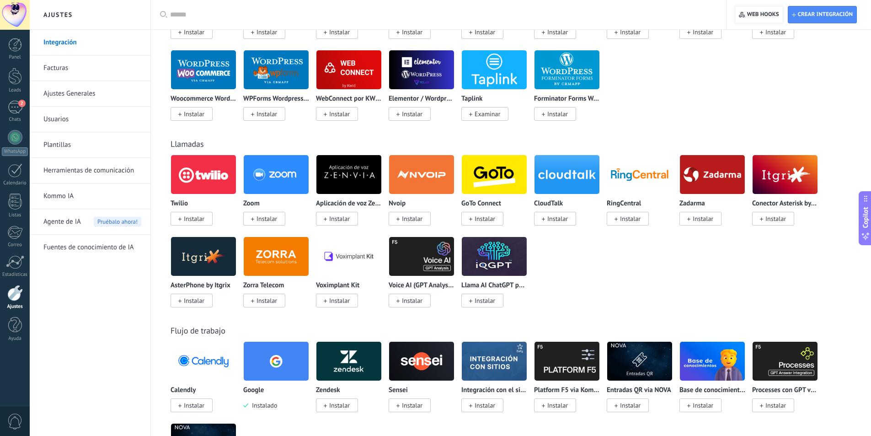
scroll to position [686, 0]
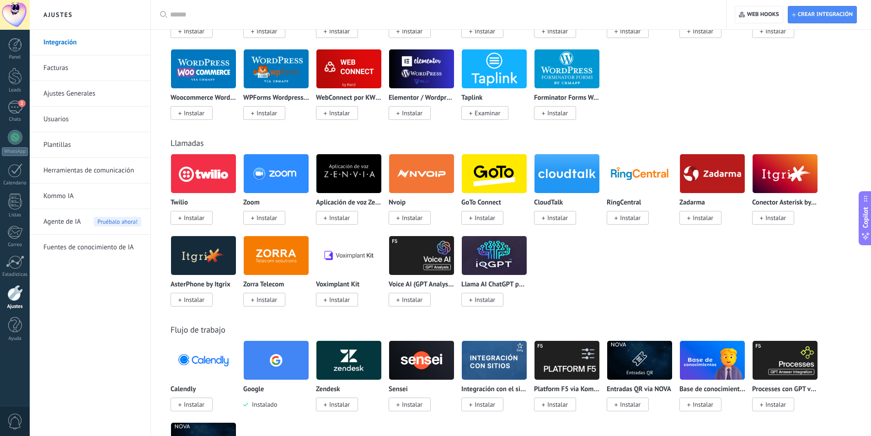
click at [62, 117] on link "Usuarios" at bounding box center [92, 120] width 98 height 26
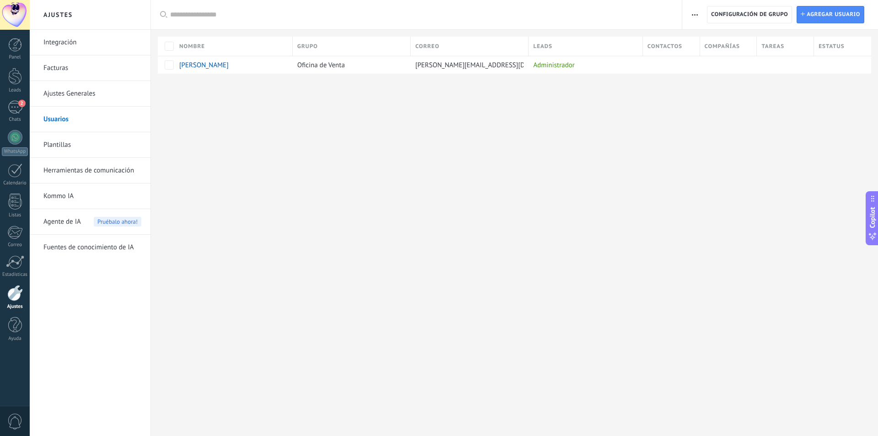
click at [81, 146] on link "Plantillas" at bounding box center [92, 145] width 98 height 26
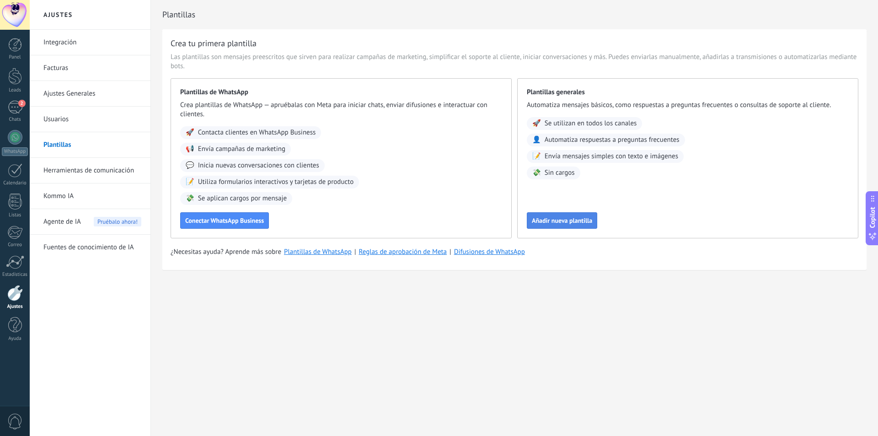
click at [580, 221] on span "Añadir nueva plantilla" at bounding box center [562, 220] width 60 height 6
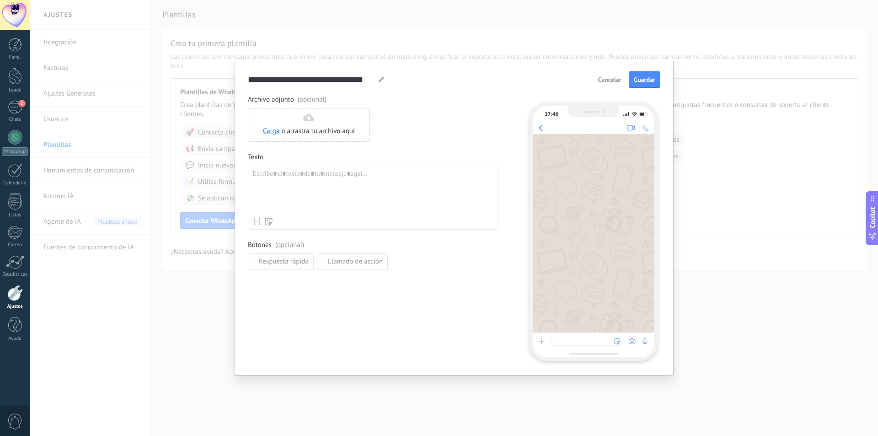
click at [617, 80] on span "Cancelar" at bounding box center [609, 79] width 23 height 6
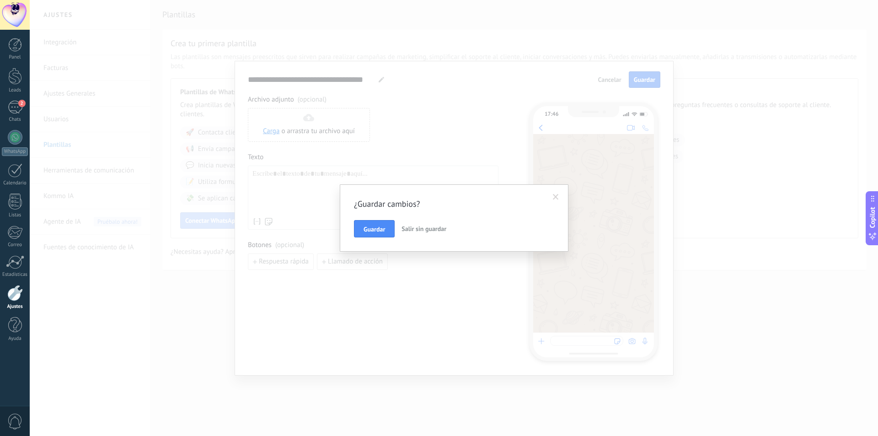
click at [404, 226] on span "Salir sin guardar" at bounding box center [424, 229] width 45 height 8
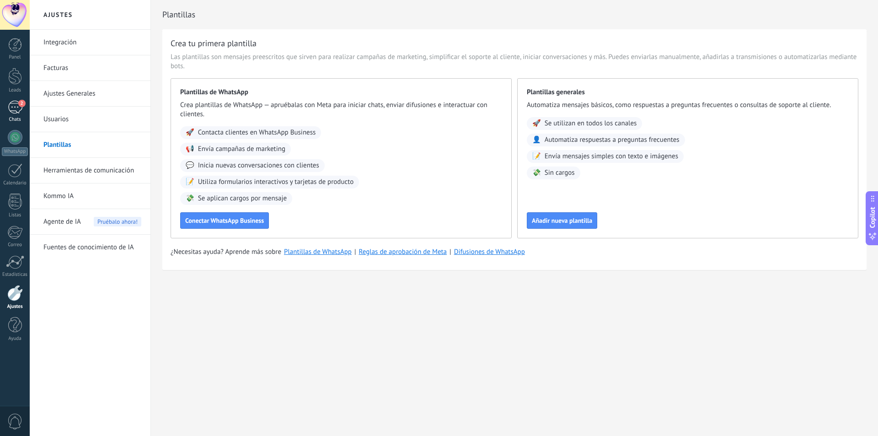
click at [23, 113] on link "2 Chats" at bounding box center [15, 112] width 30 height 22
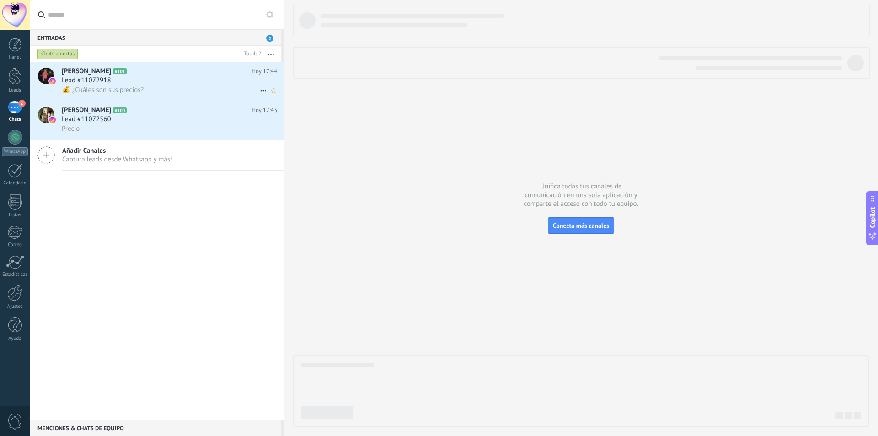
click at [142, 81] on div "Lead #11072918" at bounding box center [169, 80] width 215 height 9
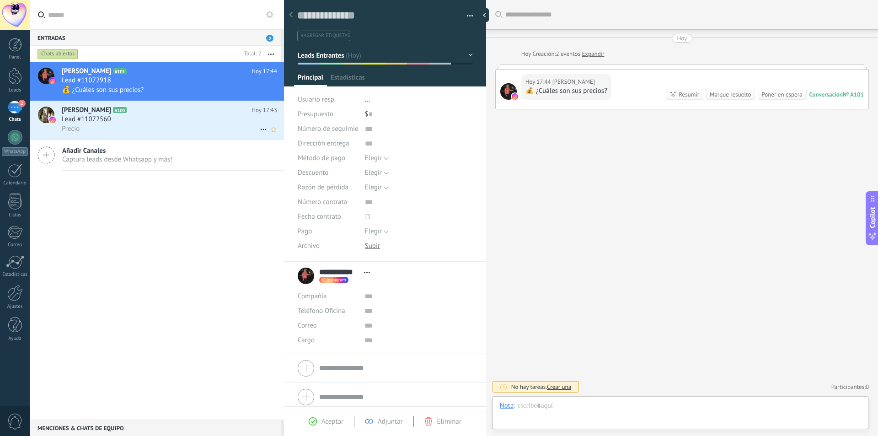
scroll to position [14, 0]
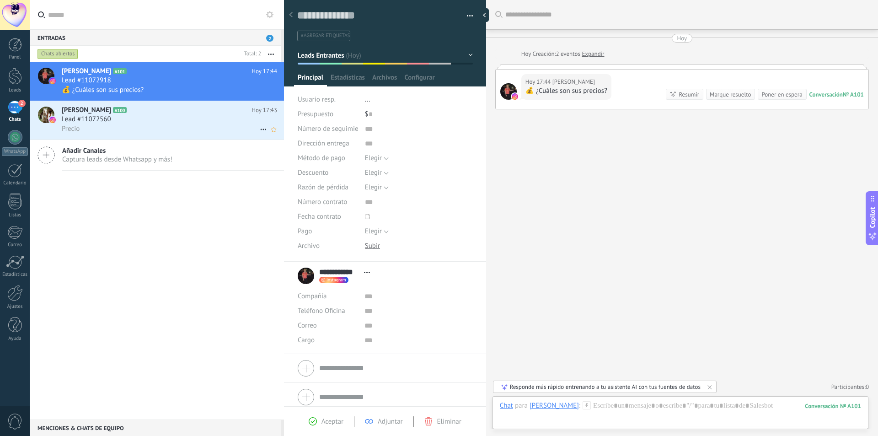
click at [152, 124] on div "Precio" at bounding box center [169, 129] width 215 height 10
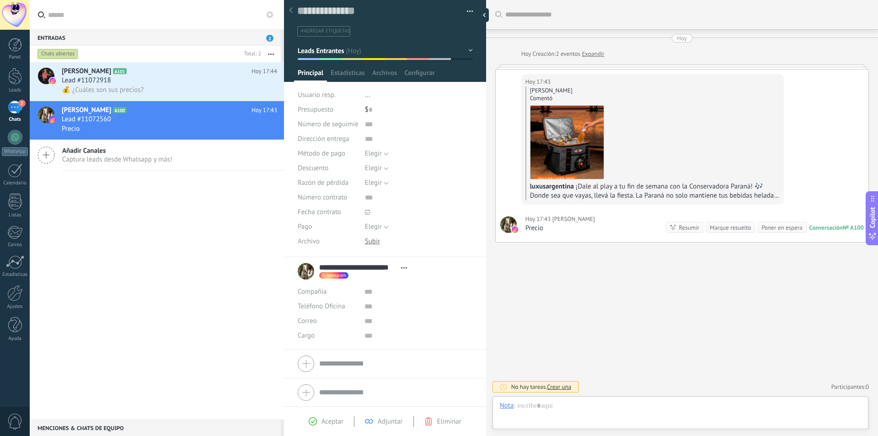
scroll to position [5, 0]
click at [315, 422] on icon at bounding box center [313, 421] width 8 height 8
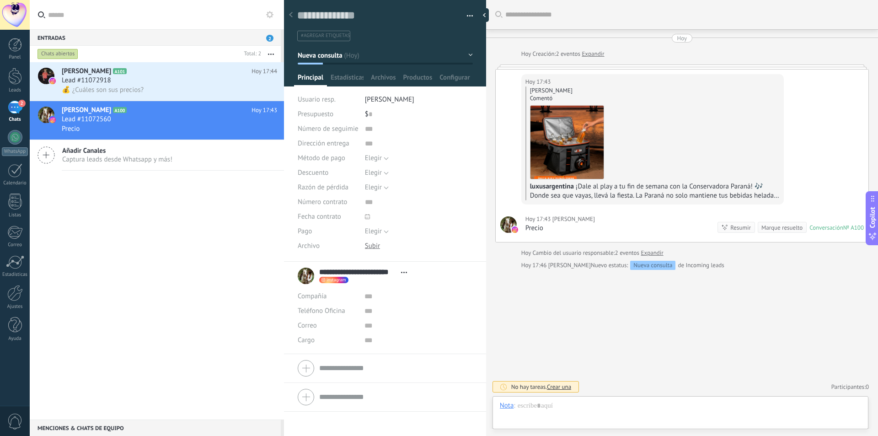
scroll to position [14, 0]
click at [469, 14] on button "button" at bounding box center [466, 16] width 13 height 14
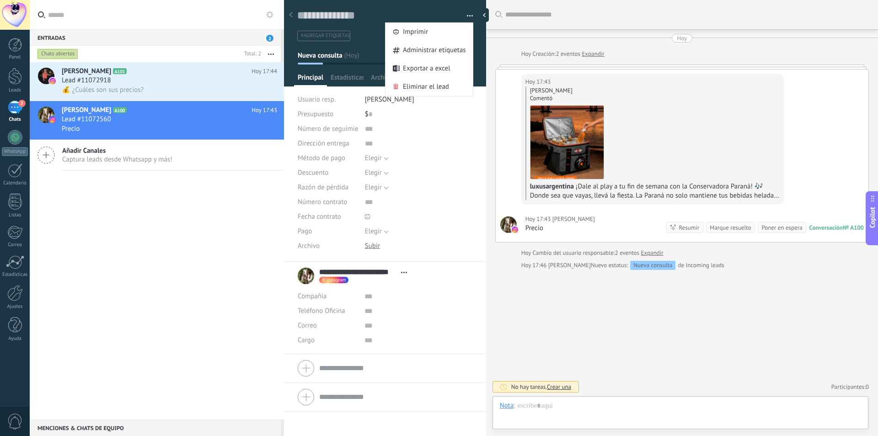
click at [291, 14] on use at bounding box center [291, 14] width 4 height 5
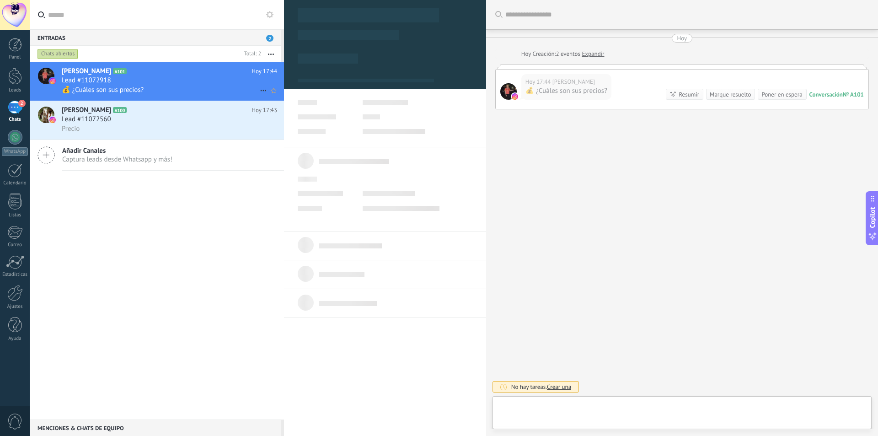
scroll to position [14, 0]
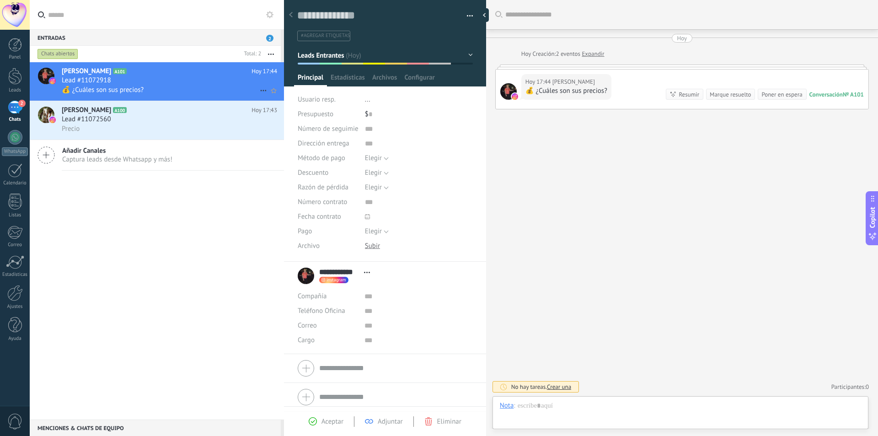
click at [204, 73] on h2 "[PERSON_NAME] A101" at bounding box center [157, 71] width 190 height 9
click at [187, 119] on div "Lead #11072560" at bounding box center [169, 119] width 215 height 9
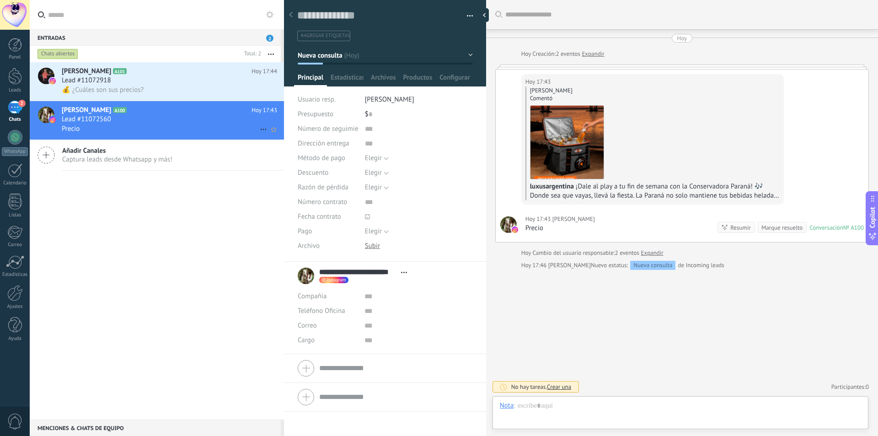
scroll to position [14, 0]
click at [183, 77] on div "Lead #11072918" at bounding box center [169, 80] width 215 height 9
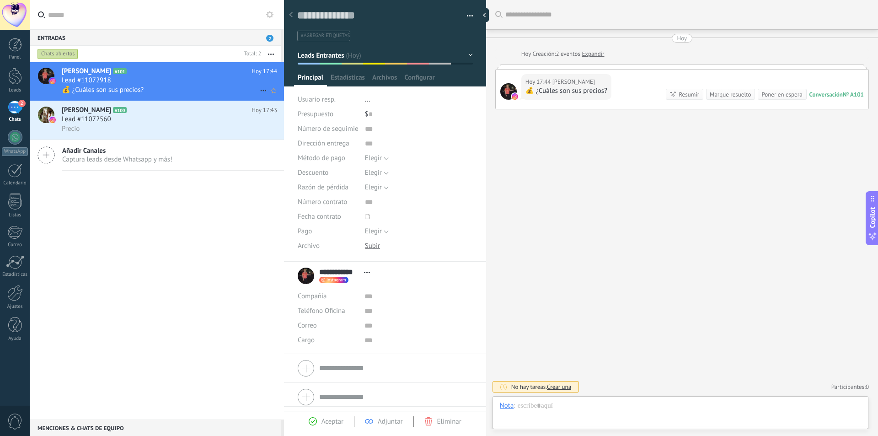
scroll to position [14, 0]
click at [599, 409] on div at bounding box center [680, 414] width 361 height 27
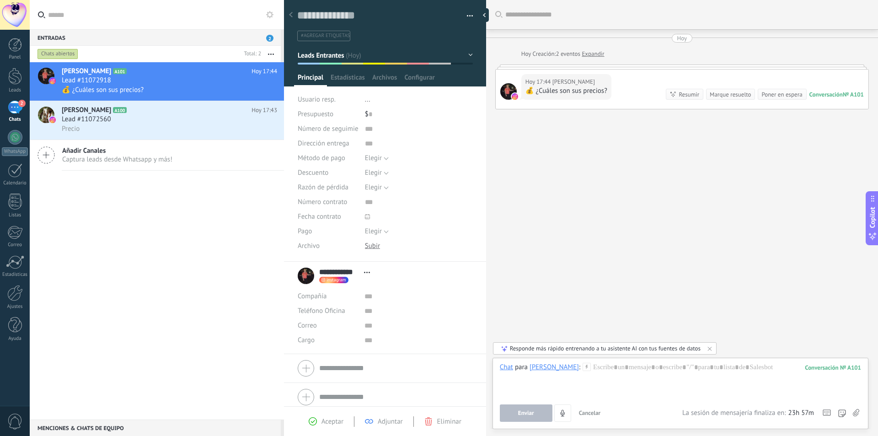
click at [594, 411] on span "Cancelar" at bounding box center [590, 413] width 22 height 8
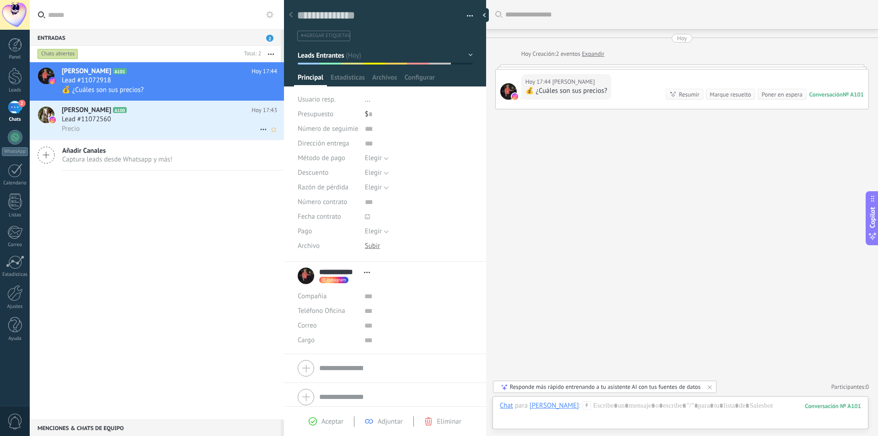
click at [95, 119] on span "Lead #11072560" at bounding box center [86, 119] width 49 height 9
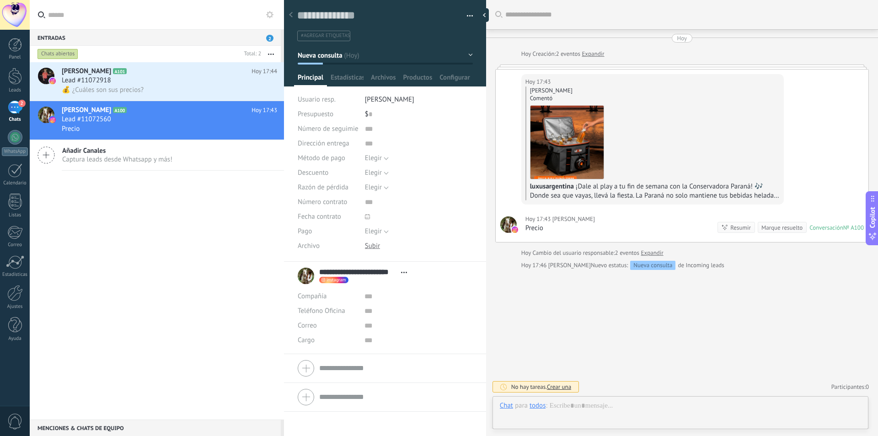
scroll to position [14, 0]
click at [623, 221] on div "[DATE] 17:43 [PERSON_NAME] Precio Conversación № A100 Conversación № A100 Resum…" at bounding box center [682, 224] width 373 height 35
click at [825, 227] on div "Conversación" at bounding box center [826, 228] width 33 height 8
click at [691, 162] on div "[PERSON_NAME] Comentó luxusargentina ¡Dale al play a tu fin de semana con la Co…" at bounding box center [653, 143] width 255 height 114
click at [693, 183] on span "¡Dale al play a tu fin de semana con la Conservadora Paraná! 🎶 Donde sea que va…" at bounding box center [654, 214] width 249 height 64
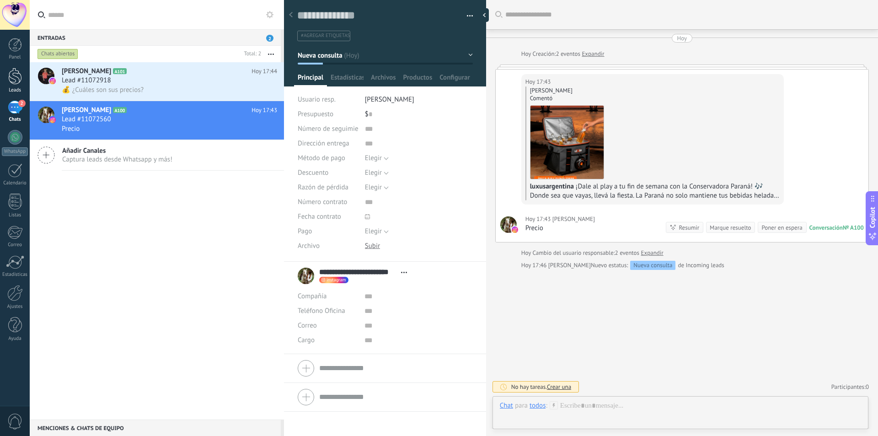
click at [11, 71] on div at bounding box center [15, 76] width 14 height 17
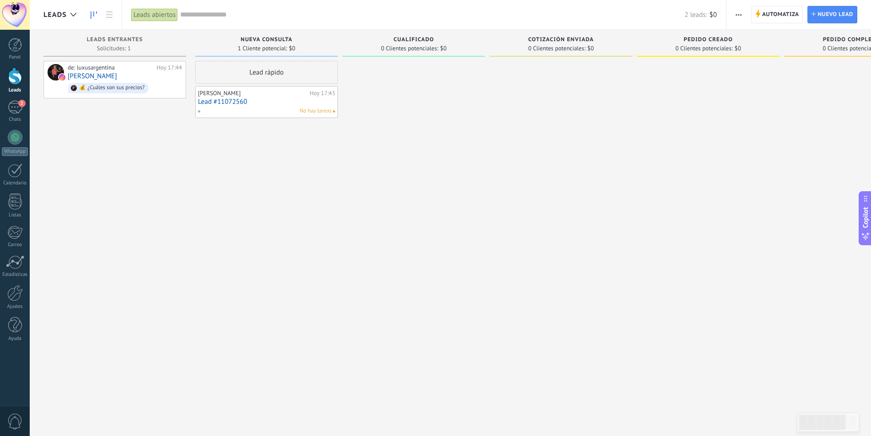
click at [247, 106] on div "[PERSON_NAME] [DATE] 17:43 Lead #11072560 No hay tareas" at bounding box center [266, 102] width 137 height 27
click at [325, 111] on span "No hay tareas" at bounding box center [316, 111] width 32 height 8
click at [300, 102] on link "Lead #11072560" at bounding box center [266, 102] width 137 height 8
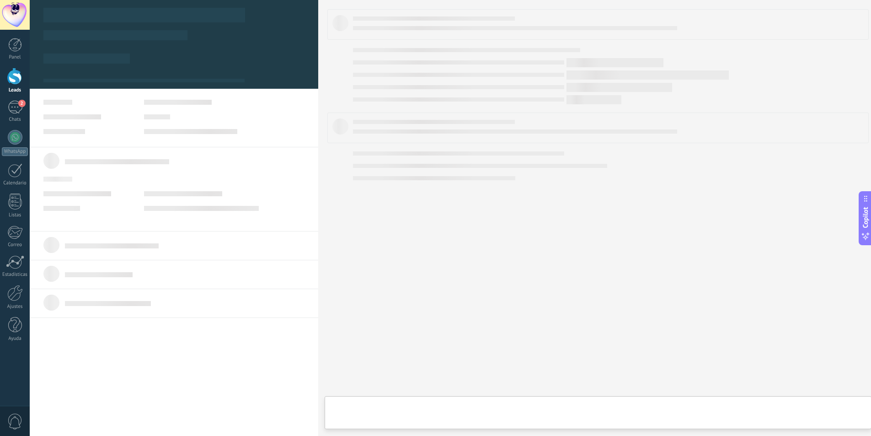
click at [299, 102] on div at bounding box center [173, 102] width 261 height 5
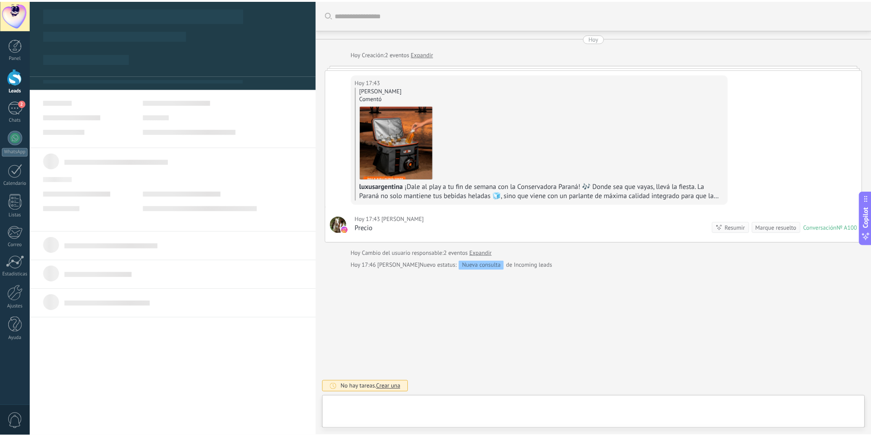
scroll to position [14, 0]
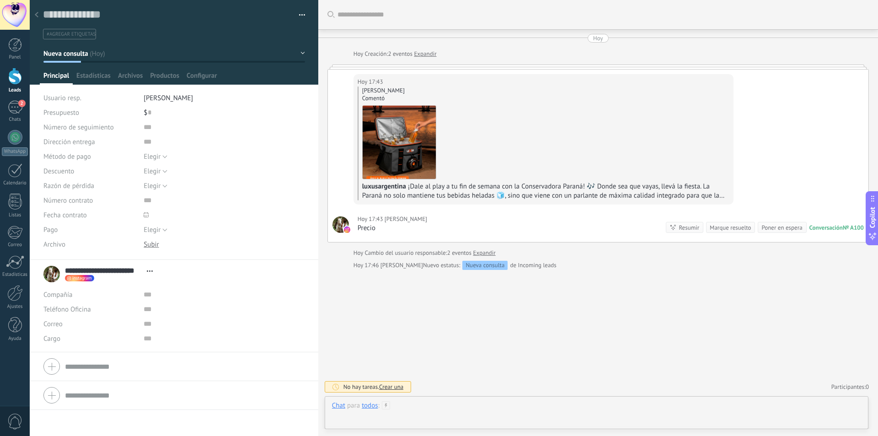
click at [494, 410] on div at bounding box center [596, 414] width 529 height 27
click at [404, 370] on div at bounding box center [596, 380] width 529 height 35
click at [12, 54] on link "Panel" at bounding box center [15, 49] width 30 height 22
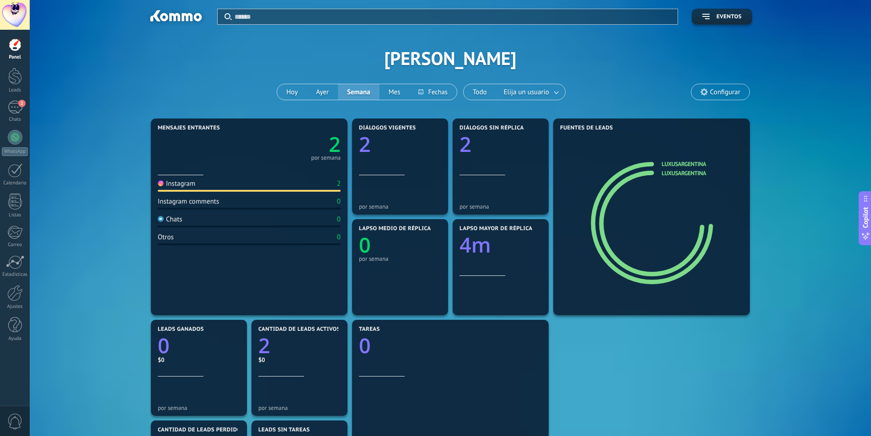
click at [15, 44] on div at bounding box center [15, 45] width 14 height 14
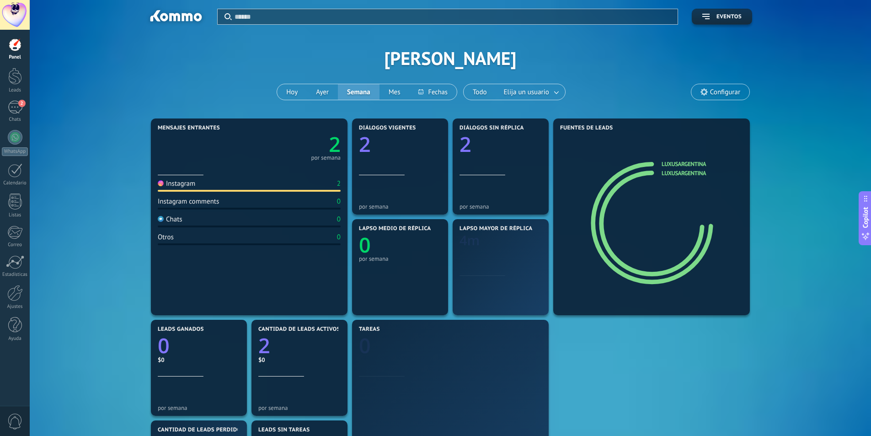
scroll to position [211, 0]
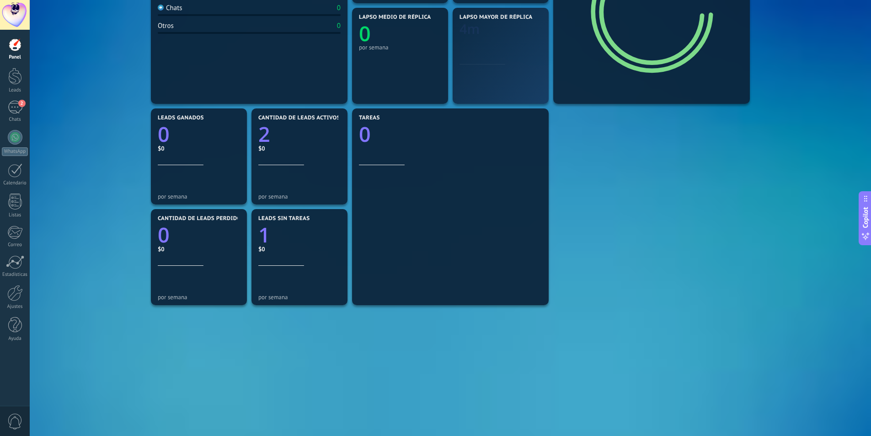
click at [17, 417] on span "0" at bounding box center [15, 422] width 16 height 16
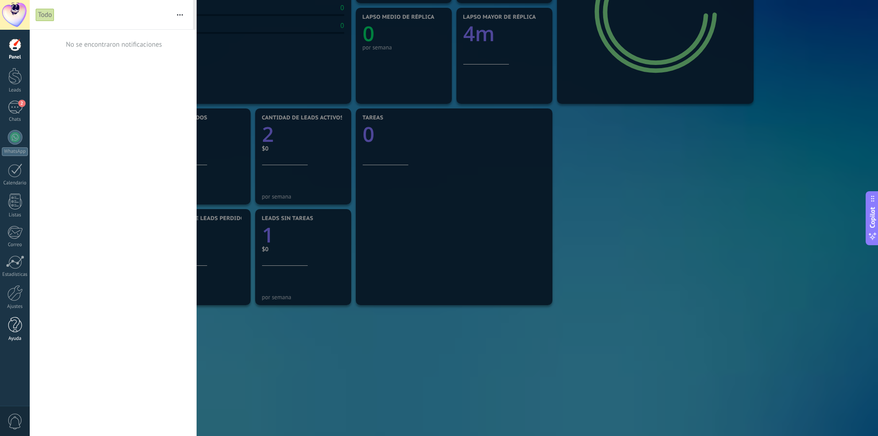
click at [16, 327] on div at bounding box center [15, 325] width 14 height 16
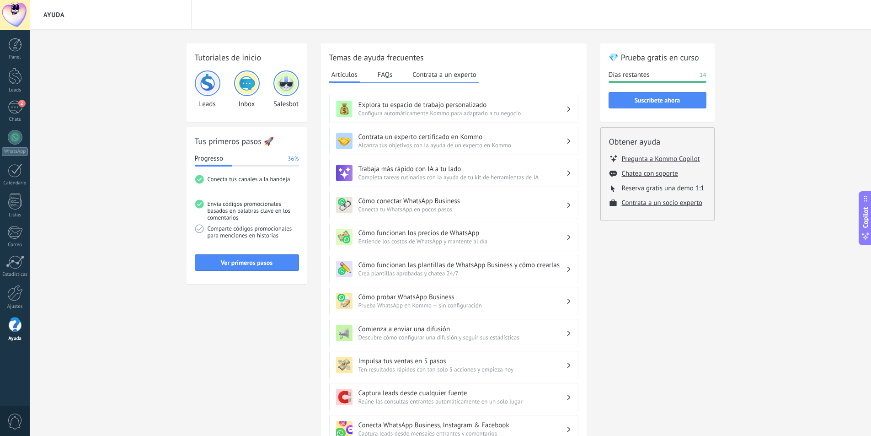
click at [450, 75] on button "Contrata a un experto" at bounding box center [444, 75] width 68 height 14
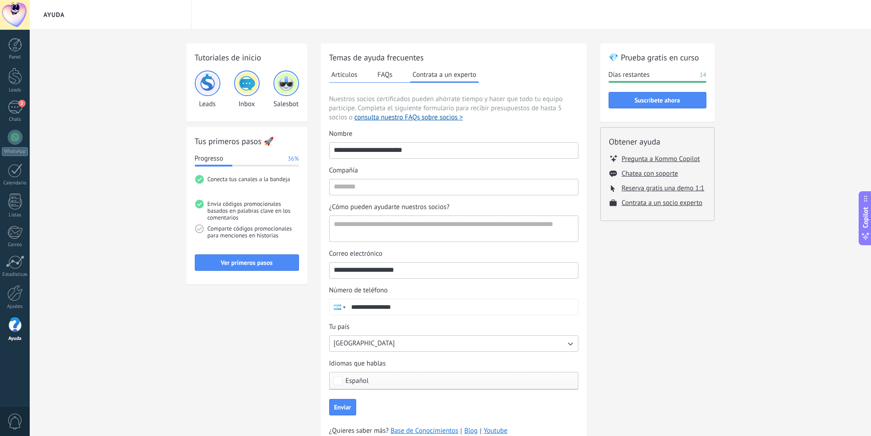
click at [393, 74] on button "FAQs" at bounding box center [386, 75] width 20 height 14
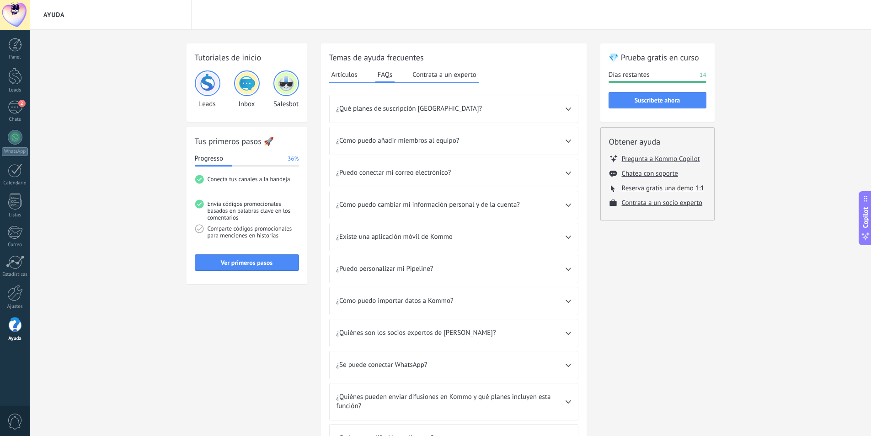
click at [360, 70] on div "Artículos FAQs Contrata a un experto" at bounding box center [404, 75] width 150 height 15
click at [357, 71] on button "Artículos" at bounding box center [344, 75] width 31 height 14
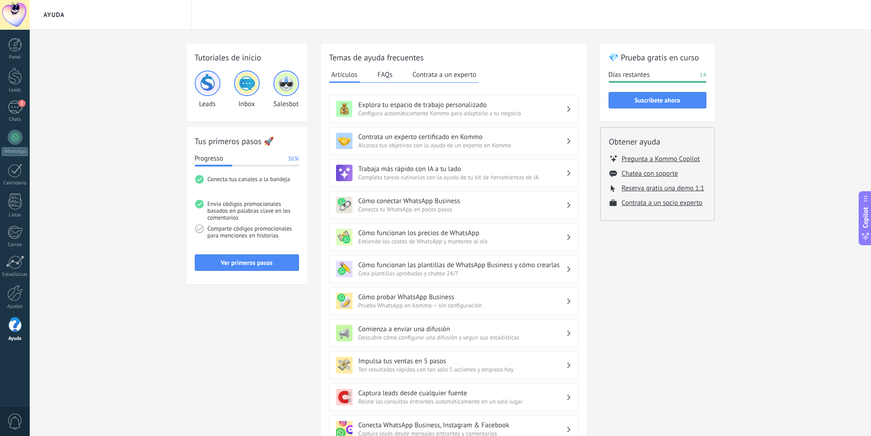
click at [391, 72] on button "FAQs" at bounding box center [386, 75] width 20 height 14
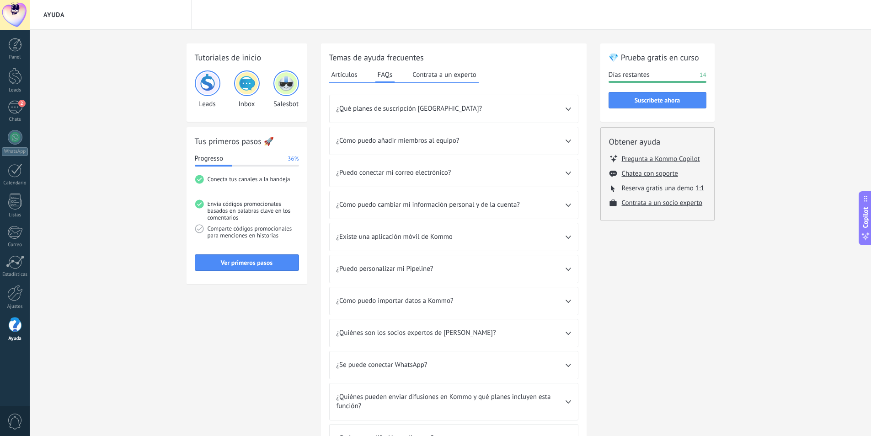
click at [402, 102] on div "¿Qué planes de suscripción [GEOGRAPHIC_DATA]?" at bounding box center [454, 108] width 248 height 27
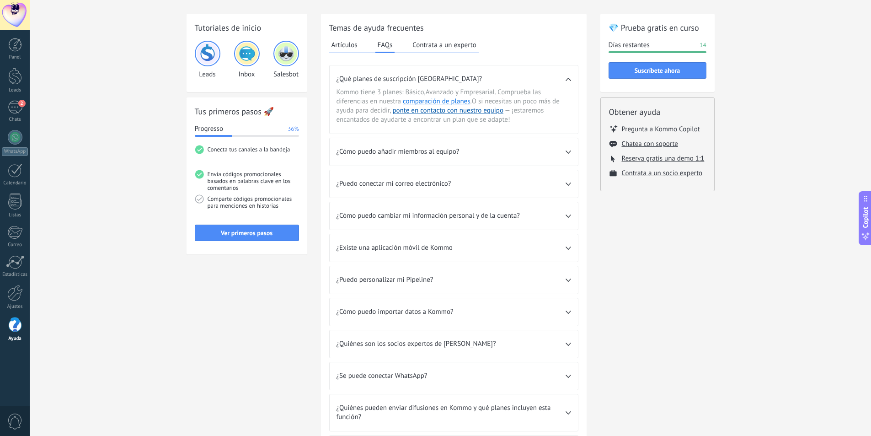
scroll to position [46, 0]
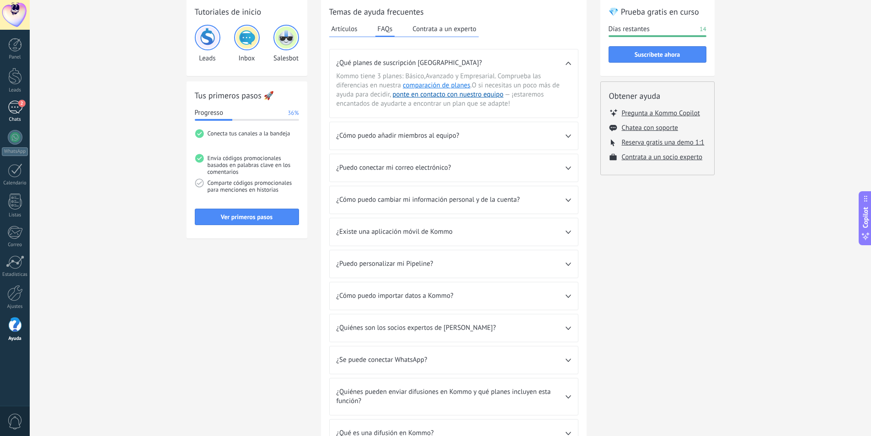
click at [15, 104] on div "2" at bounding box center [15, 107] width 15 height 13
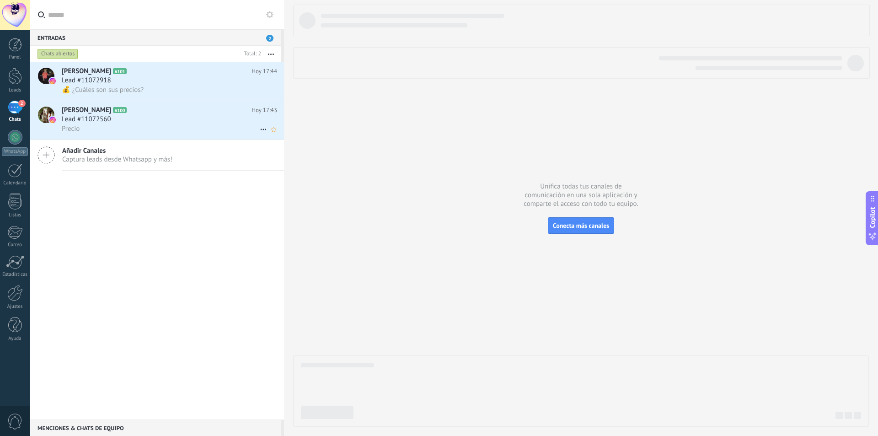
click at [91, 118] on span "Lead #11072560" at bounding box center [86, 119] width 49 height 9
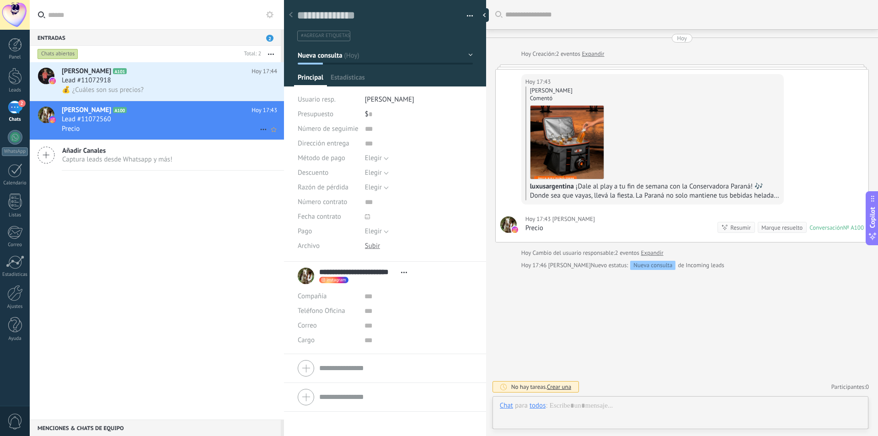
scroll to position [14, 0]
click at [107, 90] on span "💰 ¿Cuáles son sus precios?" at bounding box center [103, 90] width 82 height 9
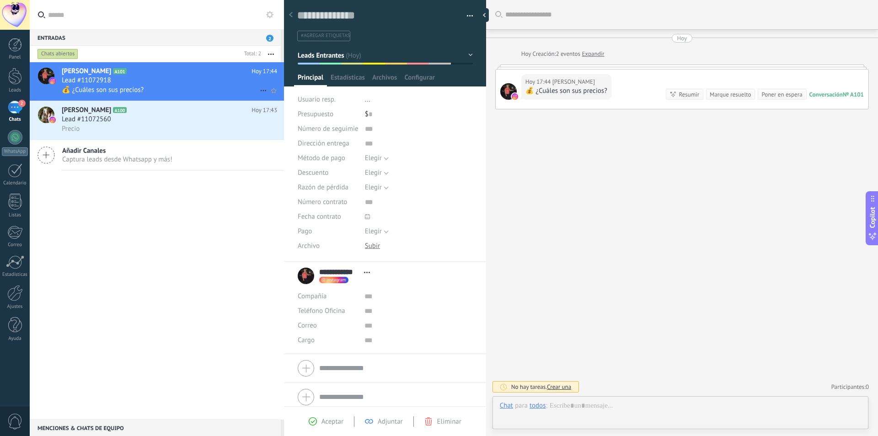
scroll to position [14, 0]
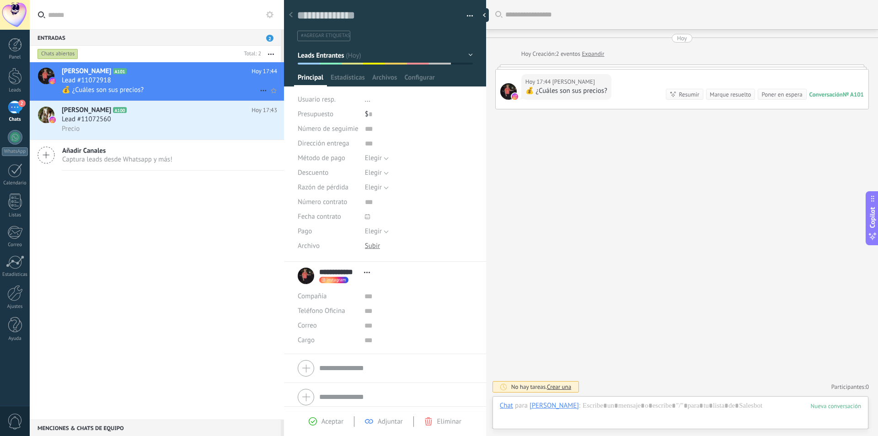
click at [107, 90] on span "💰 ¿Cuáles son sus precios?" at bounding box center [103, 90] width 82 height 9
click at [739, 93] on div "Marque resuelto" at bounding box center [730, 94] width 41 height 9
click at [728, 94] on div "Marque resuelto" at bounding box center [730, 94] width 41 height 9
click at [719, 135] on div "Buscar Carga más [DATE] [DATE] Creación: 2 eventos Expandir [DATE] 17:44 [PERSO…" at bounding box center [682, 218] width 392 height 436
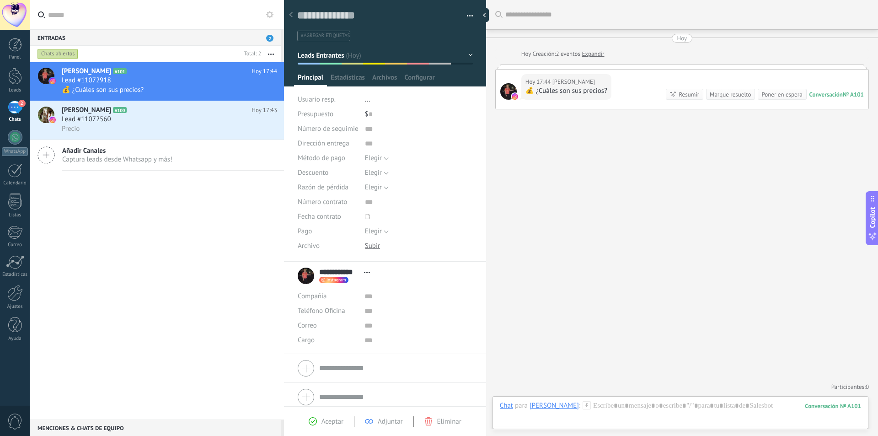
click at [688, 90] on div "Resumir" at bounding box center [689, 94] width 21 height 9
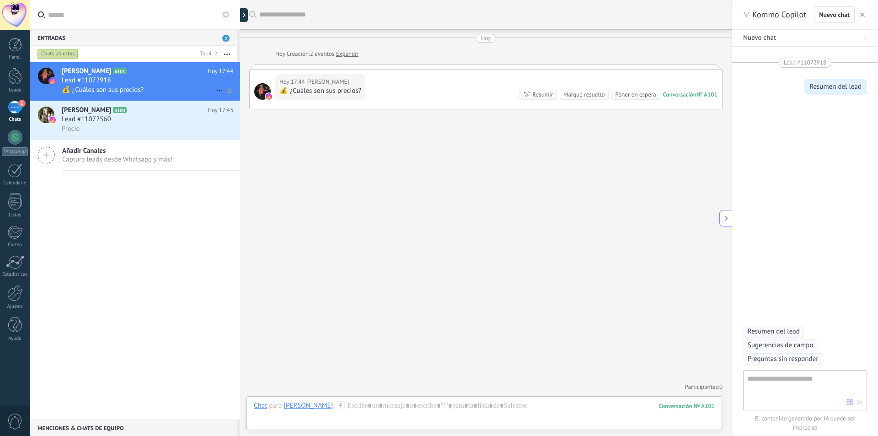
type textarea "**********"
click at [591, 93] on div "Marque resuelto" at bounding box center [584, 94] width 41 height 9
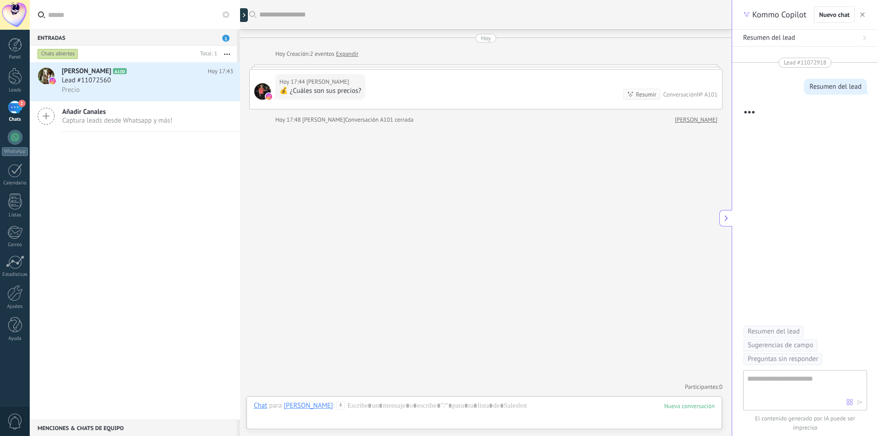
click at [869, 15] on div "Kommo Copilot Nuevo chat" at bounding box center [805, 15] width 146 height 30
click at [863, 16] on icon "button" at bounding box center [862, 14] width 5 height 5
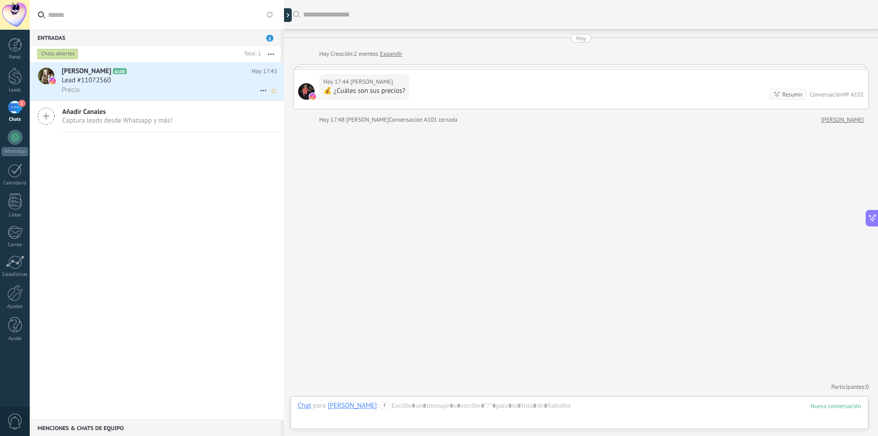
click at [89, 74] on span "[PERSON_NAME]" at bounding box center [86, 71] width 49 height 9
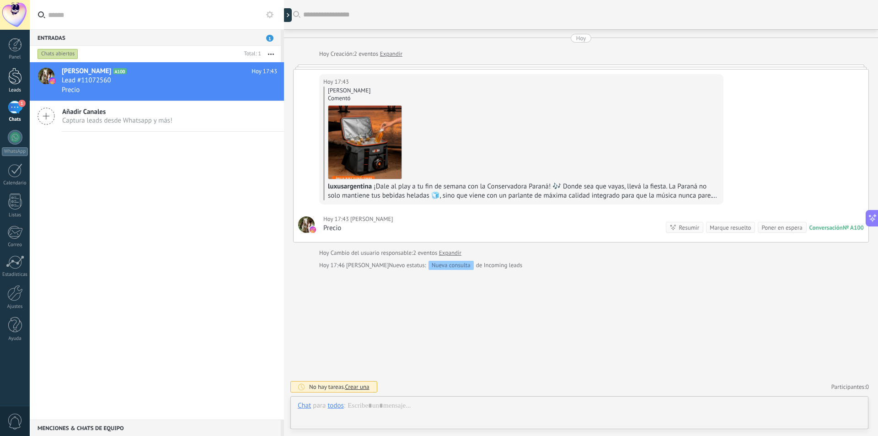
click at [17, 77] on div at bounding box center [15, 76] width 14 height 17
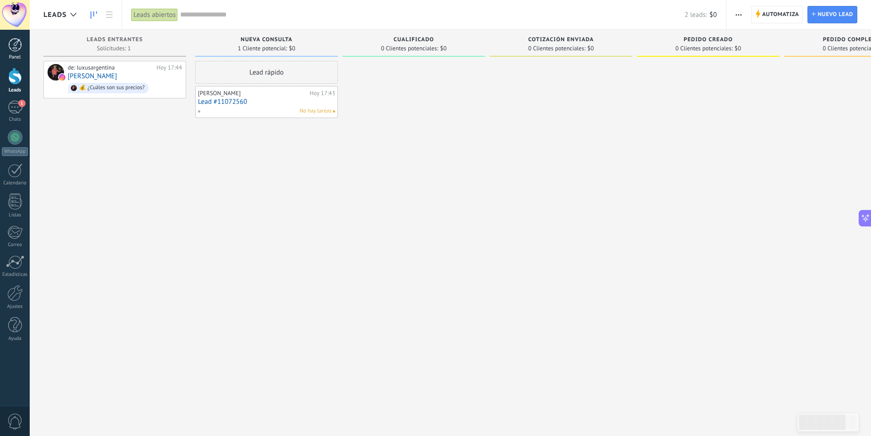
click at [13, 50] on div at bounding box center [15, 45] width 14 height 14
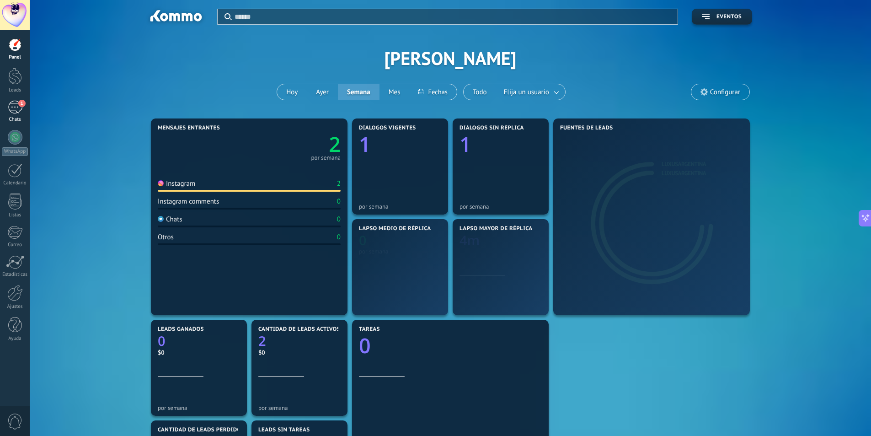
click at [8, 103] on div "1" at bounding box center [15, 107] width 15 height 13
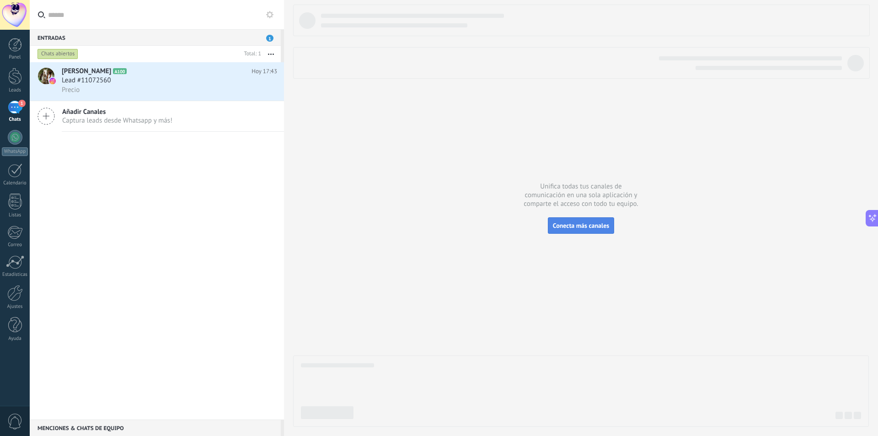
click at [579, 220] on button "Conecta más canales" at bounding box center [581, 225] width 66 height 16
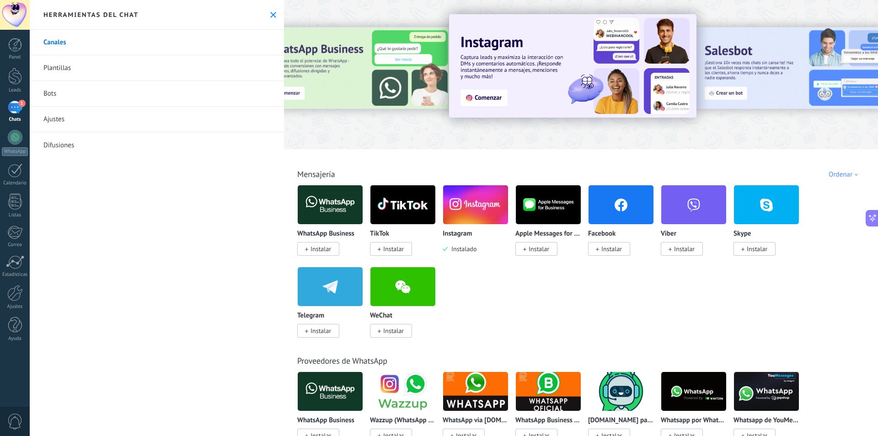
click at [145, 95] on link "Bots" at bounding box center [157, 94] width 254 height 26
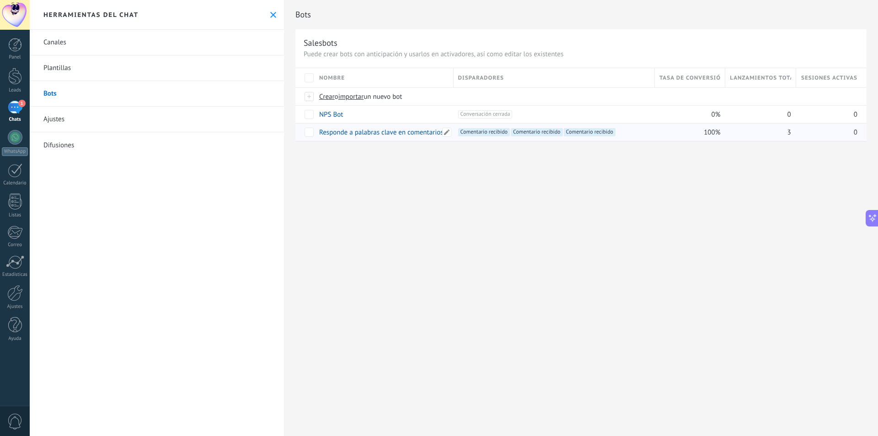
click at [346, 132] on link "Responde a palabras clave en comentarios" at bounding box center [381, 132] width 124 height 9
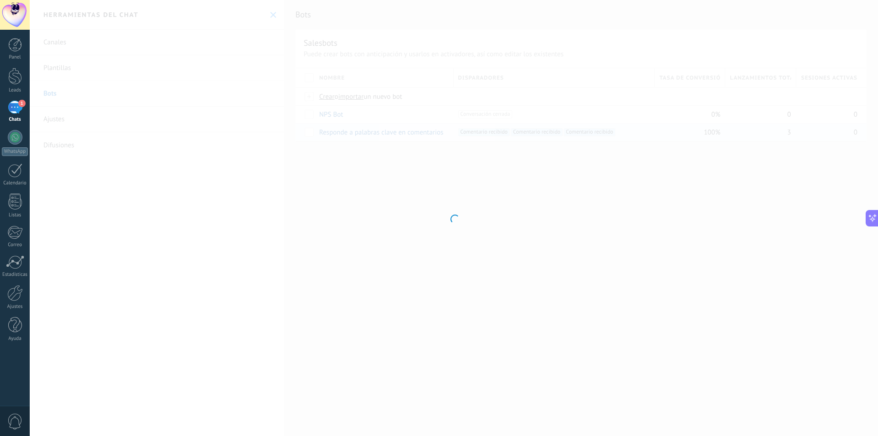
type input "**********"
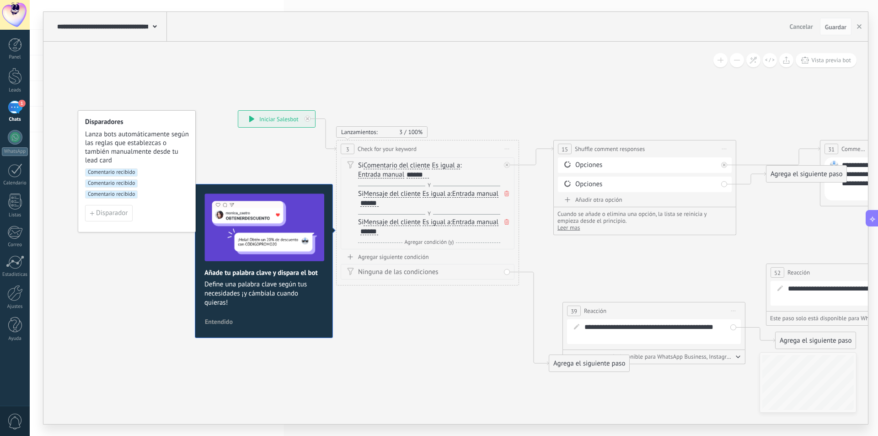
click at [123, 197] on span "Comentario recibido" at bounding box center [111, 194] width 53 height 8
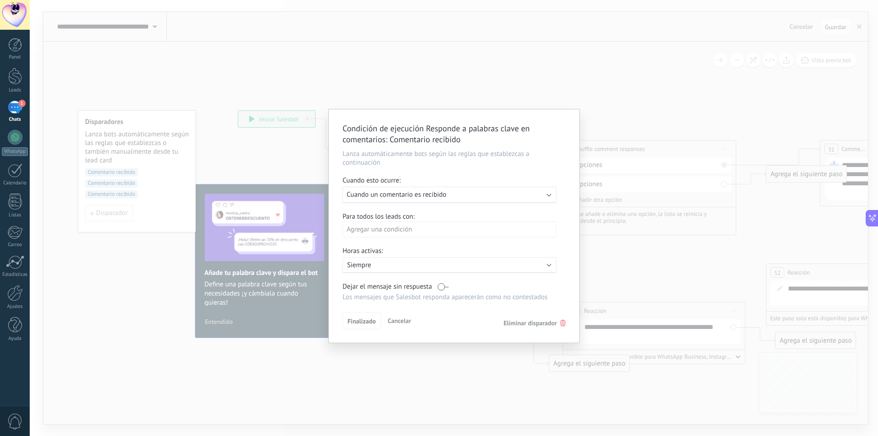
click at [470, 193] on div "Ejecutar: Cuando un comentario es recibido" at bounding box center [446, 194] width 199 height 9
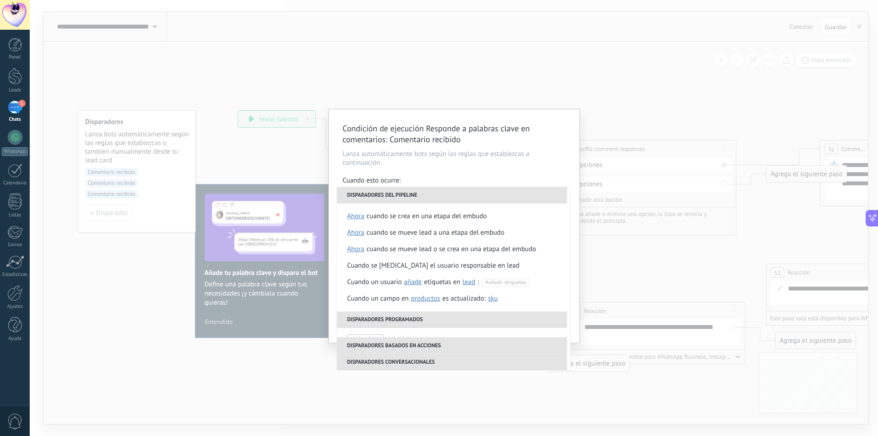
click at [494, 172] on div "Condición de ejecución Responde a palabras clave en comentarios : Comentario re…" at bounding box center [454, 225] width 251 height 233
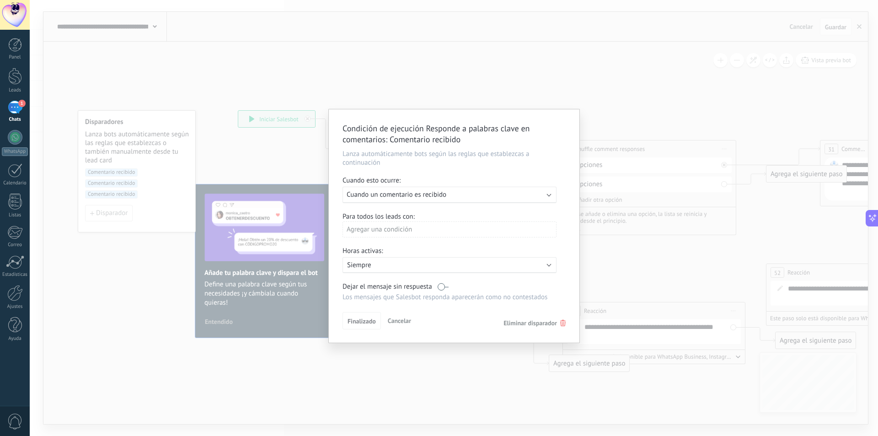
click at [477, 238] on div "Agregar una condición" at bounding box center [450, 232] width 214 height 23
click at [469, 263] on p "Siempre" at bounding box center [427, 265] width 160 height 9
click at [469, 263] on li "Siempre" at bounding box center [462, 265] width 251 height 16
click at [470, 269] on div "Activo: Siempre" at bounding box center [450, 265] width 214 height 16
click at [495, 230] on div at bounding box center [454, 225] width 251 height 233
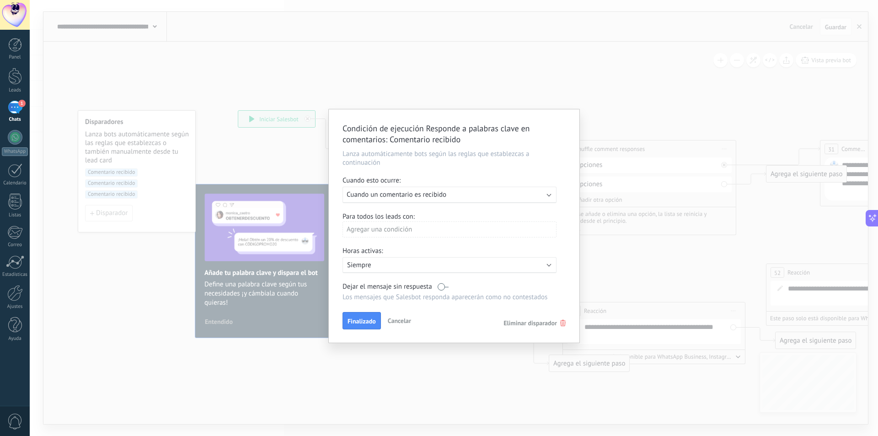
click at [445, 285] on label at bounding box center [443, 286] width 11 height 9
click at [414, 270] on div "Activo: Siempre" at bounding box center [450, 265] width 214 height 16
click at [523, 282] on span "10:00" at bounding box center [531, 284] width 16 height 9
click at [520, 290] on li "00:00" at bounding box center [534, 285] width 28 height 16
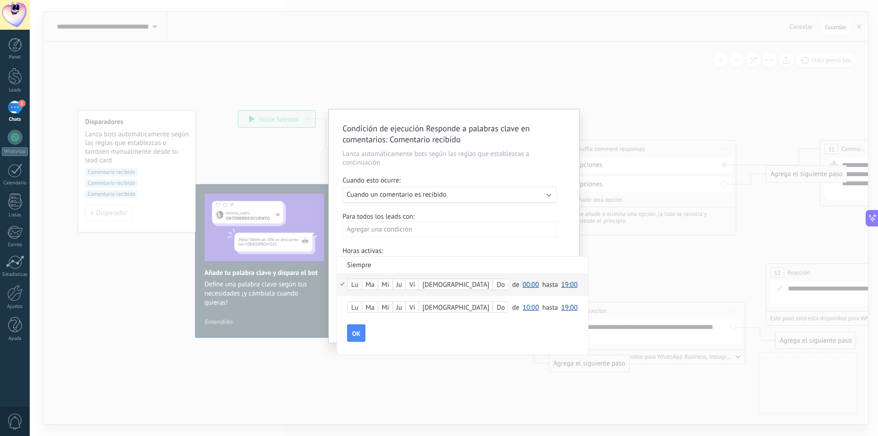
click at [561, 283] on span "19:00" at bounding box center [569, 284] width 16 height 9
click at [558, 284] on span "00:00" at bounding box center [571, 284] width 26 height 9
click at [513, 264] on li "Siempre" at bounding box center [462, 265] width 251 height 16
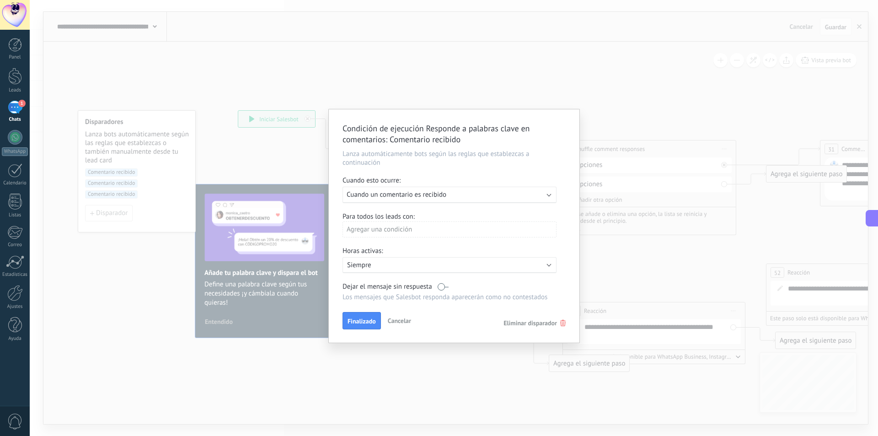
click at [385, 221] on div "Agregar una condición" at bounding box center [450, 229] width 214 height 16
click at [455, 236] on div at bounding box center [454, 225] width 251 height 233
click at [462, 196] on div "Ejecutar: Cuando un comentario es recibido" at bounding box center [446, 194] width 199 height 9
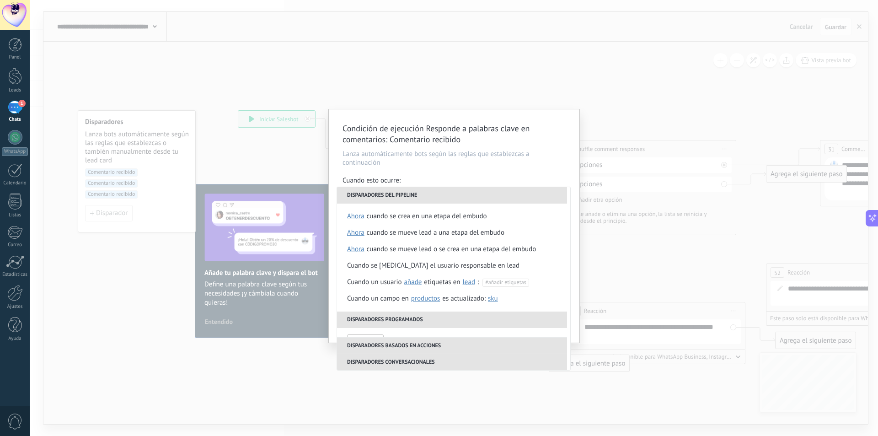
click at [469, 172] on div "Condición de ejecución Responde a palabras clave en comentarios : Comentario re…" at bounding box center [454, 225] width 251 height 233
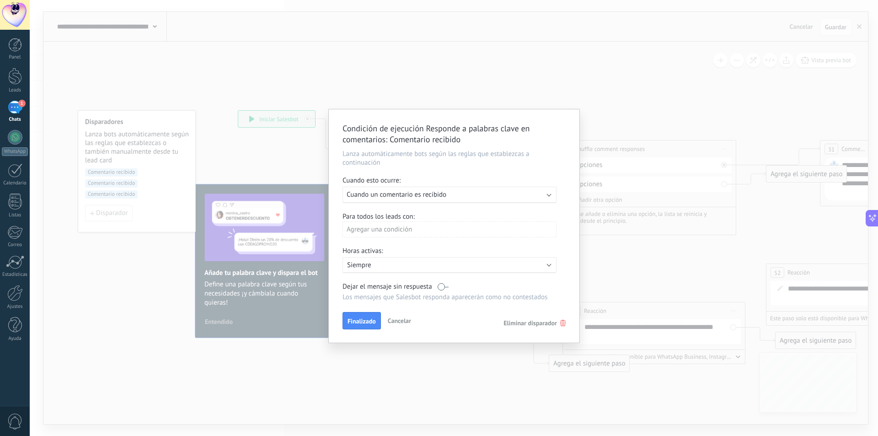
click at [472, 193] on div "Ejecutar: Cuando un comentario es recibido" at bounding box center [446, 194] width 199 height 9
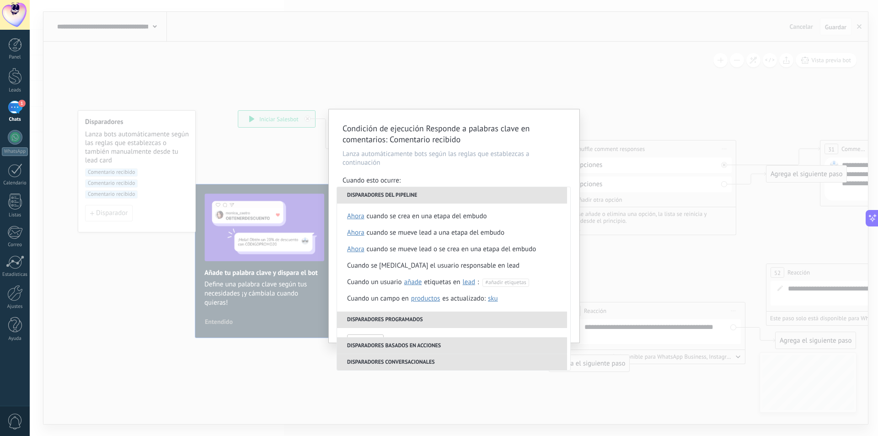
click at [473, 178] on div "Cuando esto ocurre:" at bounding box center [454, 181] width 223 height 11
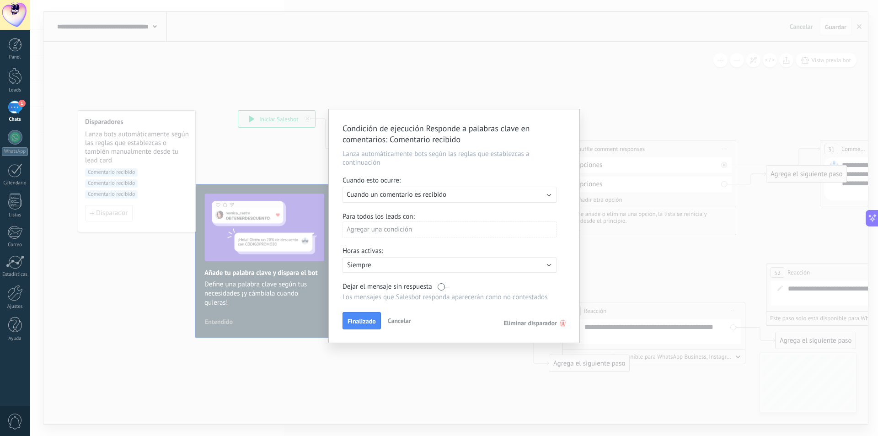
click at [474, 197] on div "Ejecutar: Cuando un comentario es recibido" at bounding box center [446, 194] width 199 height 9
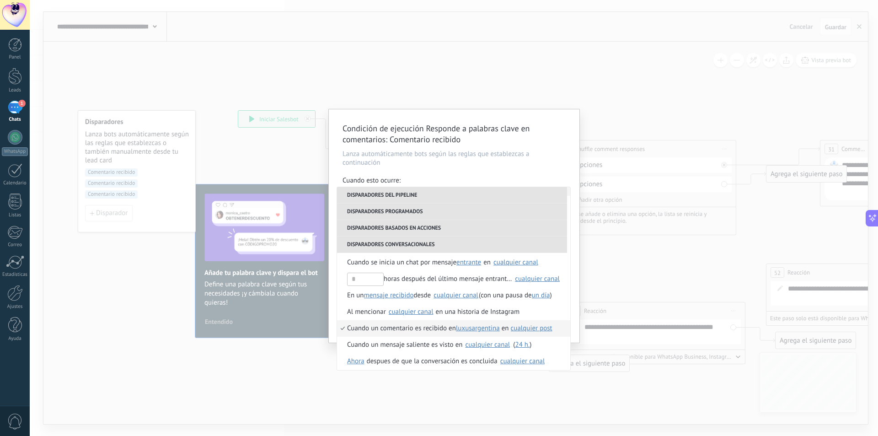
scroll to position [249, 0]
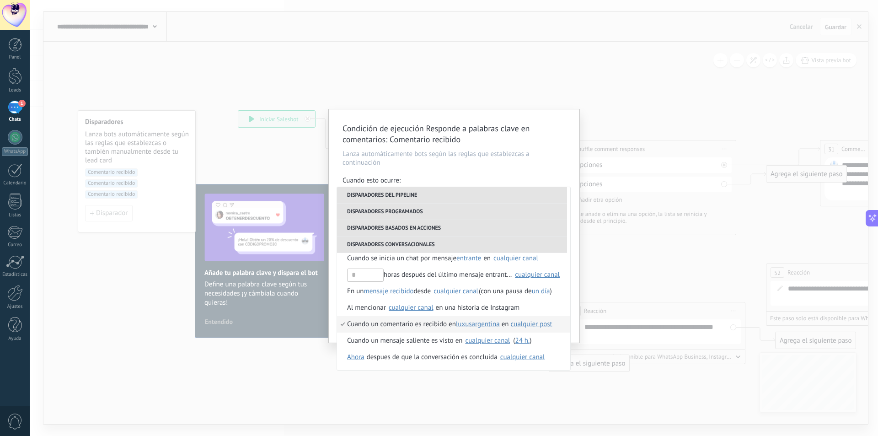
click at [529, 326] on span "cualquier post" at bounding box center [532, 324] width 42 height 9
click at [539, 346] on li "post(s) seleccionado(s) escoger posts" at bounding box center [575, 340] width 125 height 16
click at [608, 344] on span "escoger posts" at bounding box center [609, 340] width 40 height 9
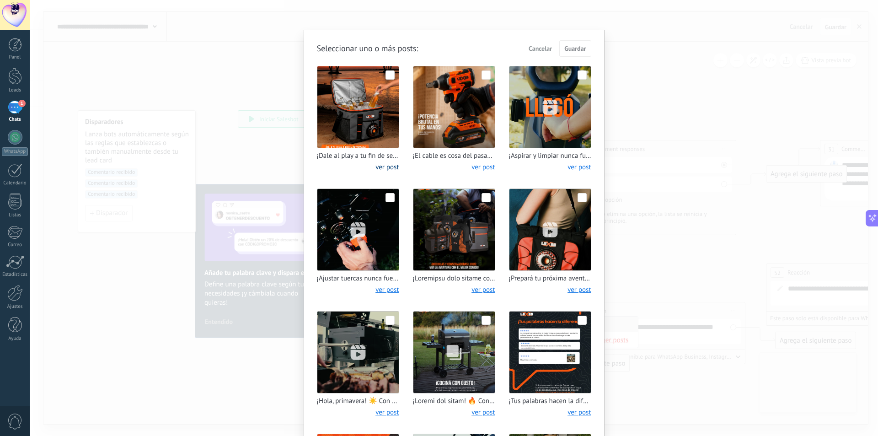
click at [379, 169] on link "ver post" at bounding box center [387, 167] width 23 height 9
click at [395, 72] on img at bounding box center [357, 106] width 81 height 81
click at [566, 50] on span "Guardar" at bounding box center [574, 48] width 21 height 6
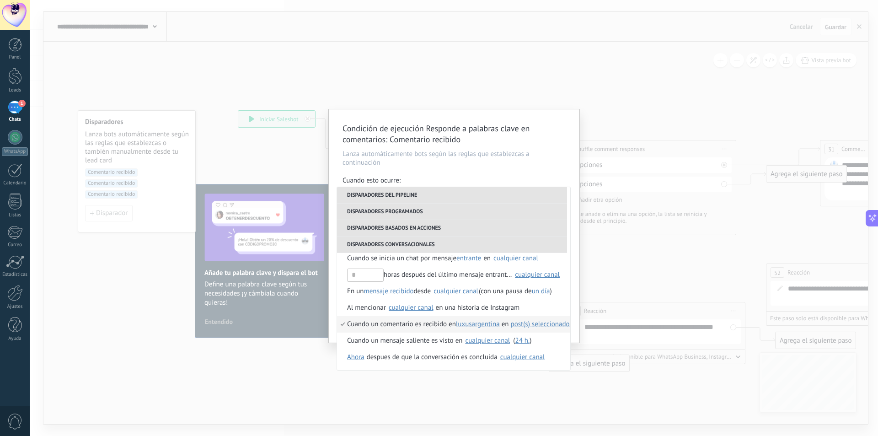
click at [591, 59] on div "Condición de ejecución Responde a palabras clave en comentarios : Comentario re…" at bounding box center [454, 218] width 849 height 436
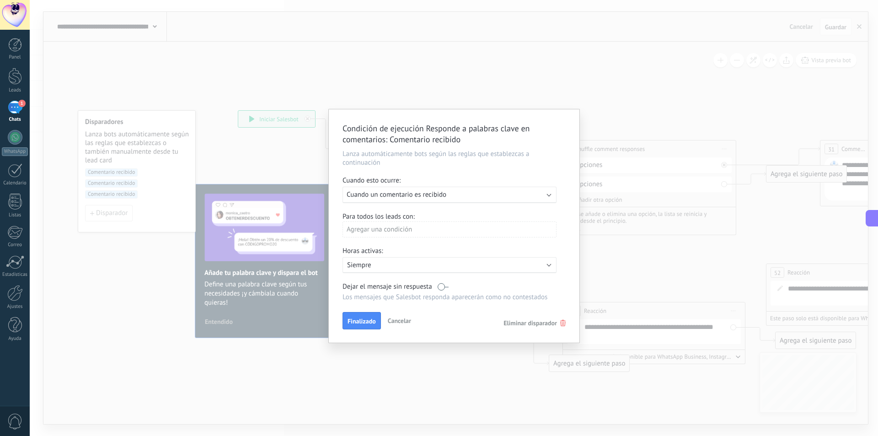
drag, startPoint x: 365, startPoint y: 325, endPoint x: 416, endPoint y: 222, distance: 114.8
click at [414, 226] on div "Condición de ejecución Responde a palabras clave en comentarios : Comentario re…" at bounding box center [454, 225] width 251 height 233
click at [429, 196] on span "Cuando un comentario es recibido" at bounding box center [397, 194] width 100 height 9
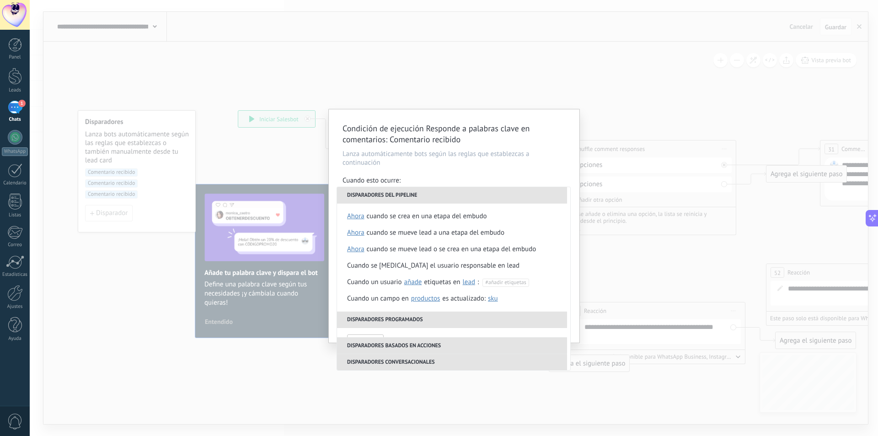
click at [429, 196] on li "Disparadores del pipeline" at bounding box center [452, 195] width 230 height 16
click at [438, 183] on div "Cuando esto ocurre:" at bounding box center [454, 181] width 223 height 11
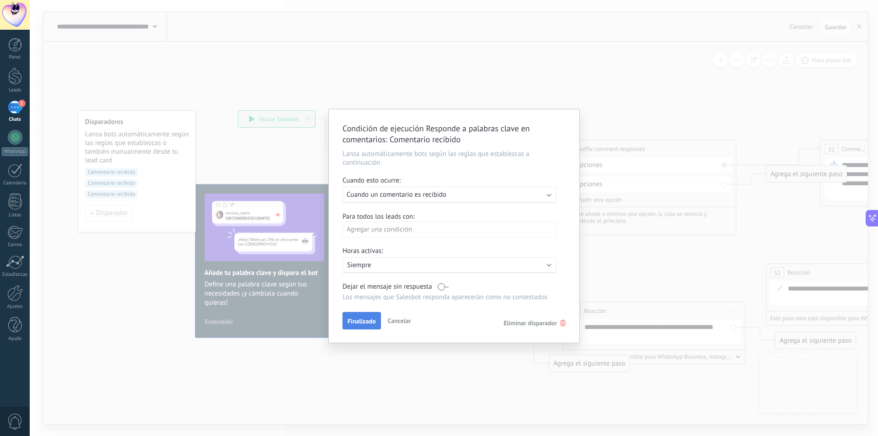
click at [366, 320] on span "Finalizado" at bounding box center [362, 321] width 28 height 6
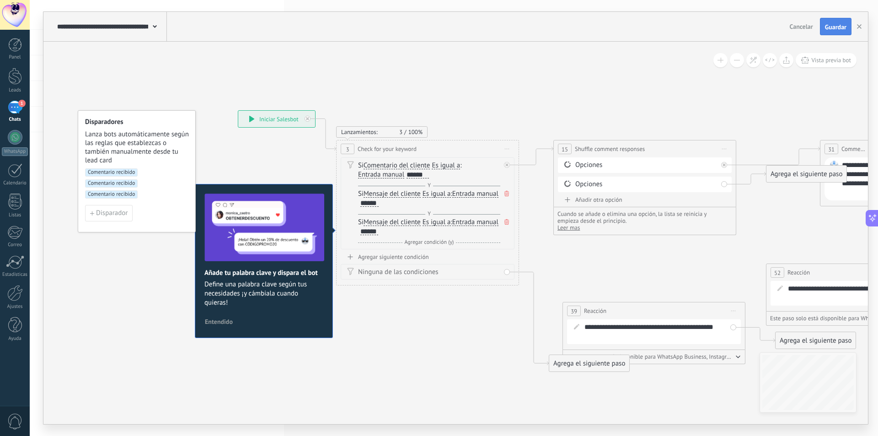
click at [828, 27] on span "Guardar" at bounding box center [835, 27] width 21 height 6
click at [859, 26] on use "button" at bounding box center [859, 26] width 5 height 5
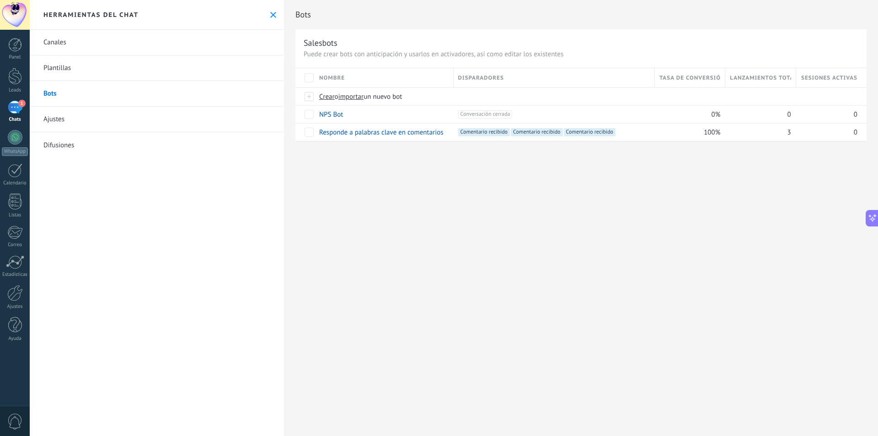
drag, startPoint x: 816, startPoint y: 189, endPoint x: 592, endPoint y: 199, distance: 224.3
click at [619, 193] on div "Bots Salesbots Puede crear bots con anticipación y usarlos en activadores, así …" at bounding box center [581, 218] width 594 height 436
click at [452, 187] on div "Bots Salesbots Puede crear bots con anticipación y usarlos en activadores, así …" at bounding box center [581, 218] width 594 height 436
click at [87, 124] on link "Ajustes" at bounding box center [157, 120] width 254 height 26
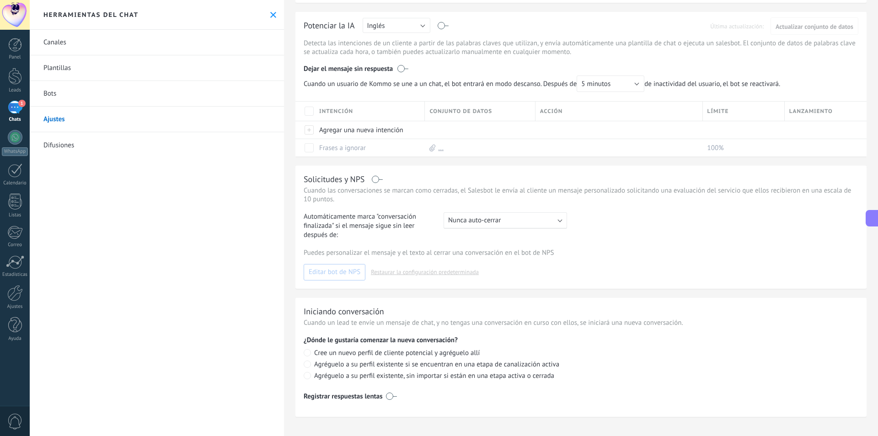
scroll to position [75, 0]
click at [177, 82] on link "Bots" at bounding box center [157, 94] width 254 height 26
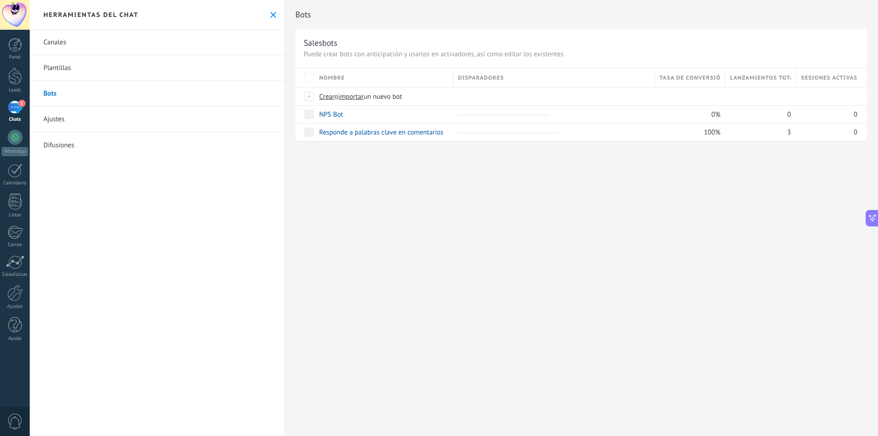
click at [183, 72] on link "Plantillas" at bounding box center [157, 68] width 254 height 26
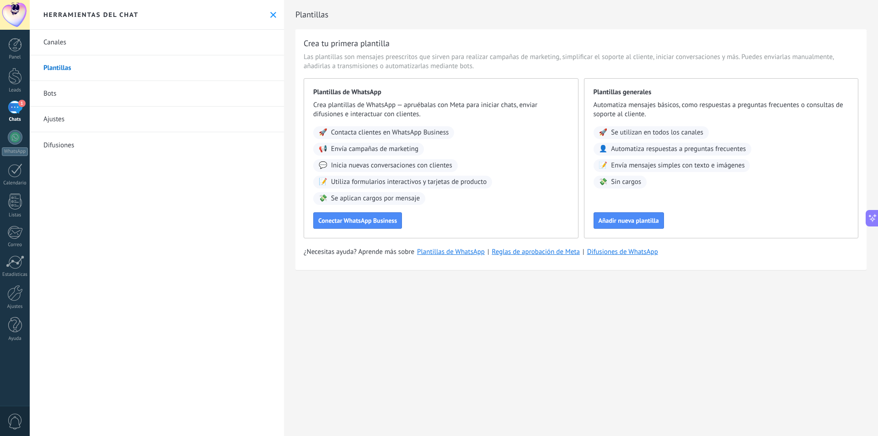
click at [175, 49] on link "Canales" at bounding box center [157, 43] width 254 height 26
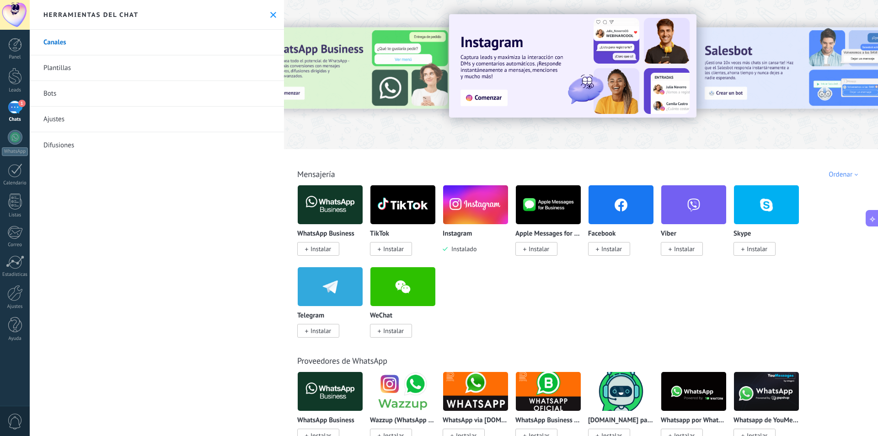
click at [480, 210] on img at bounding box center [475, 205] width 65 height 44
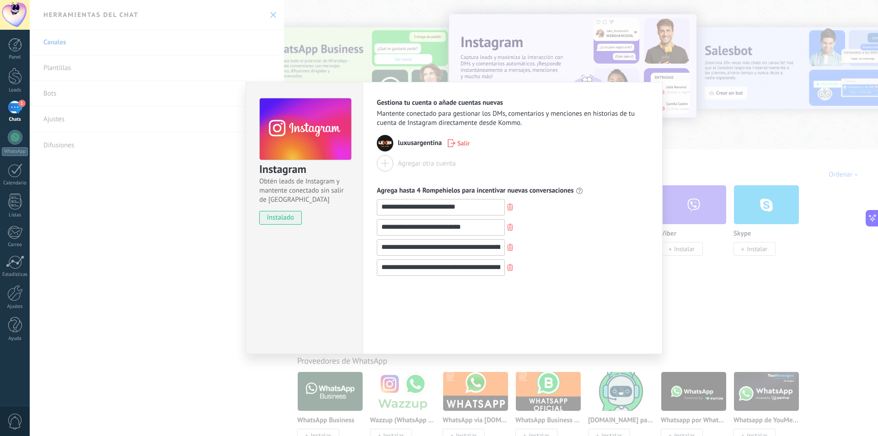
drag, startPoint x: 649, startPoint y: 106, endPoint x: 702, endPoint y: 131, distance: 58.5
click at [650, 106] on div "**********" at bounding box center [513, 218] width 300 height 272
click at [790, 175] on div "**********" at bounding box center [454, 218] width 849 height 436
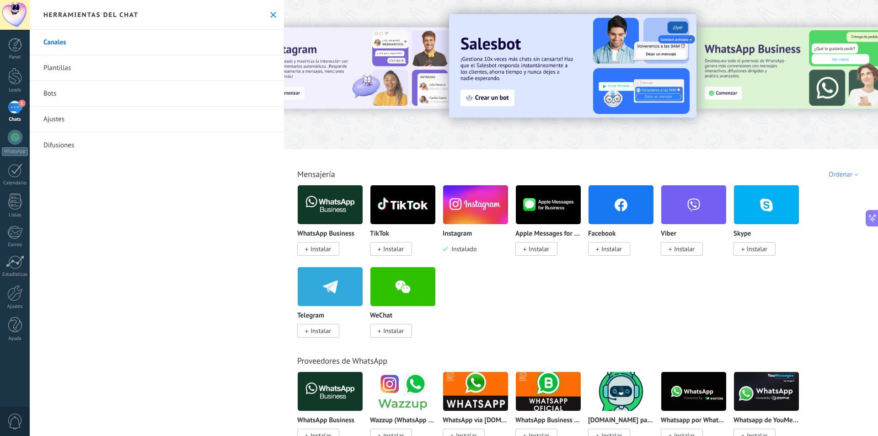
click at [20, 115] on link "1 Chats" at bounding box center [15, 112] width 30 height 22
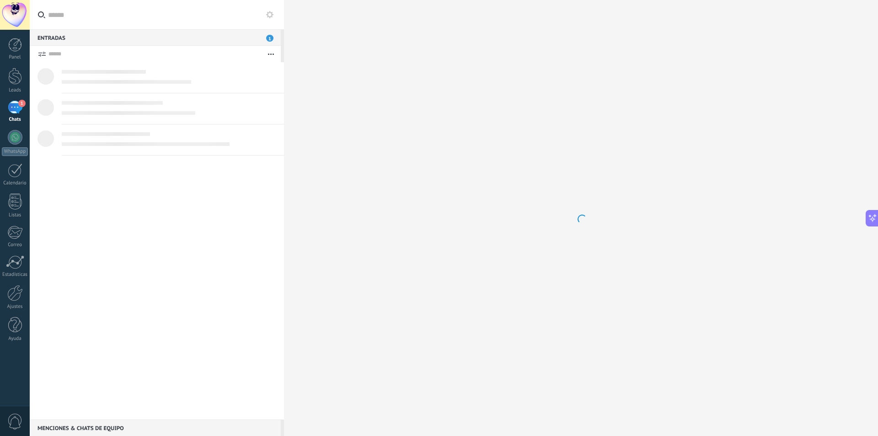
click at [16, 107] on div "1" at bounding box center [15, 107] width 15 height 13
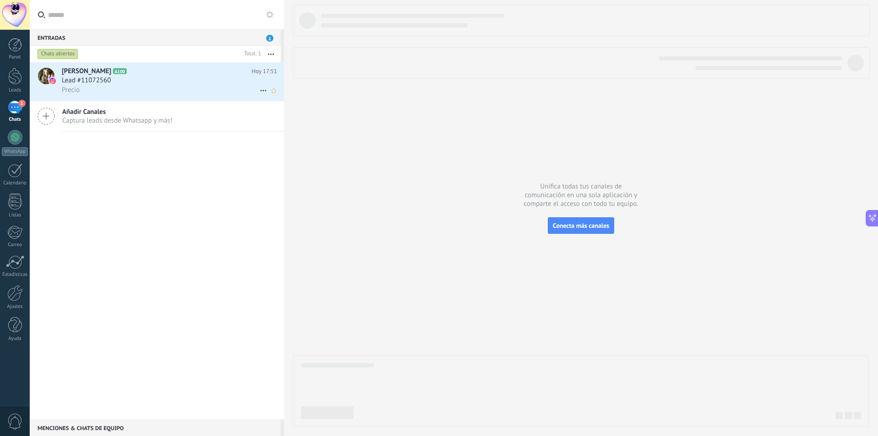
click at [90, 76] on span "Lead #11072560" at bounding box center [86, 80] width 49 height 9
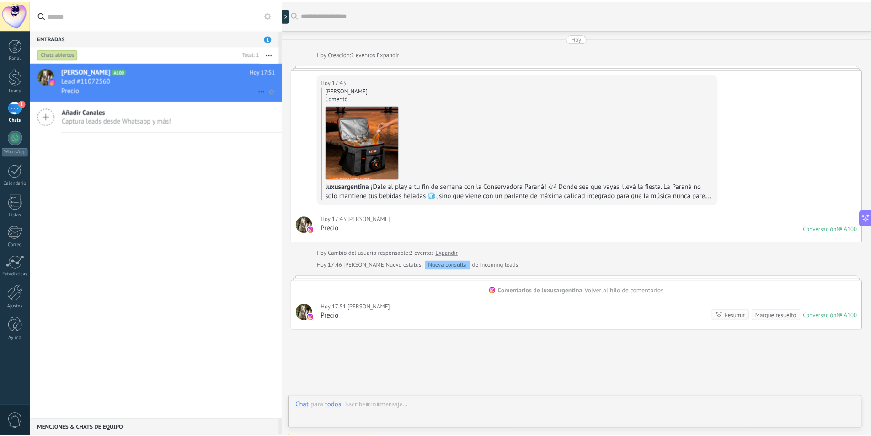
scroll to position [54, 0]
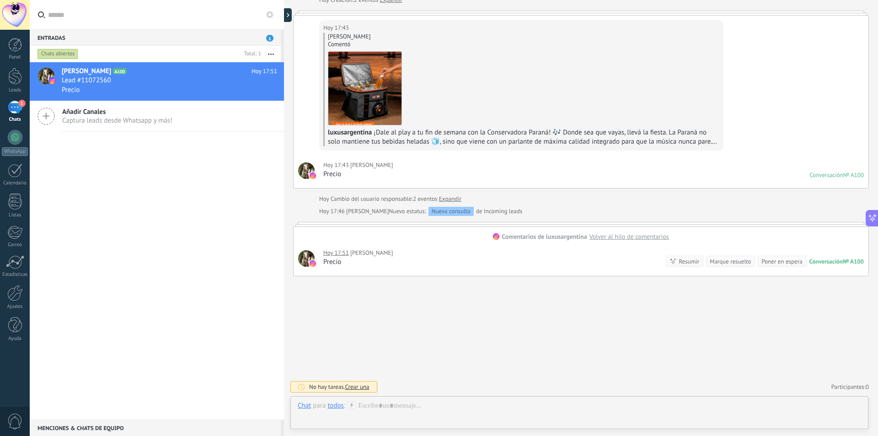
click at [362, 245] on div "[DATE] 17:51 [PERSON_NAME] Precio Conversación № A100 Conversación № A100 Resum…" at bounding box center [581, 258] width 575 height 35
click at [11, 52] on link "Panel" at bounding box center [15, 49] width 30 height 22
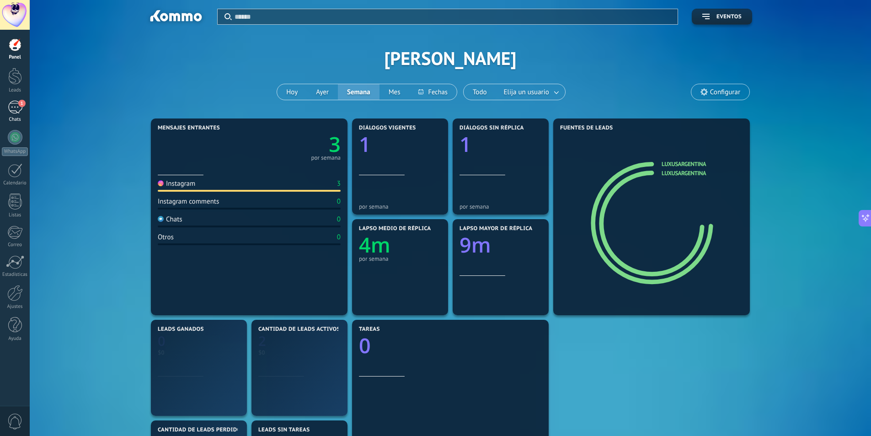
click at [20, 118] on div "Chats" at bounding box center [15, 120] width 27 height 6
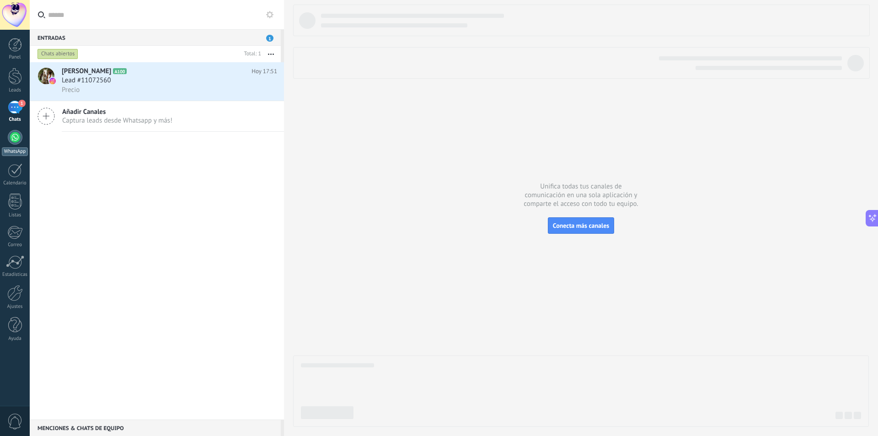
click at [15, 134] on div at bounding box center [15, 137] width 15 height 15
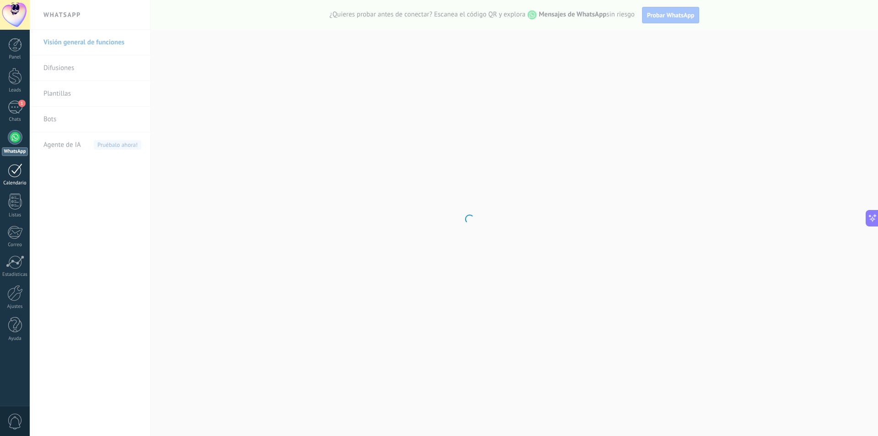
click at [16, 173] on div at bounding box center [15, 170] width 15 height 14
click at [16, 49] on div at bounding box center [15, 45] width 14 height 14
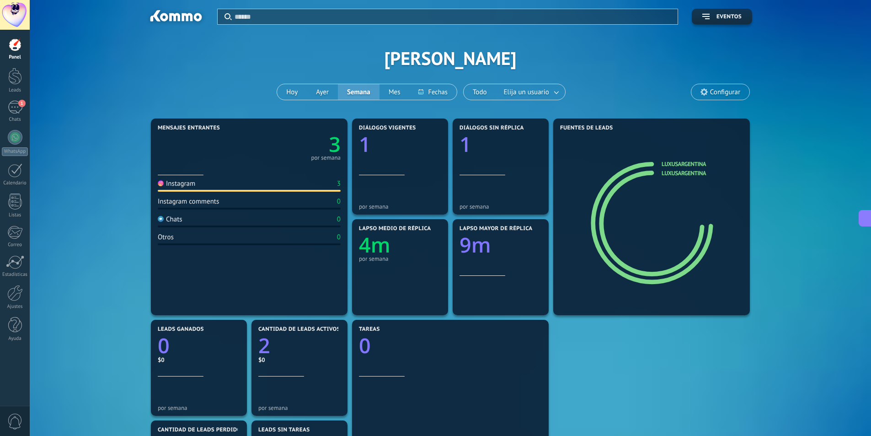
click at [313, 190] on div at bounding box center [249, 191] width 183 height 2
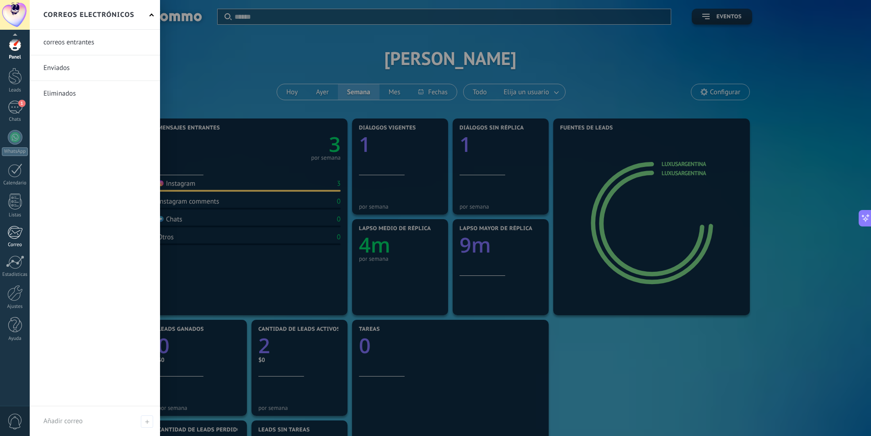
scroll to position [137, 0]
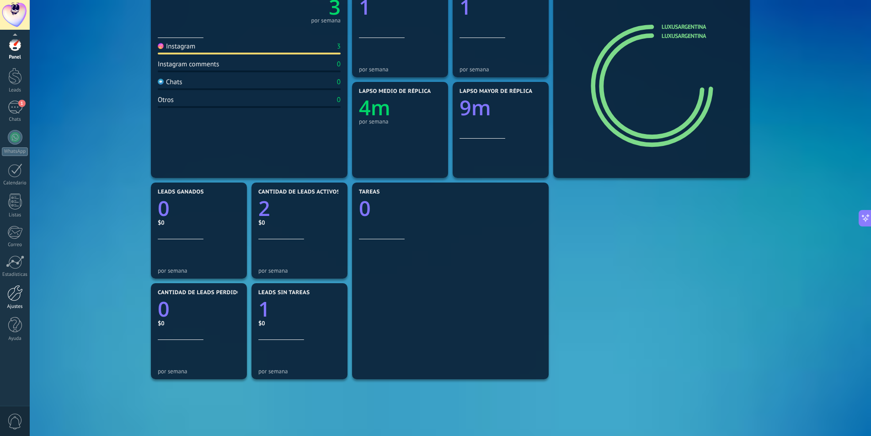
click at [13, 289] on div at bounding box center [15, 293] width 16 height 16
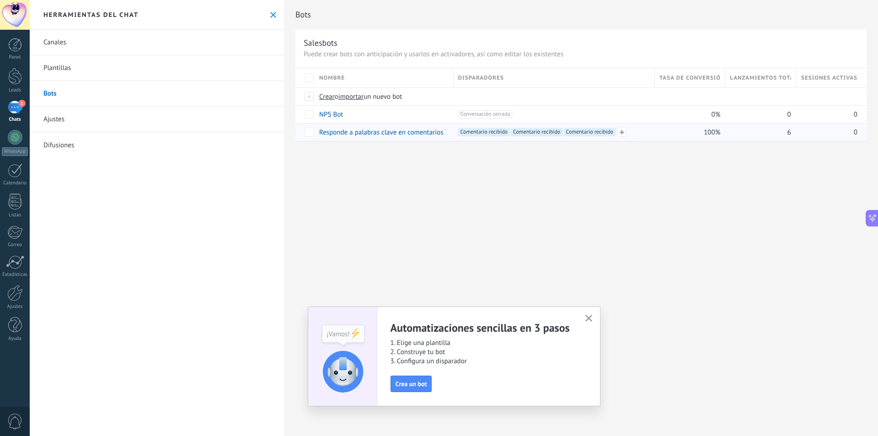
click at [488, 140] on div "+3 Comentario recibido +2 Comentario recibido +1 Comentario recibido +0" at bounding box center [538, 139] width 156 height 22
click at [486, 135] on span "Comentario recibido +2" at bounding box center [484, 132] width 52 height 8
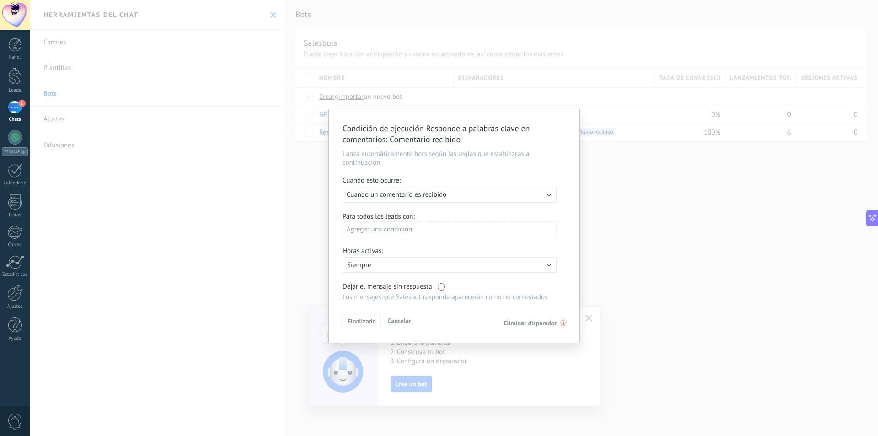
click at [449, 199] on div "Ejecutar: Cuando un comentario es recibido" at bounding box center [450, 195] width 214 height 16
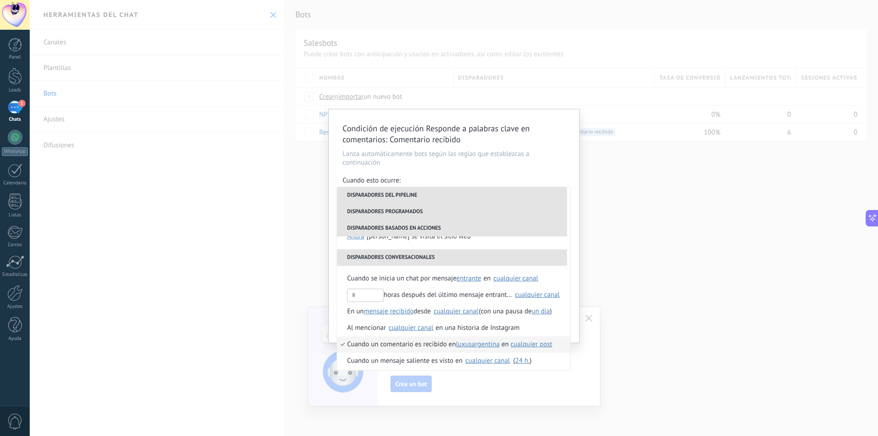
scroll to position [249, 0]
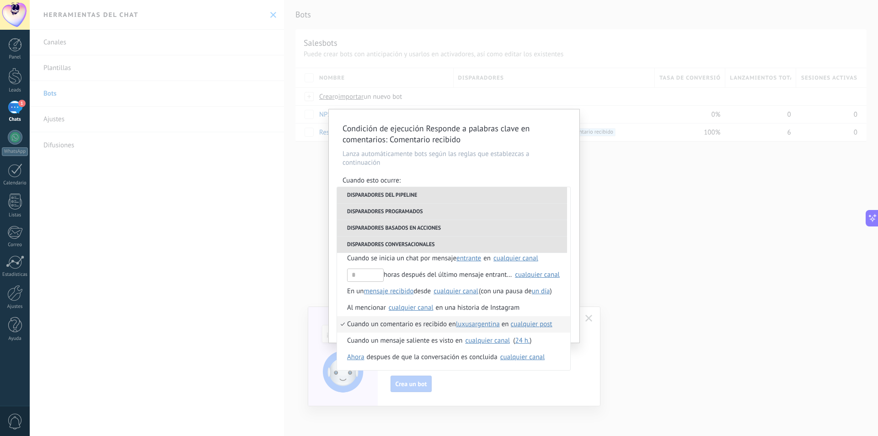
click at [531, 328] on button "cualquier post" at bounding box center [532, 324] width 42 height 16
click at [531, 328] on span "cualquier post" at bounding box center [571, 324] width 116 height 9
click at [470, 160] on p "Lanza automáticamente bots según las reglas que establezcas a continuación" at bounding box center [454, 158] width 223 height 17
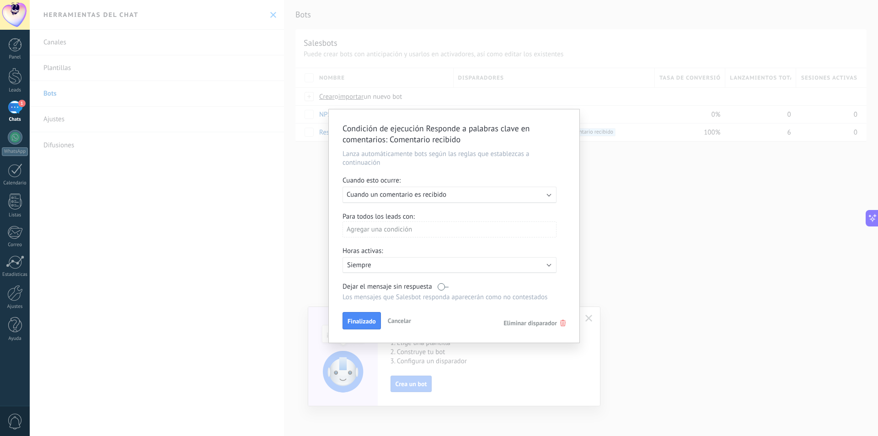
click at [452, 267] on p "Siempre" at bounding box center [427, 265] width 160 height 9
click at [452, 267] on li "Siempre" at bounding box center [462, 265] width 251 height 16
click at [446, 233] on div "Agregar una condición" at bounding box center [450, 229] width 214 height 16
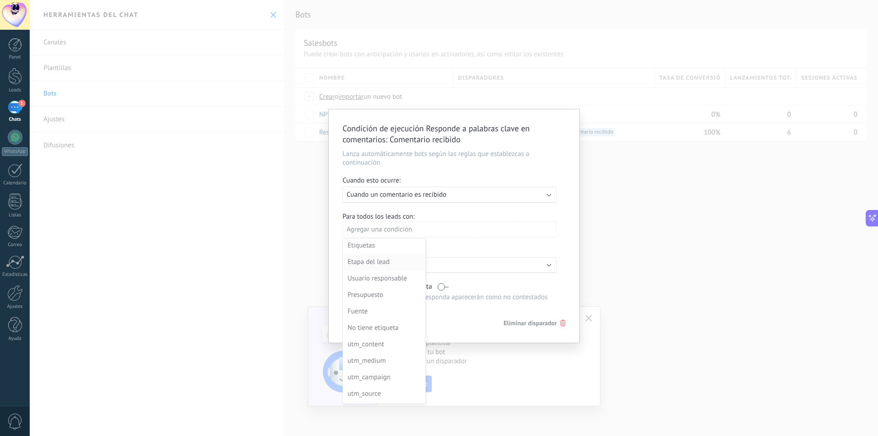
scroll to position [0, 0]
click at [400, 276] on div "Usuario responsable" at bounding box center [383, 280] width 71 height 13
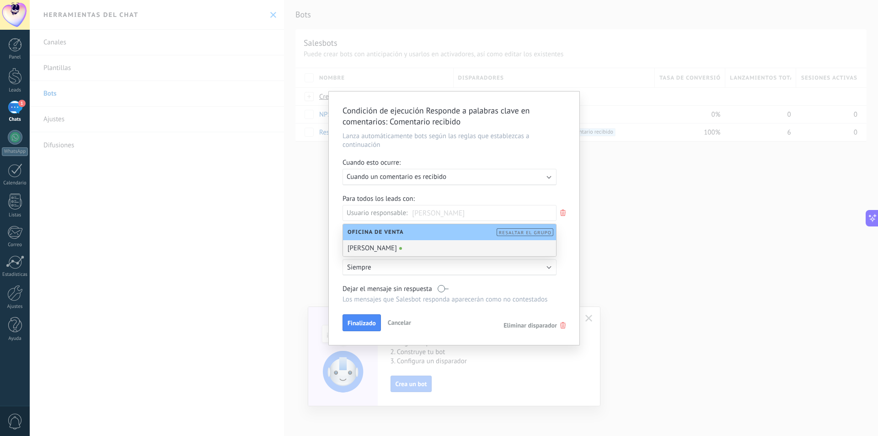
click at [458, 242] on div "[PERSON_NAME]" at bounding box center [449, 248] width 213 height 16
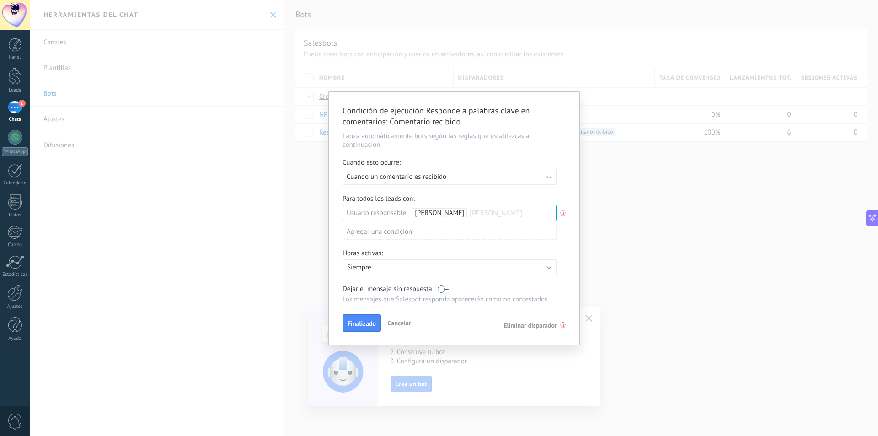
click at [443, 289] on label at bounding box center [443, 289] width 11 height 9
click at [360, 321] on span "Finalizado" at bounding box center [362, 323] width 28 height 6
